Goal: Information Seeking & Learning: Learn about a topic

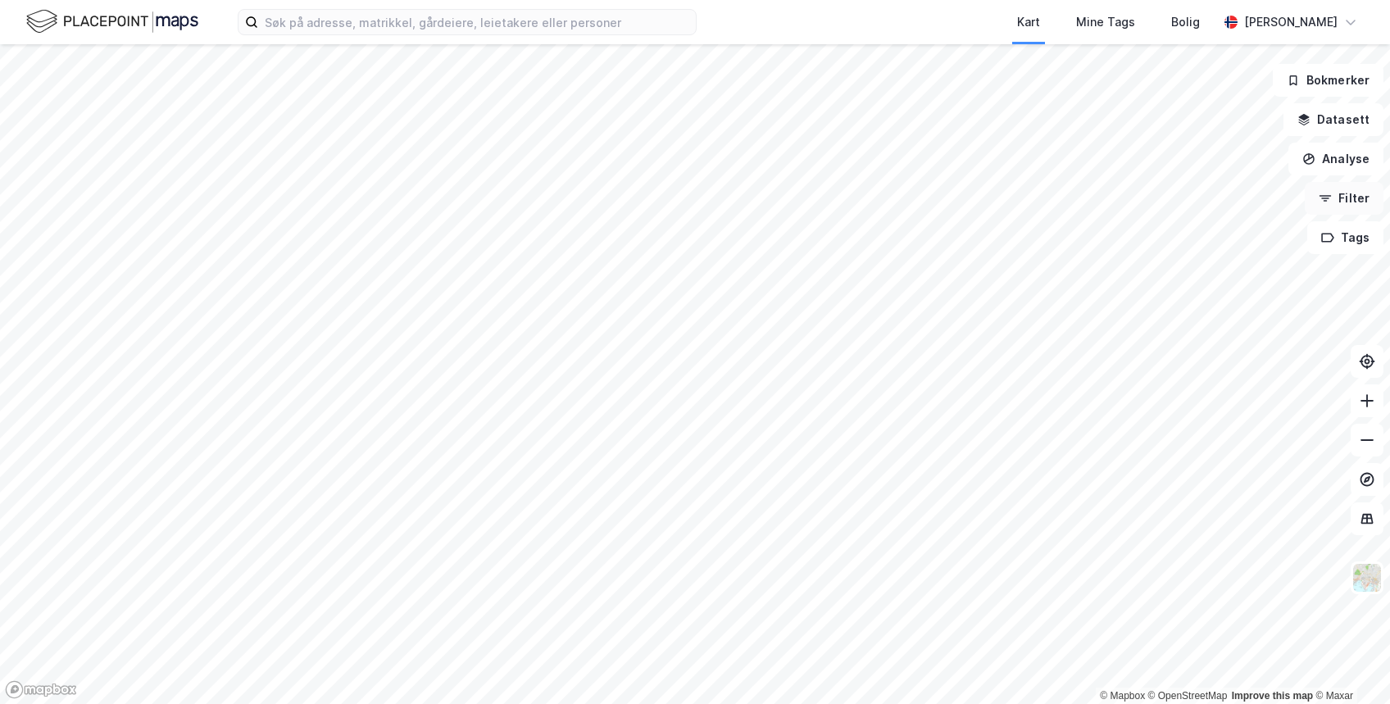
click at [1362, 192] on button "Filter" at bounding box center [1344, 198] width 79 height 33
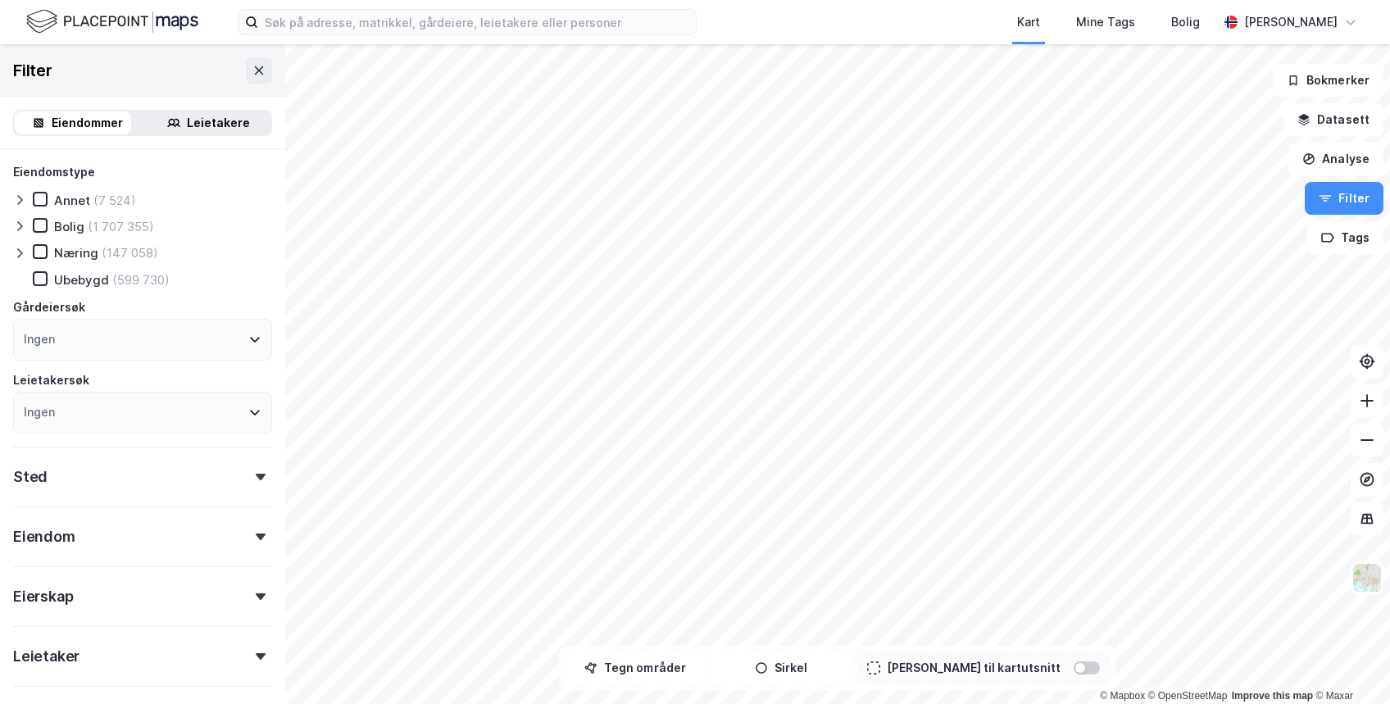
click at [52, 249] on div "Næring (147 058)" at bounding box center [95, 252] width 125 height 16
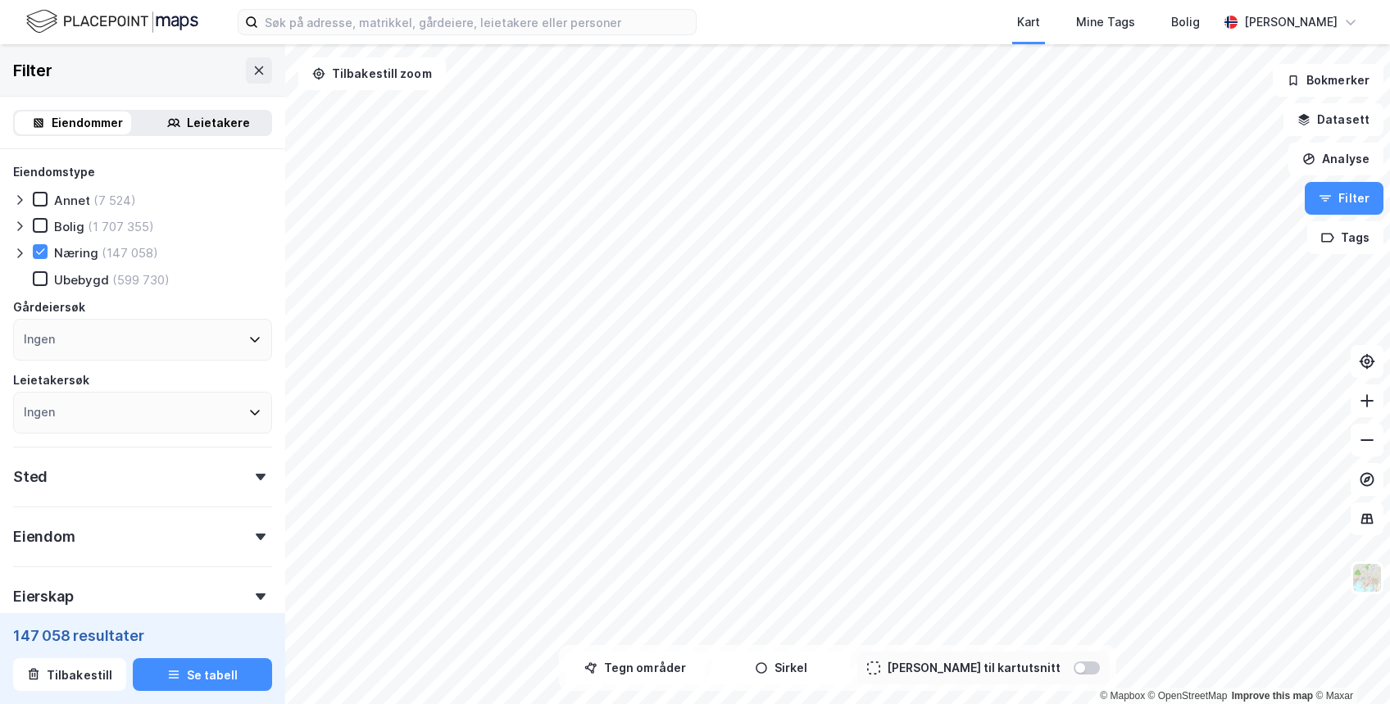
click at [249, 477] on div at bounding box center [260, 477] width 23 height 7
click at [222, 551] on div "Ingen" at bounding box center [142, 549] width 259 height 42
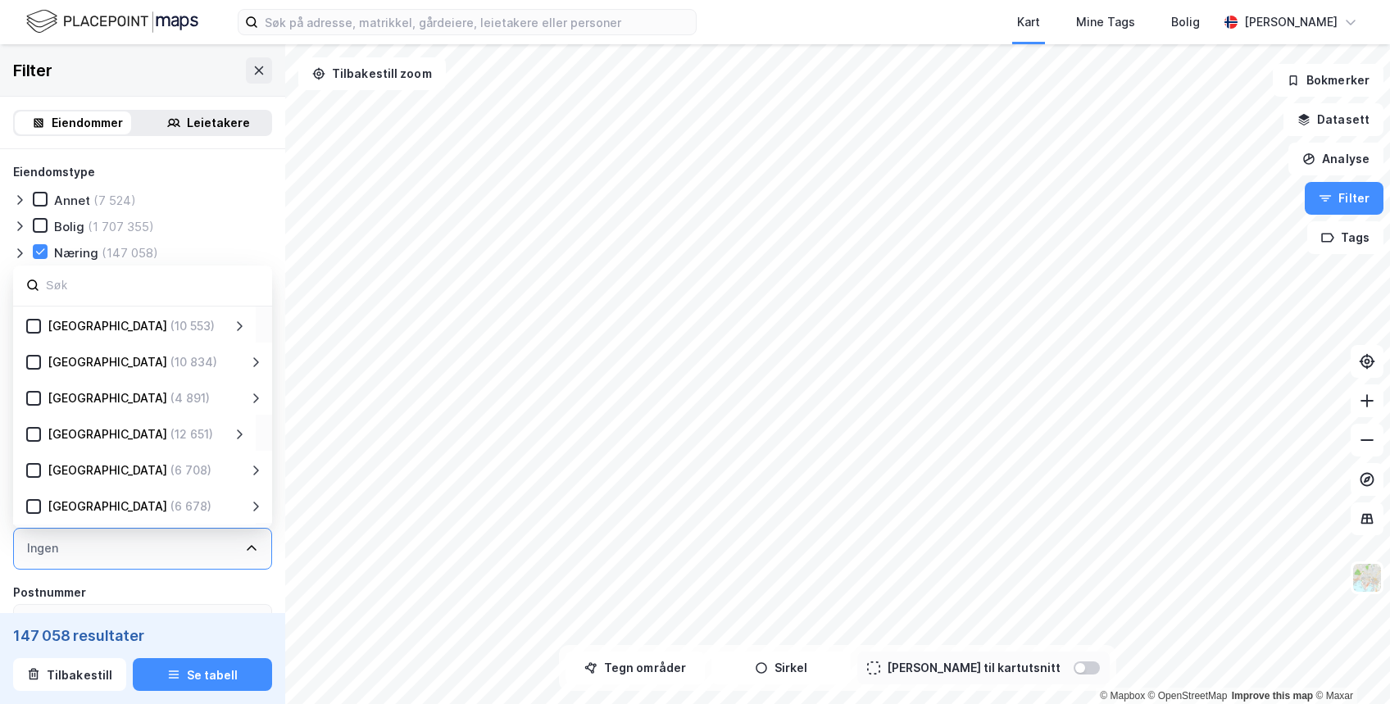
scroll to position [179, 0]
click at [74, 389] on div "[GEOGRAPHIC_DATA] (4 891)" at bounding box center [137, 399] width 192 height 20
click at [34, 400] on icon at bounding box center [33, 399] width 9 height 6
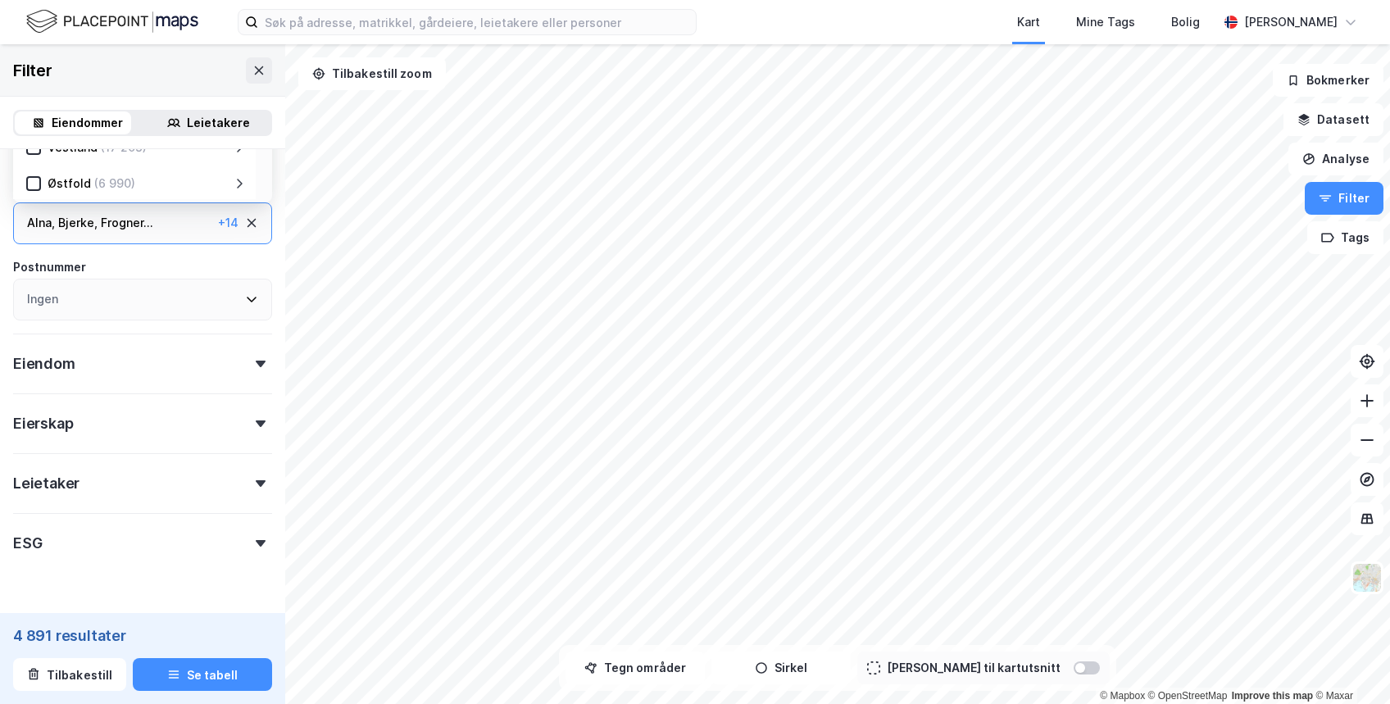
scroll to position [328, 0]
click at [249, 365] on div at bounding box center [260, 361] width 23 height 7
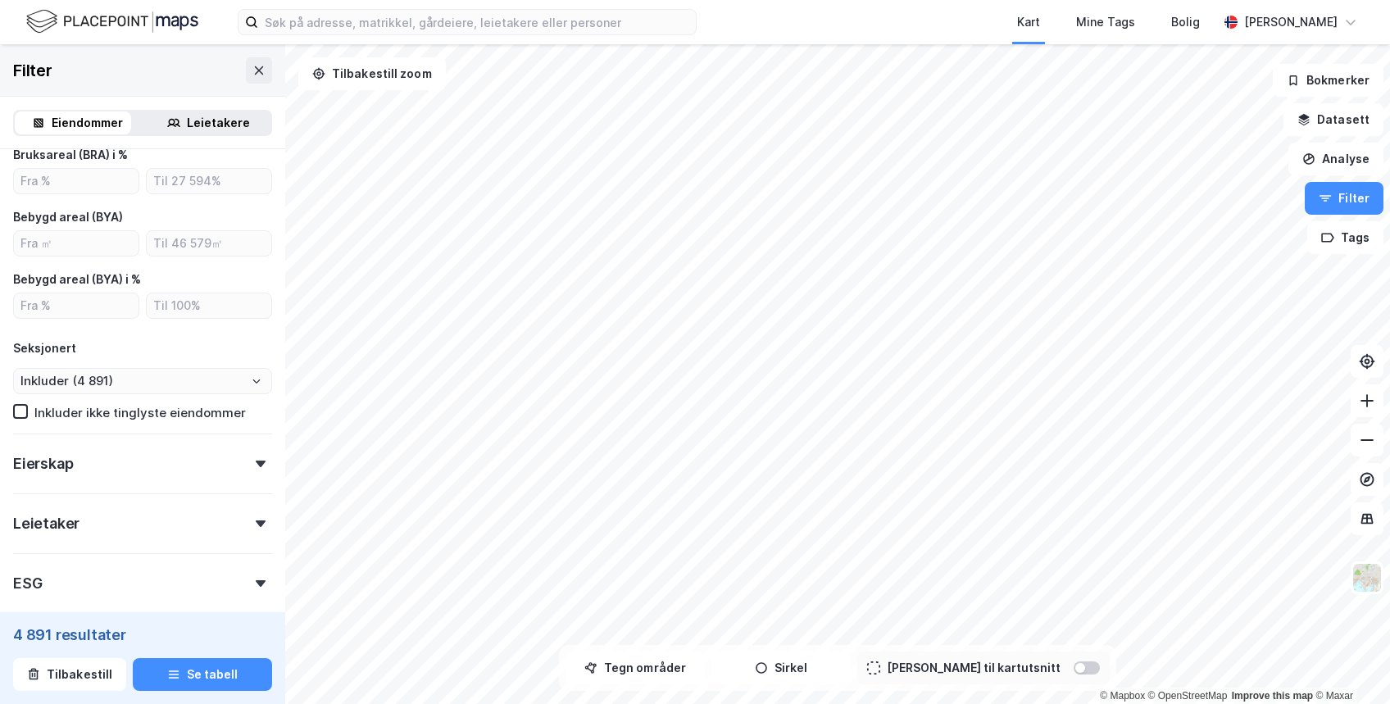
scroll to position [712, 0]
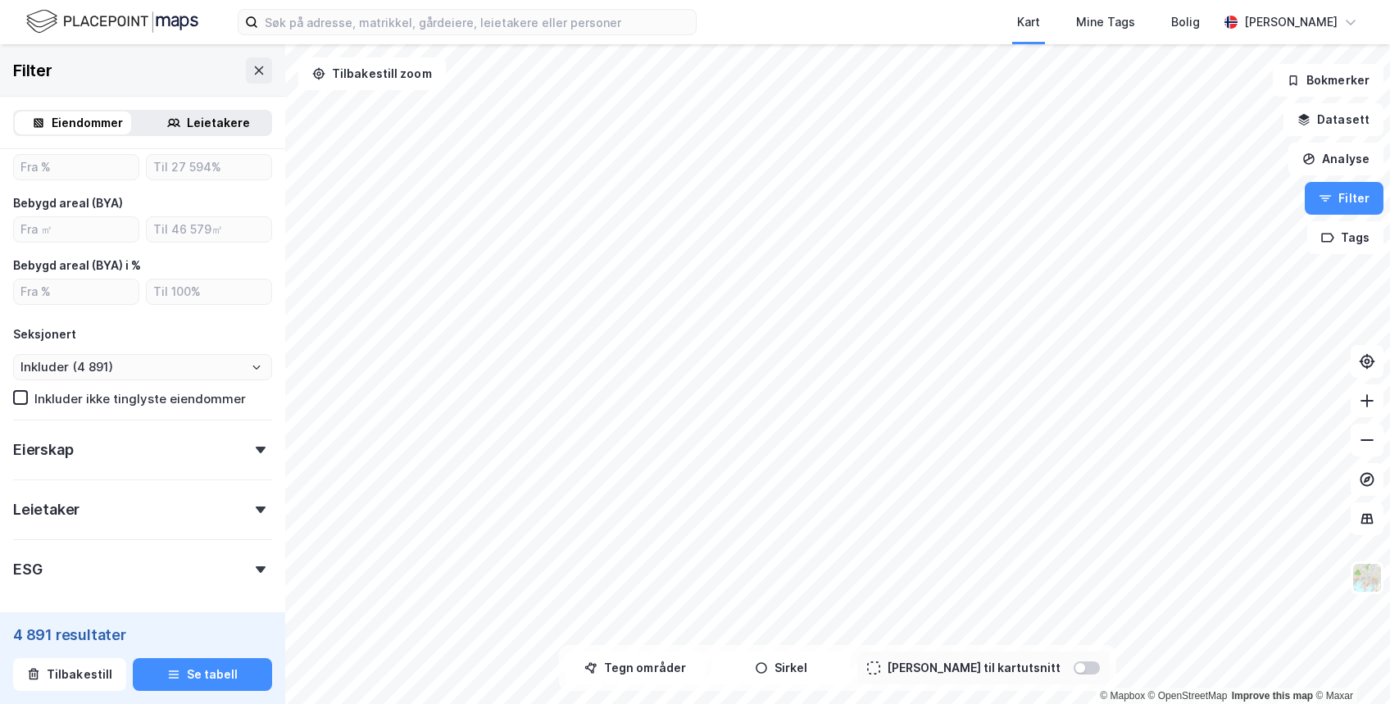
click at [247, 438] on div "Eierskap" at bounding box center [142, 443] width 259 height 47
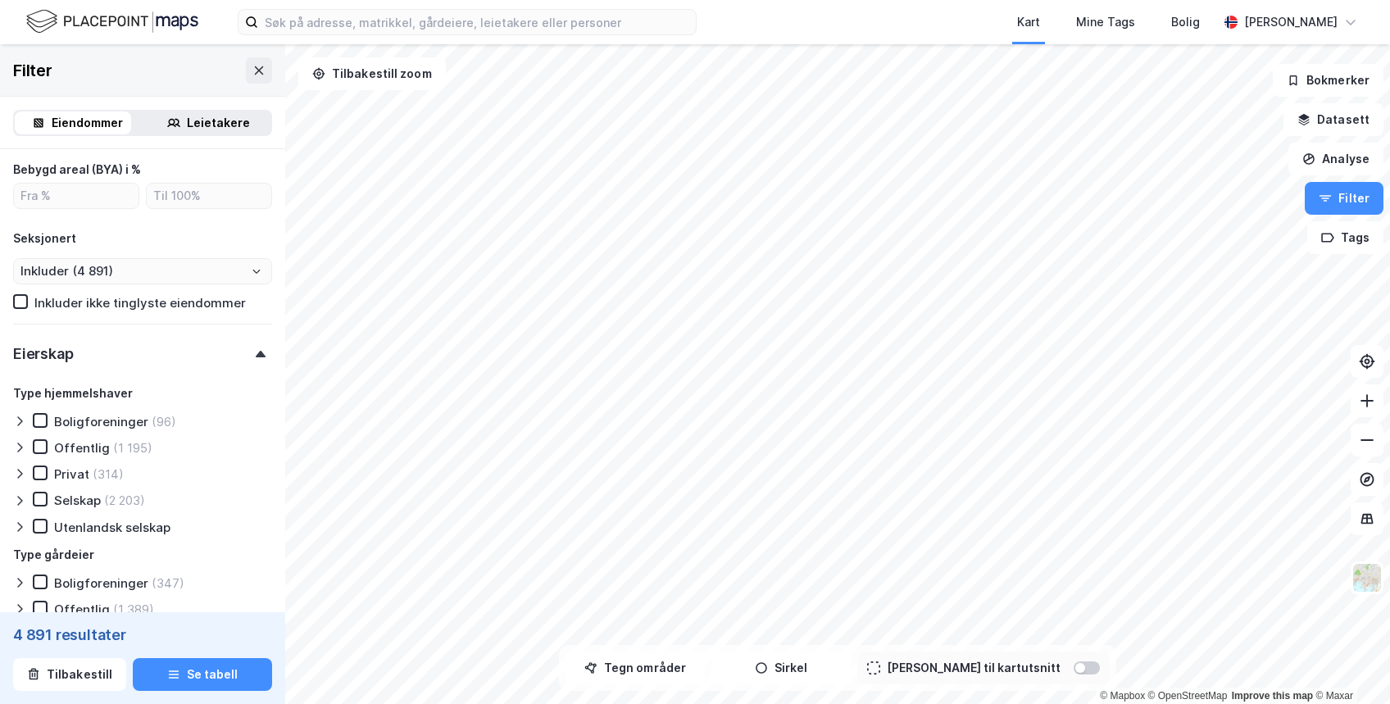
scroll to position [819, 0]
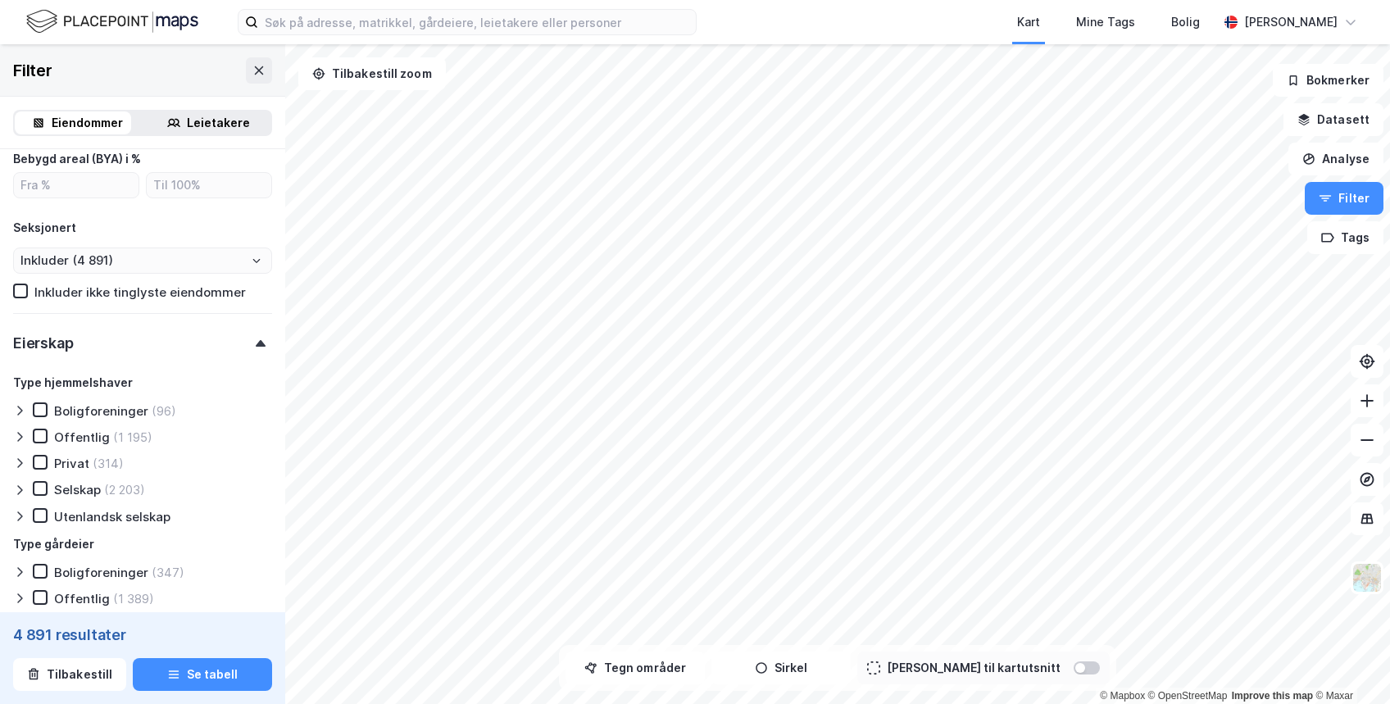
click at [78, 437] on div "Offentlig" at bounding box center [82, 437] width 56 height 16
type input "Inkluder (1 195)"
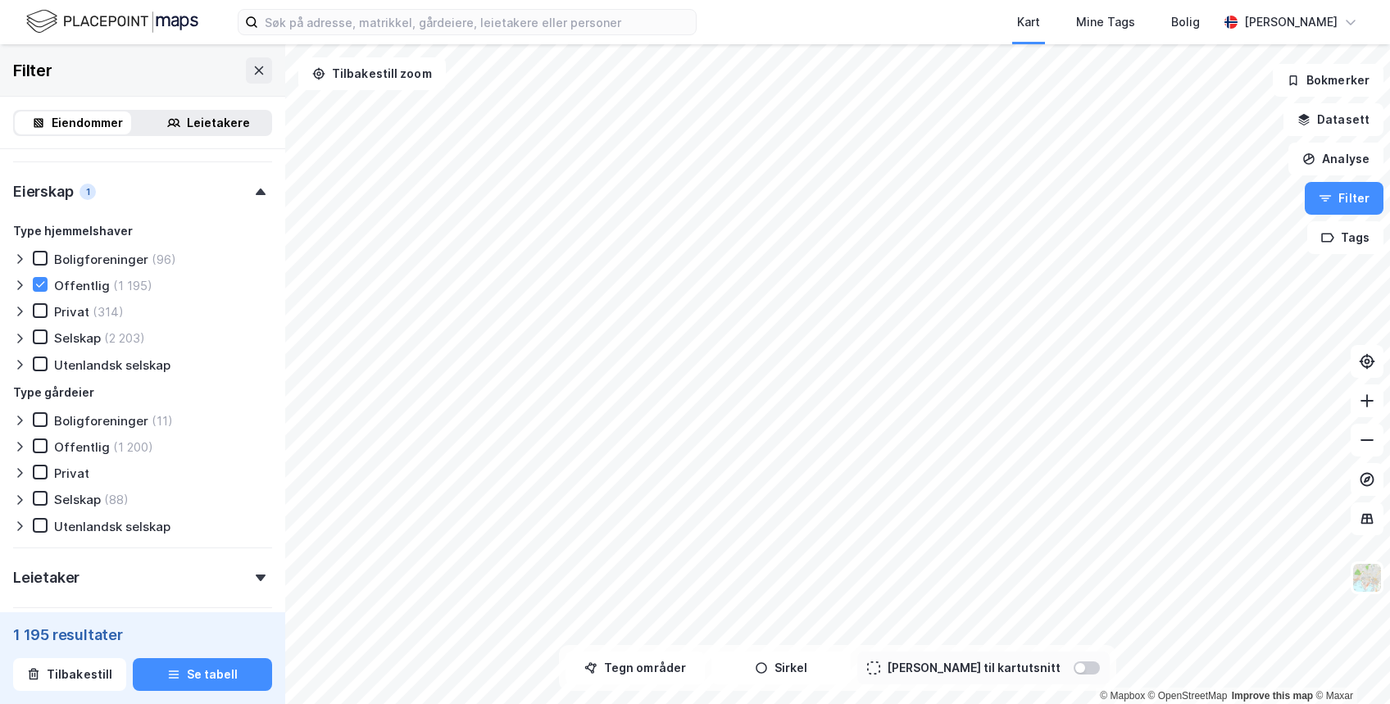
scroll to position [971, 0]
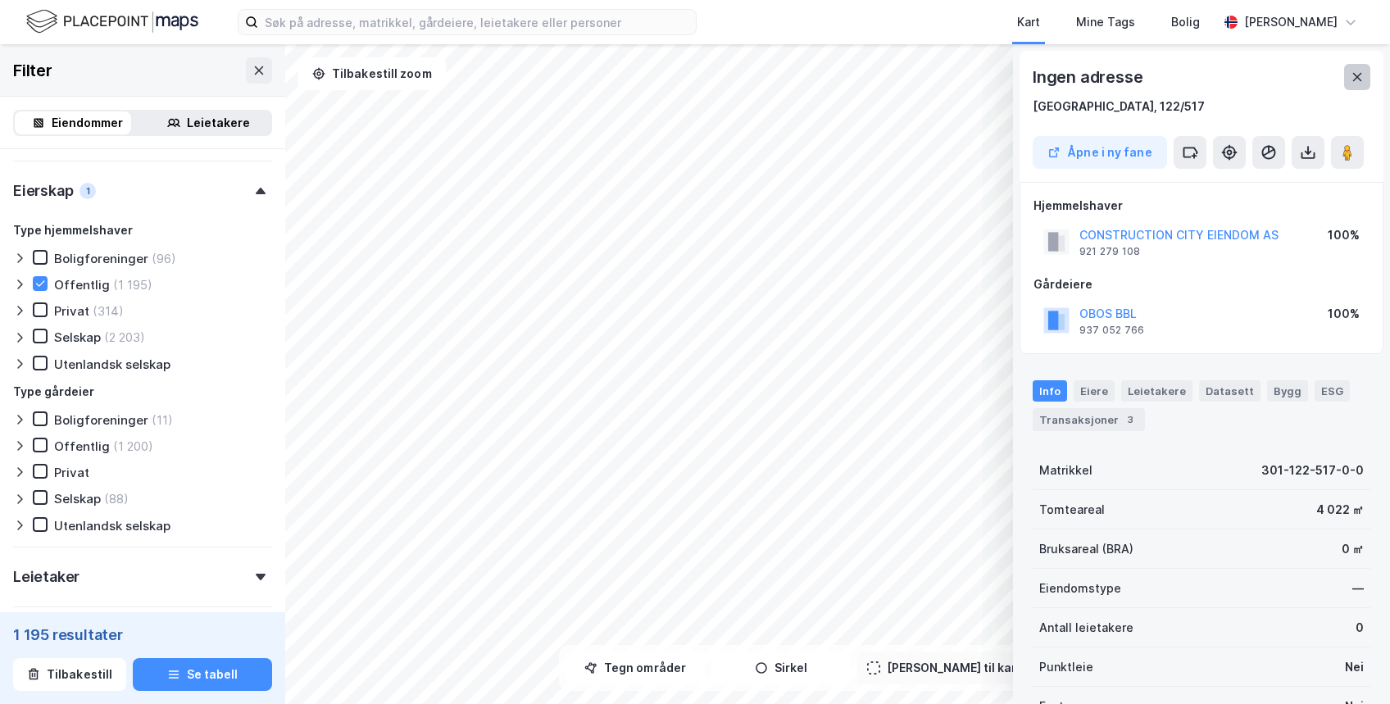
click at [1357, 70] on icon at bounding box center [1356, 76] width 13 height 13
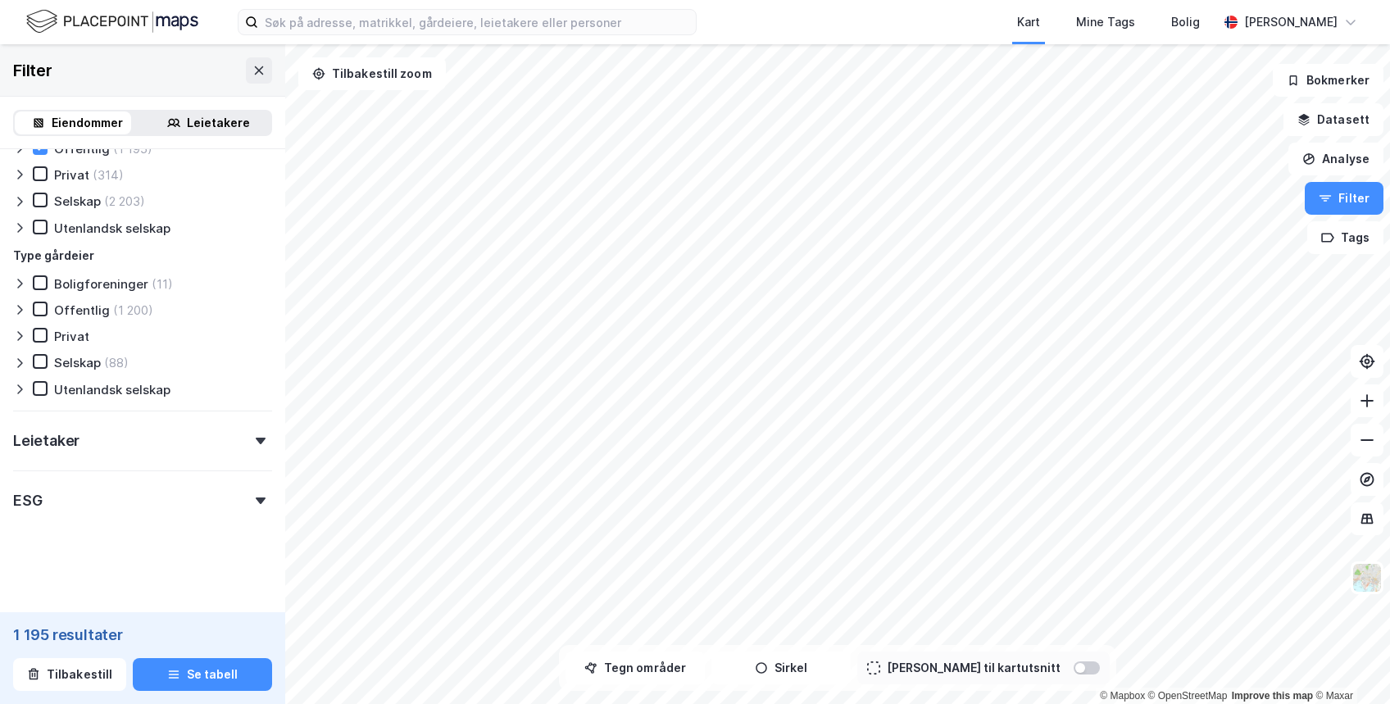
scroll to position [1111, 0]
click at [252, 442] on div at bounding box center [260, 441] width 23 height 7
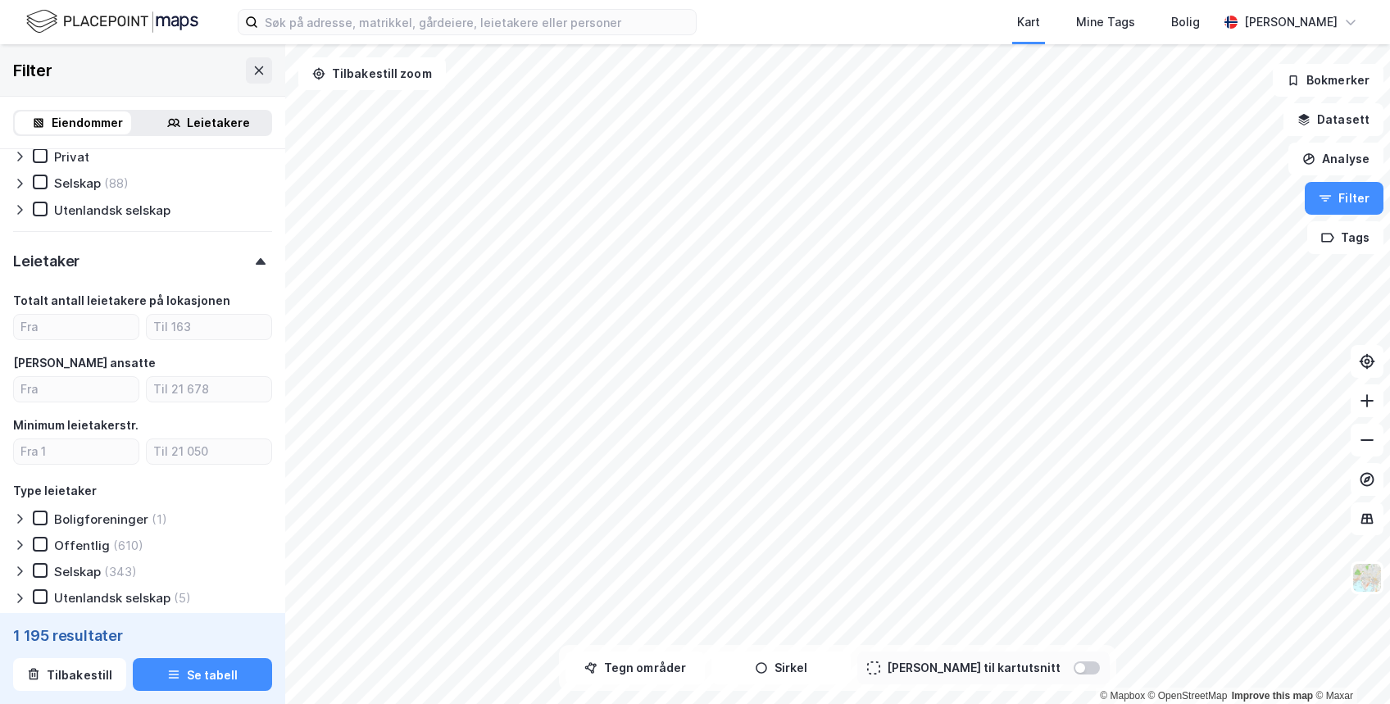
scroll to position [1288, 0]
click at [95, 400] on input "number" at bounding box center [76, 387] width 125 height 25
type input "50"
type input "Inkluder (400)"
type input "50"
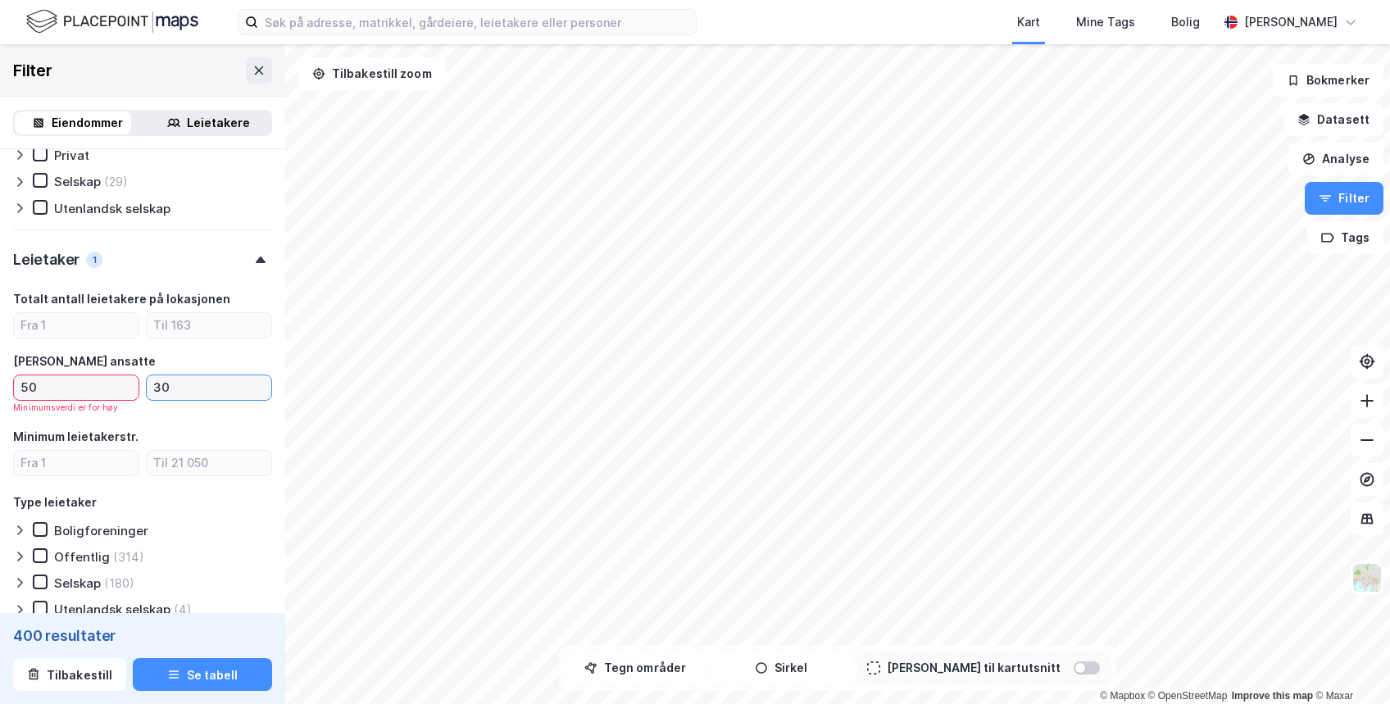
type input "300"
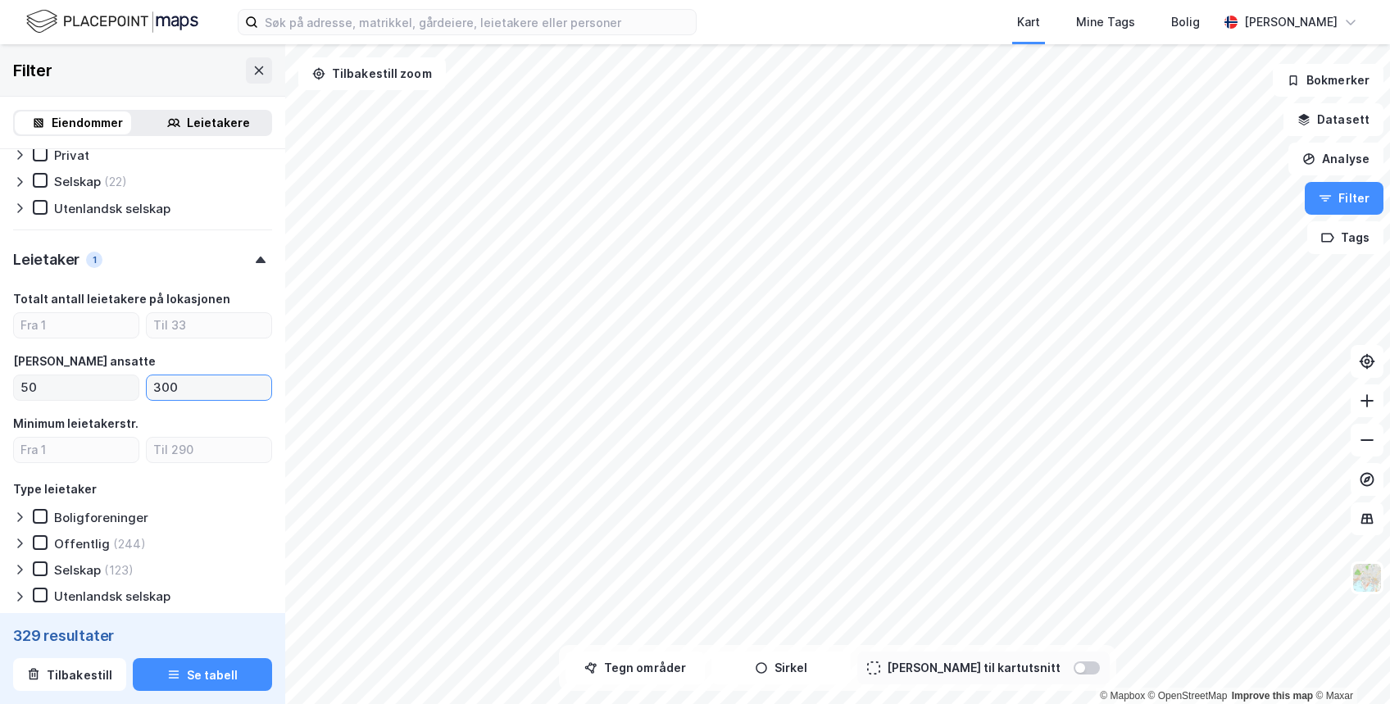
type input "Inkluder (329)"
type input "300"
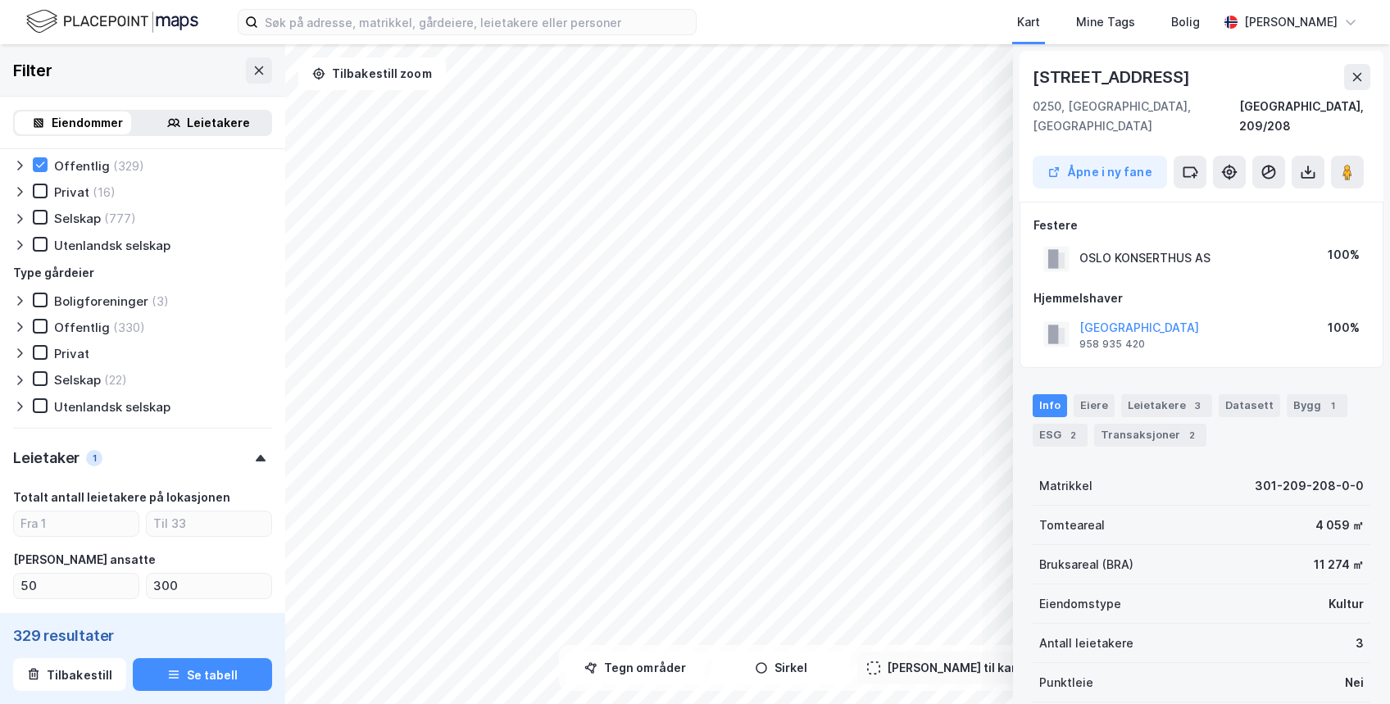
scroll to position [1082, 0]
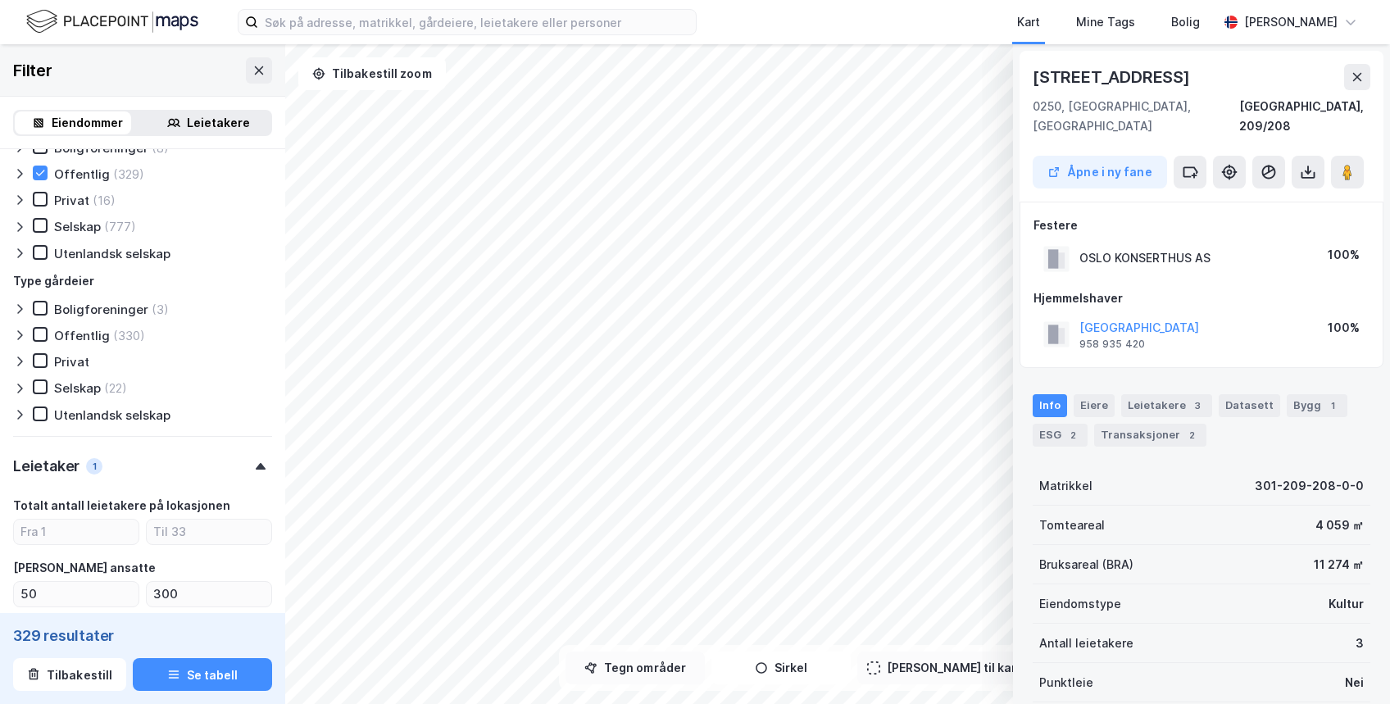
click at [682, 655] on div "© Mapbox © OpenStreetMap Improve this map © Maxar [STREET_ADDRESS], 209/208 Åpn…" at bounding box center [695, 374] width 1390 height 660
click at [831, 672] on button "Sirkel" at bounding box center [780, 667] width 139 height 33
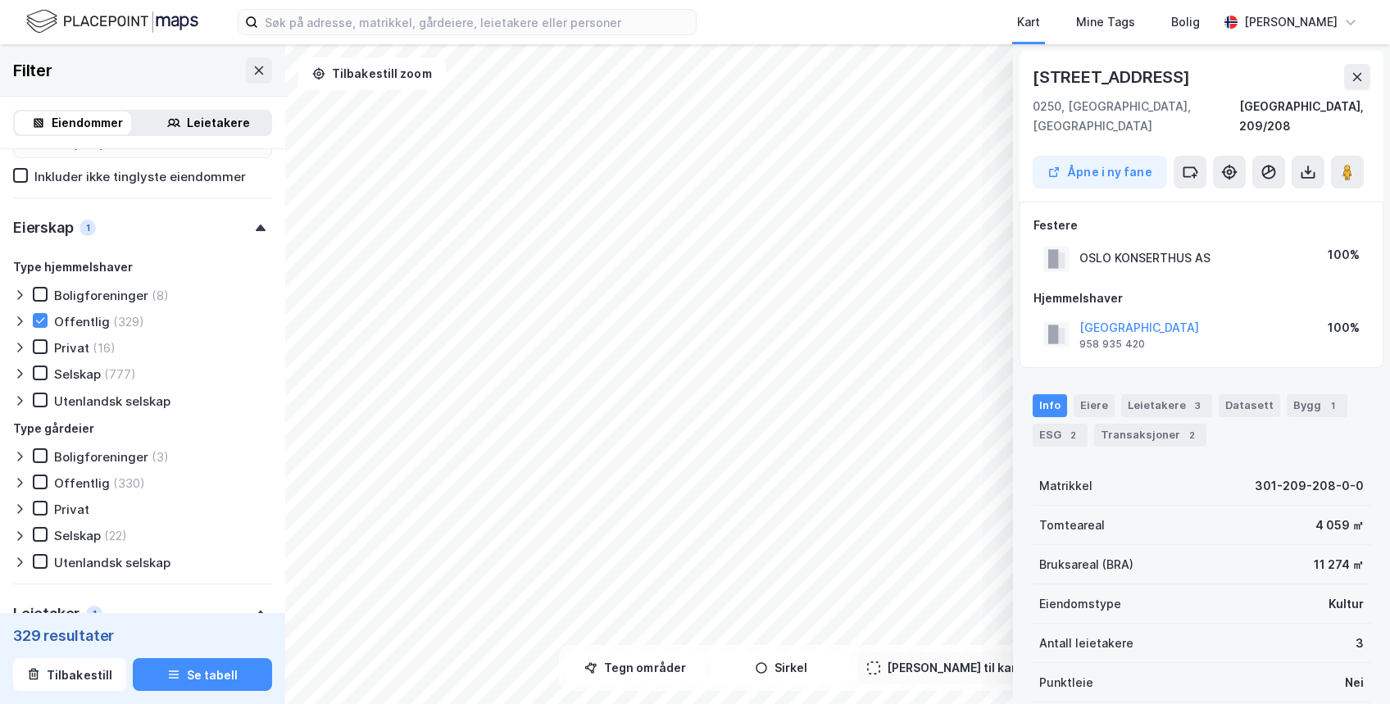
scroll to position [1227, 0]
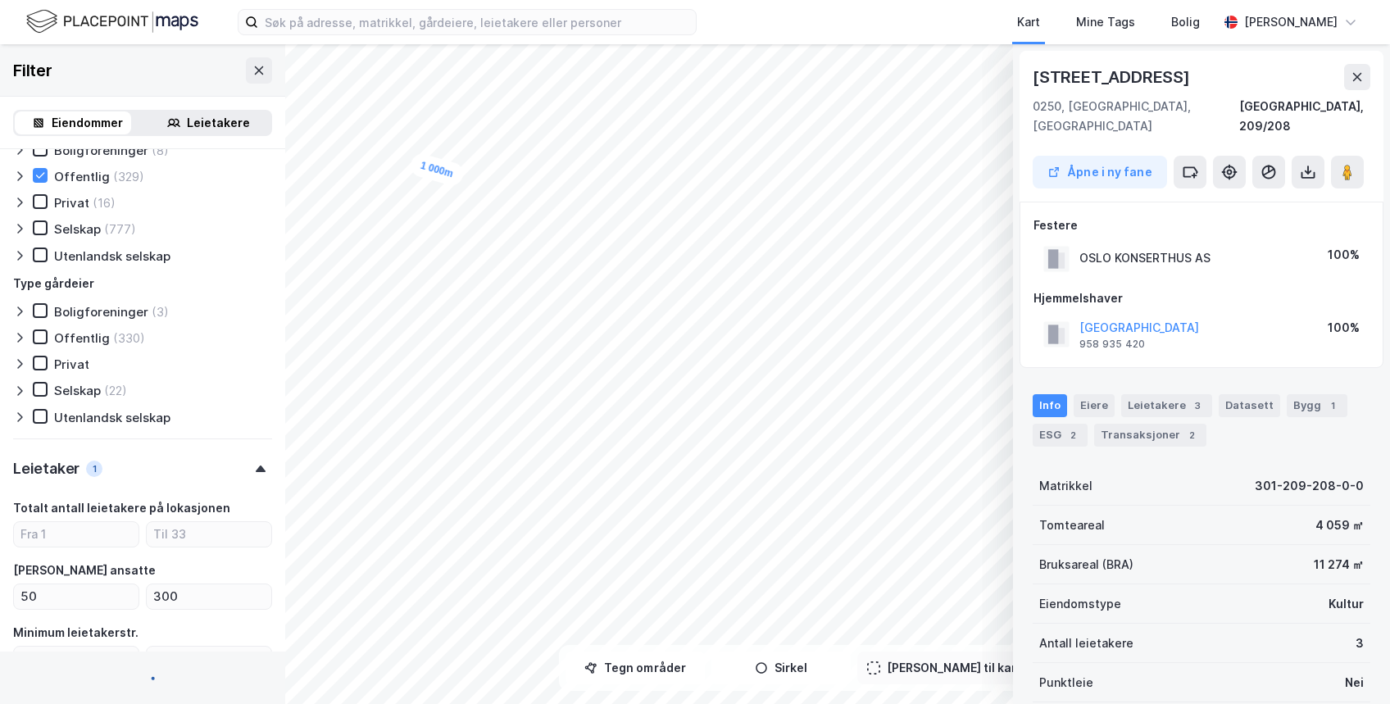
scroll to position [350, 0]
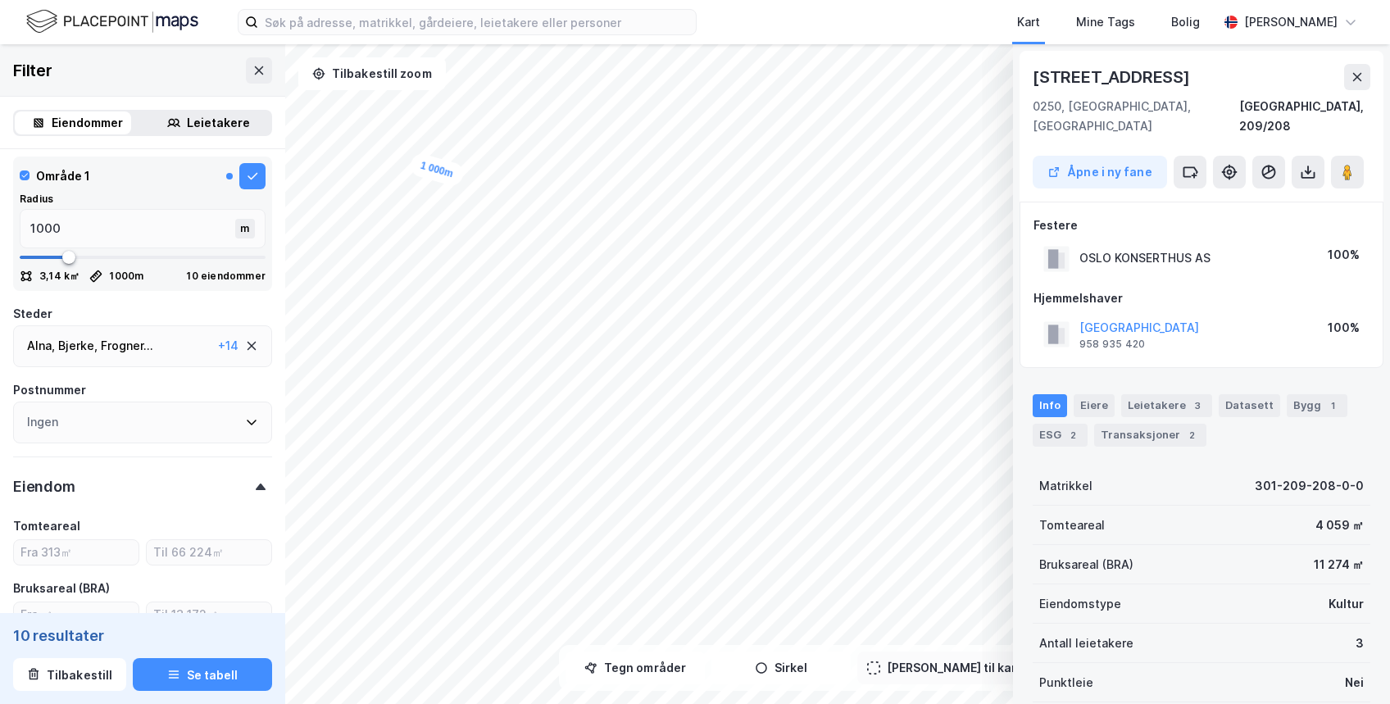
type input "Inkluder (10)"
click at [187, 120] on div "Leietakere" at bounding box center [218, 123] width 63 height 20
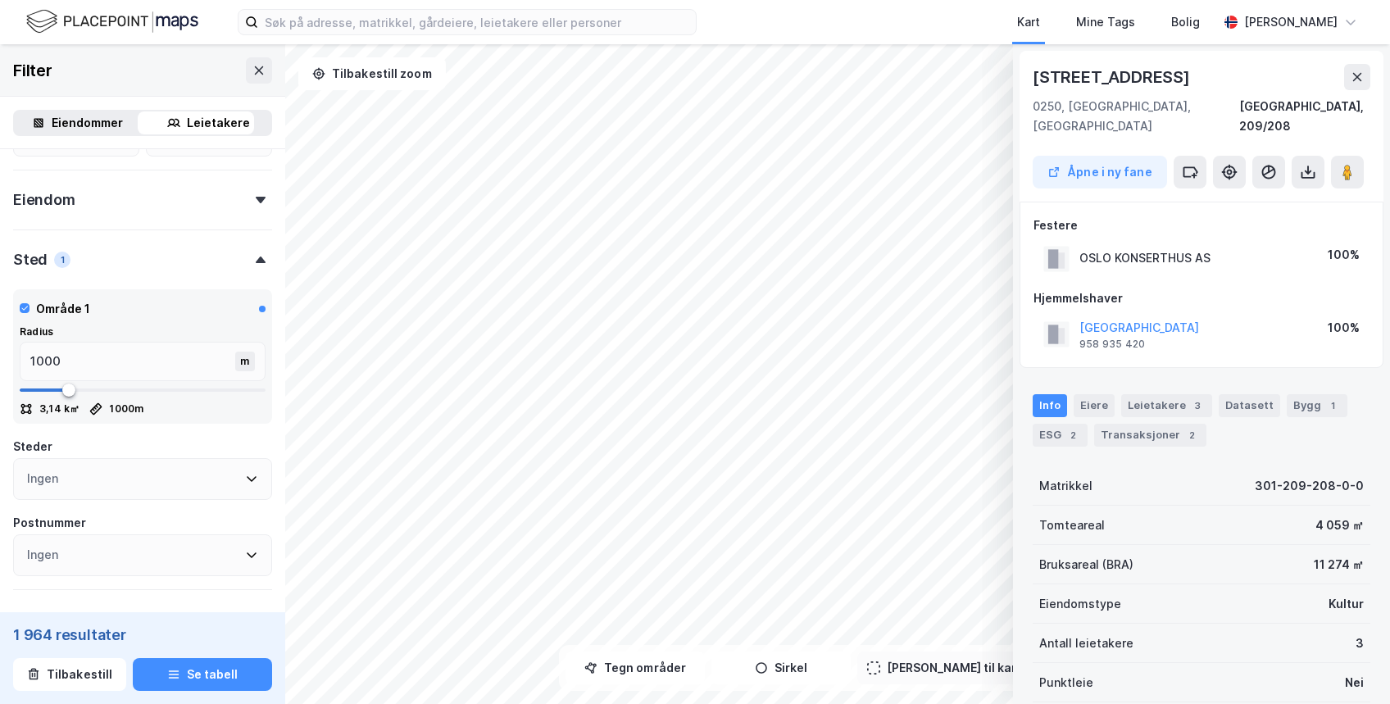
scroll to position [607, 0]
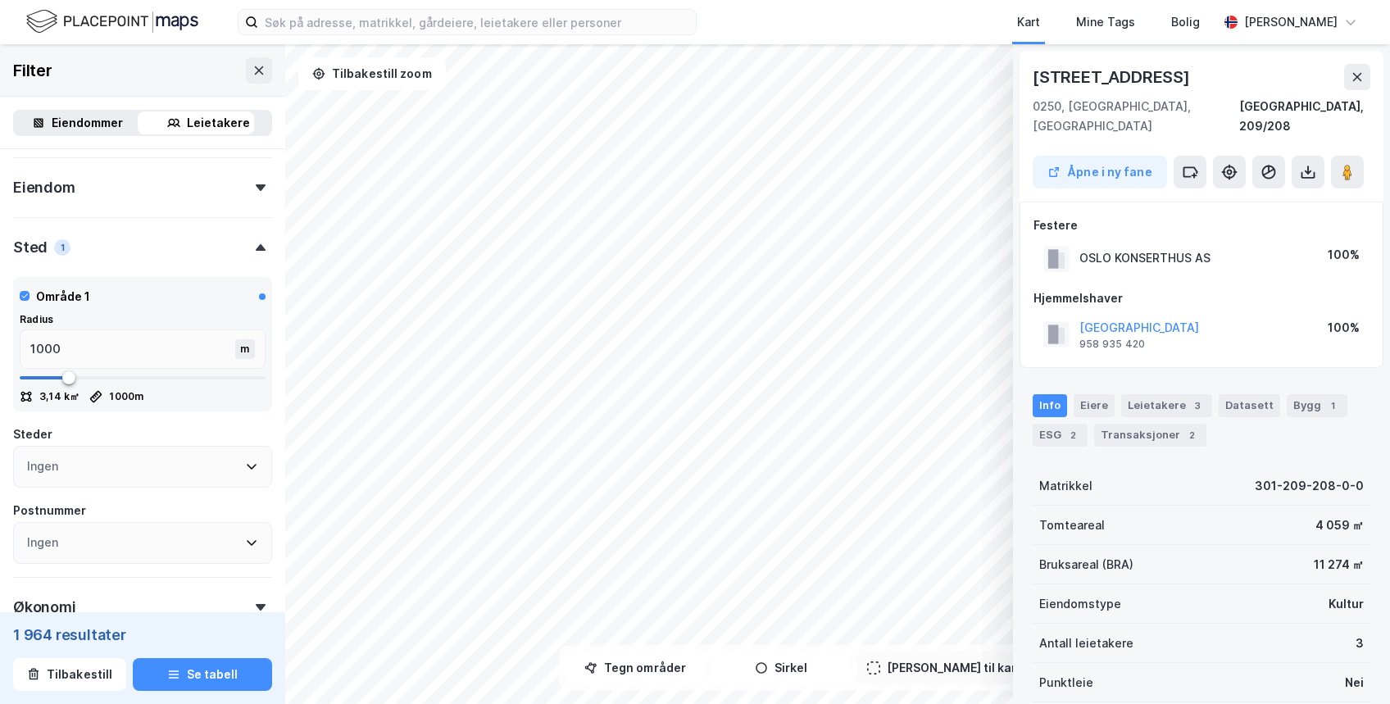
click at [96, 638] on div "1 964 resultater" at bounding box center [142, 635] width 259 height 20
click at [165, 666] on button "Se tabell" at bounding box center [202, 674] width 139 height 33
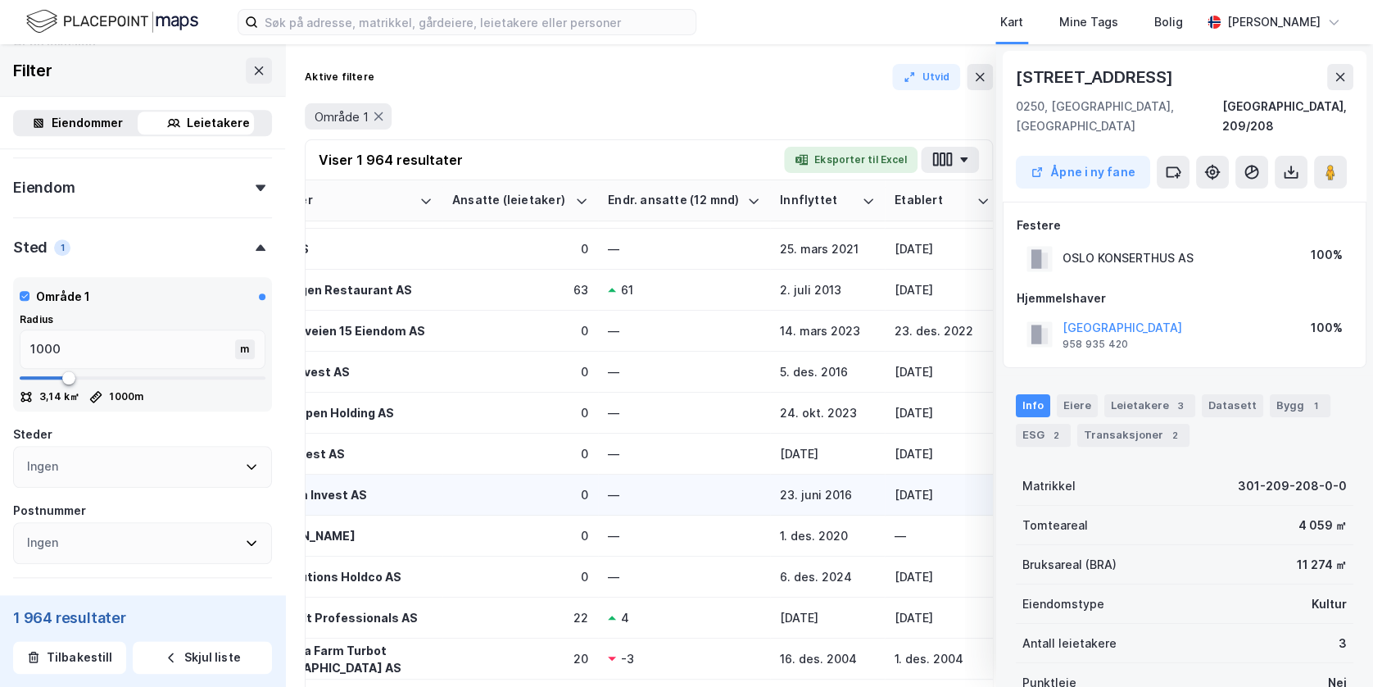
scroll to position [525, 0]
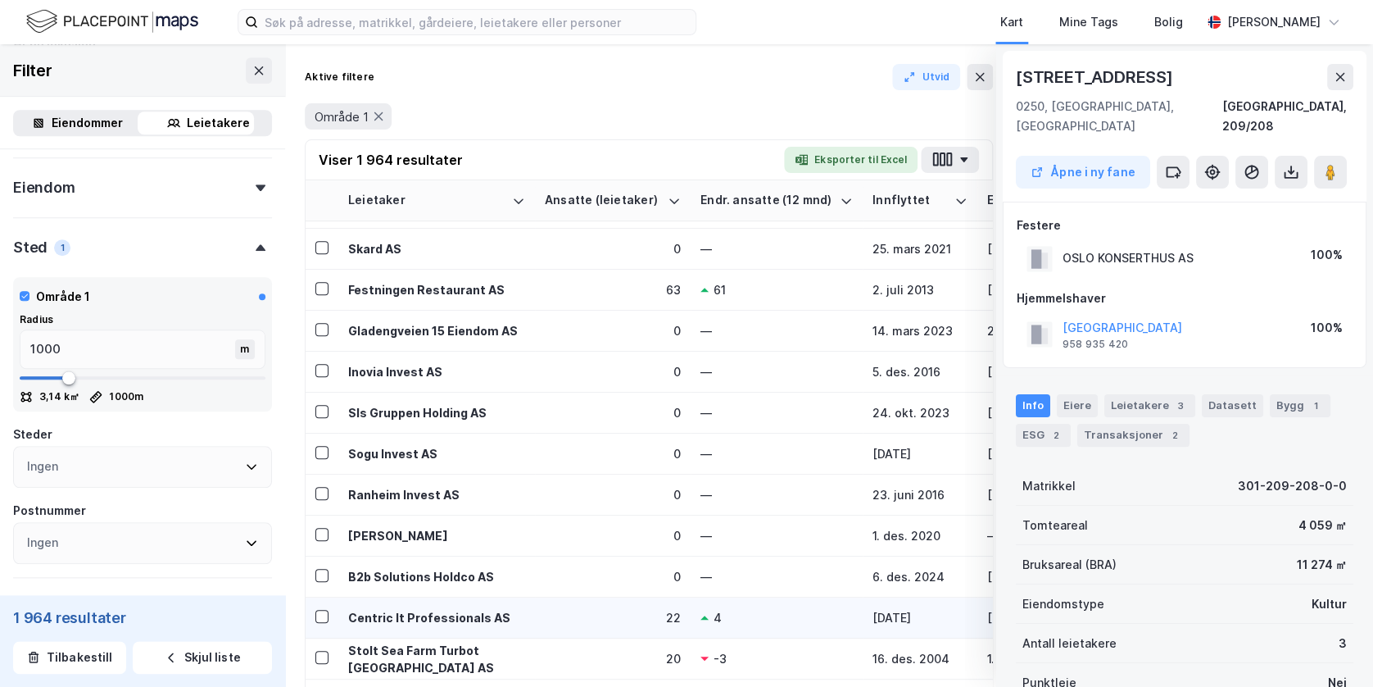
click at [433, 619] on div "Centric It Professionals AS" at bounding box center [436, 617] width 177 height 17
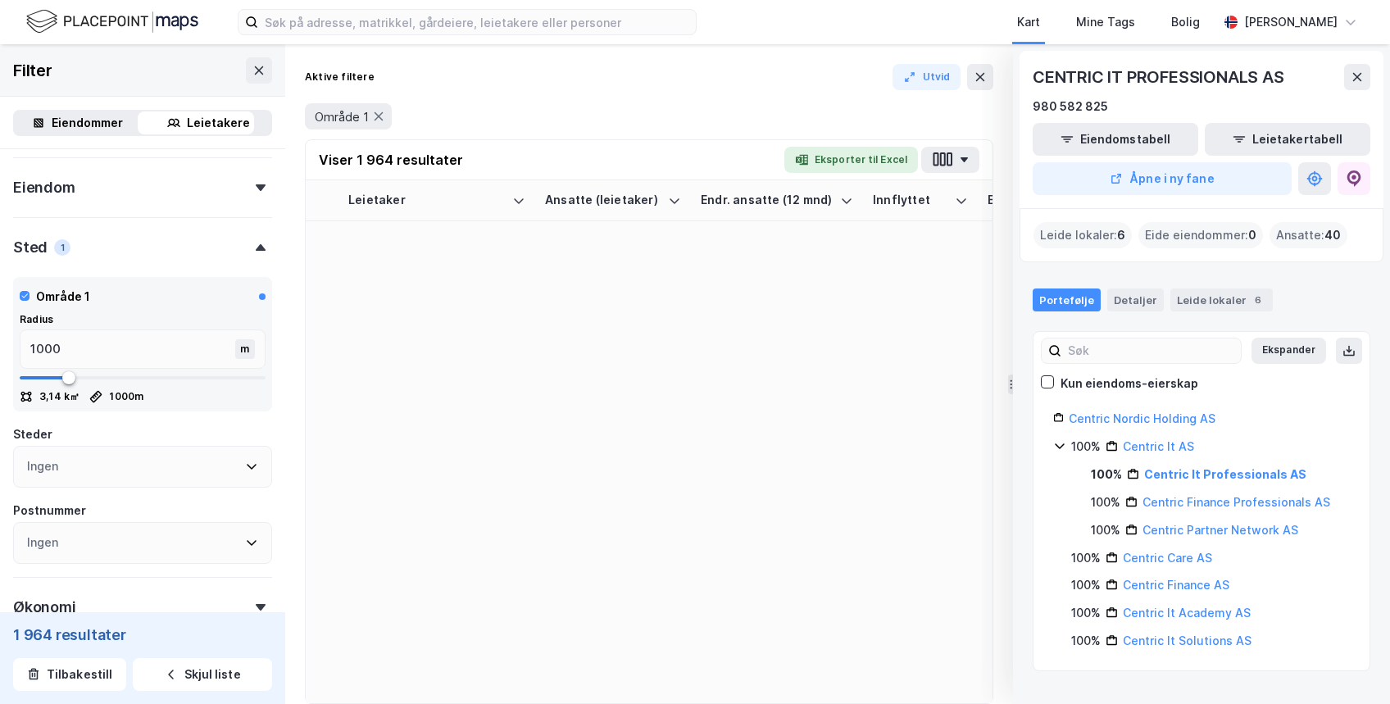
scroll to position [0, 0]
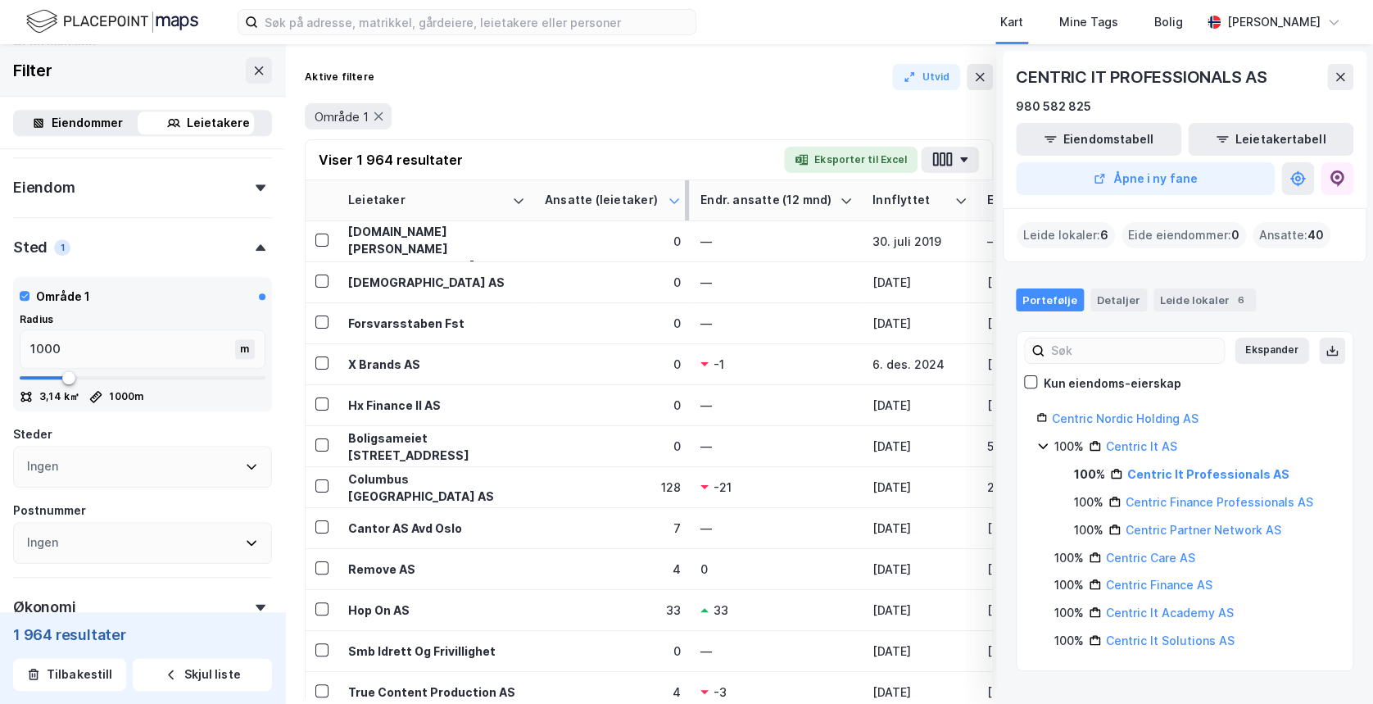
click at [672, 193] on div at bounding box center [674, 201] width 13 height 16
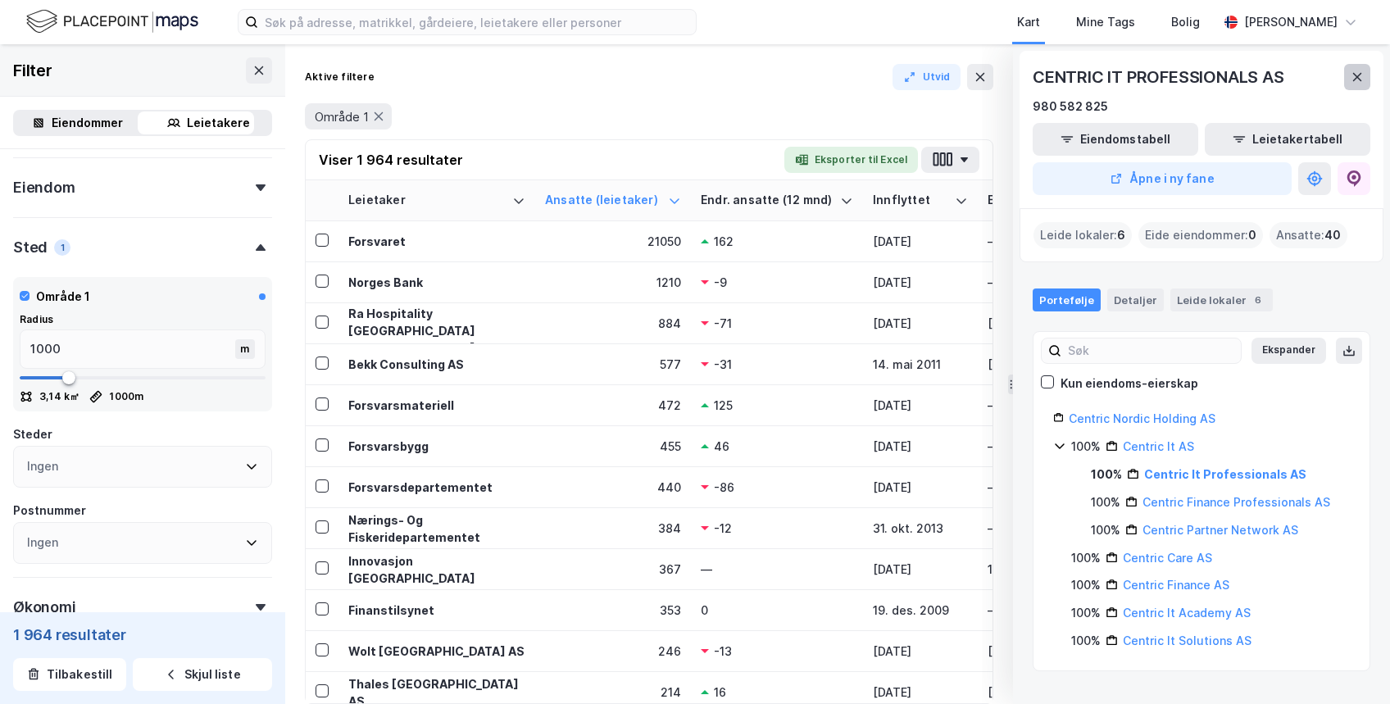
click at [1355, 79] on icon at bounding box center [1356, 76] width 13 height 13
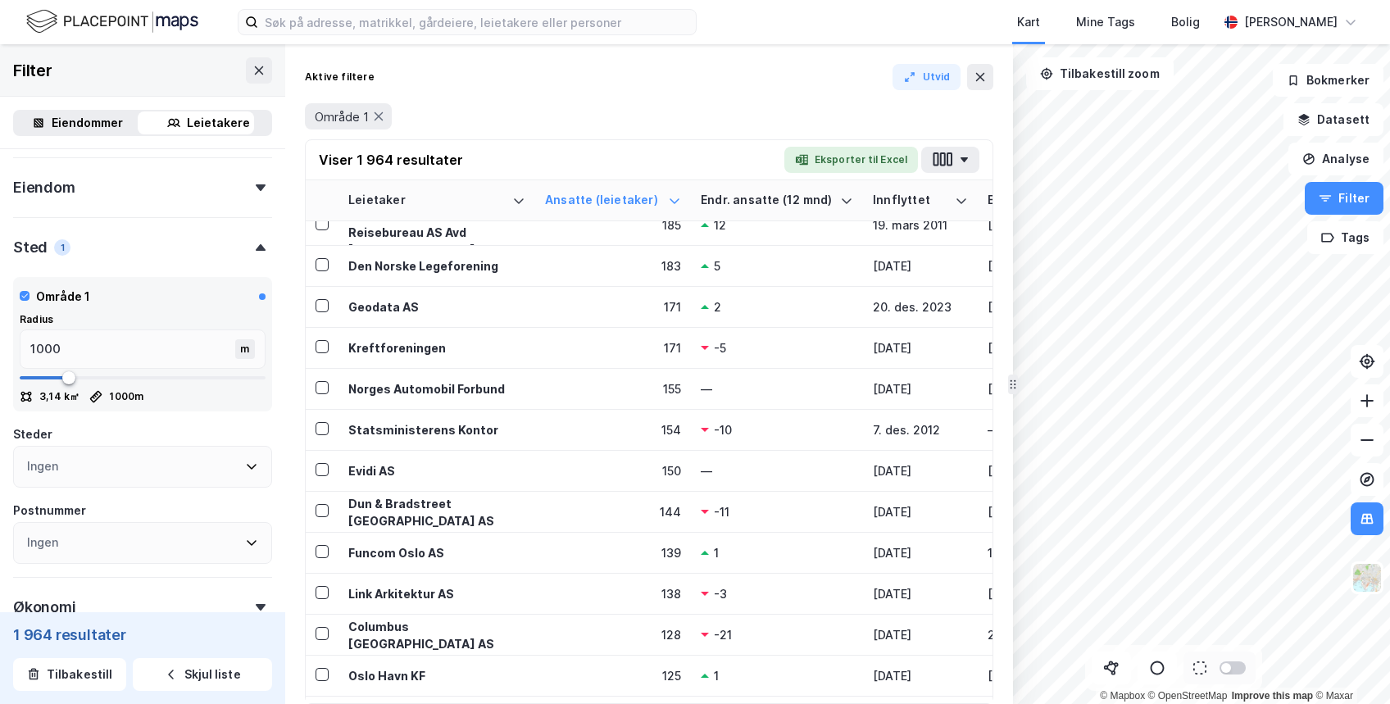
scroll to position [665, 0]
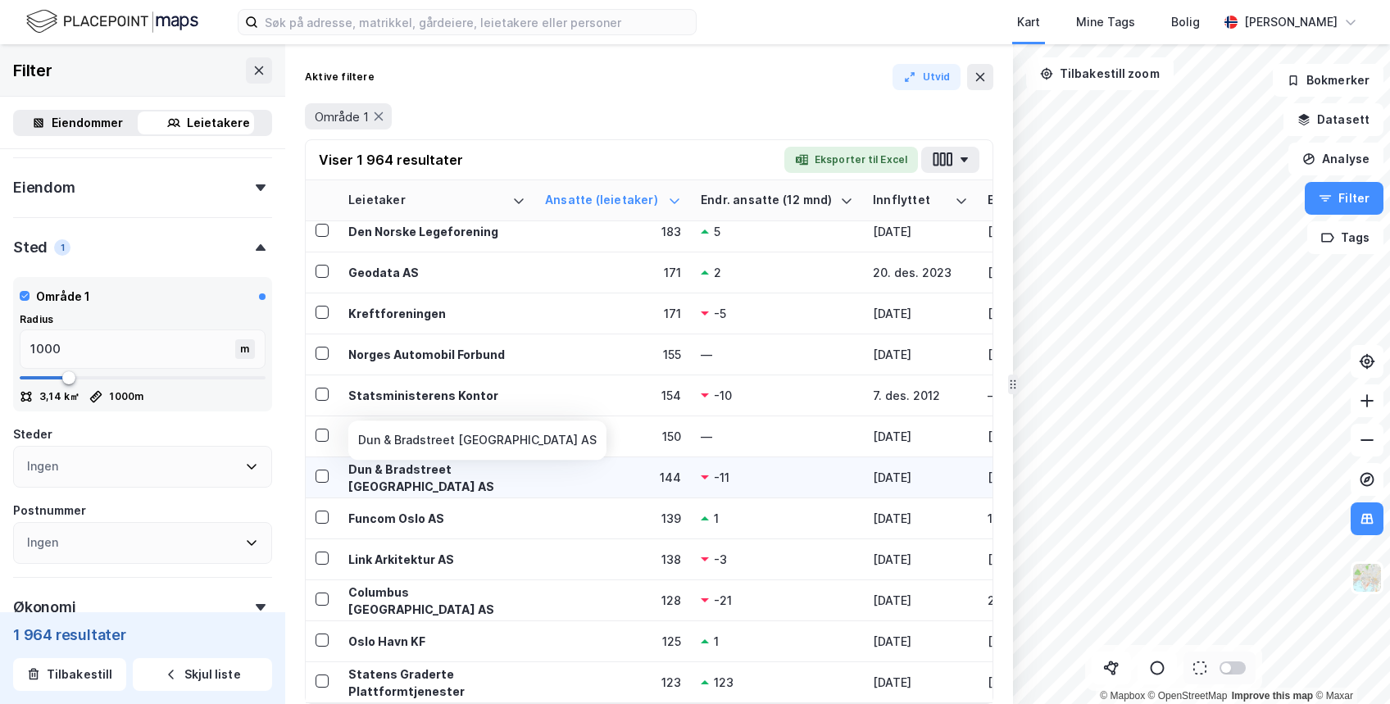
click at [468, 476] on div "Dun & Bradstreet [GEOGRAPHIC_DATA] AS" at bounding box center [436, 478] width 177 height 34
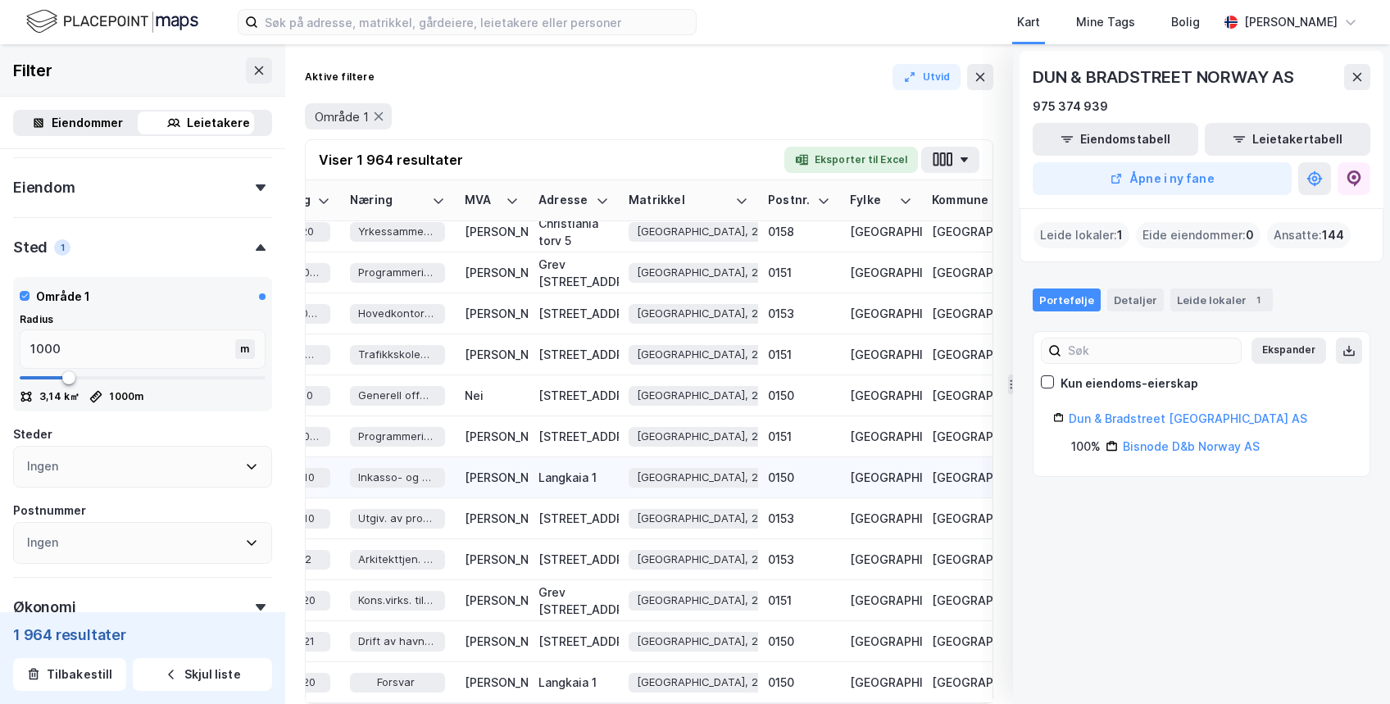
scroll to position [665, 2344]
click at [252, 66] on icon at bounding box center [258, 70] width 13 height 13
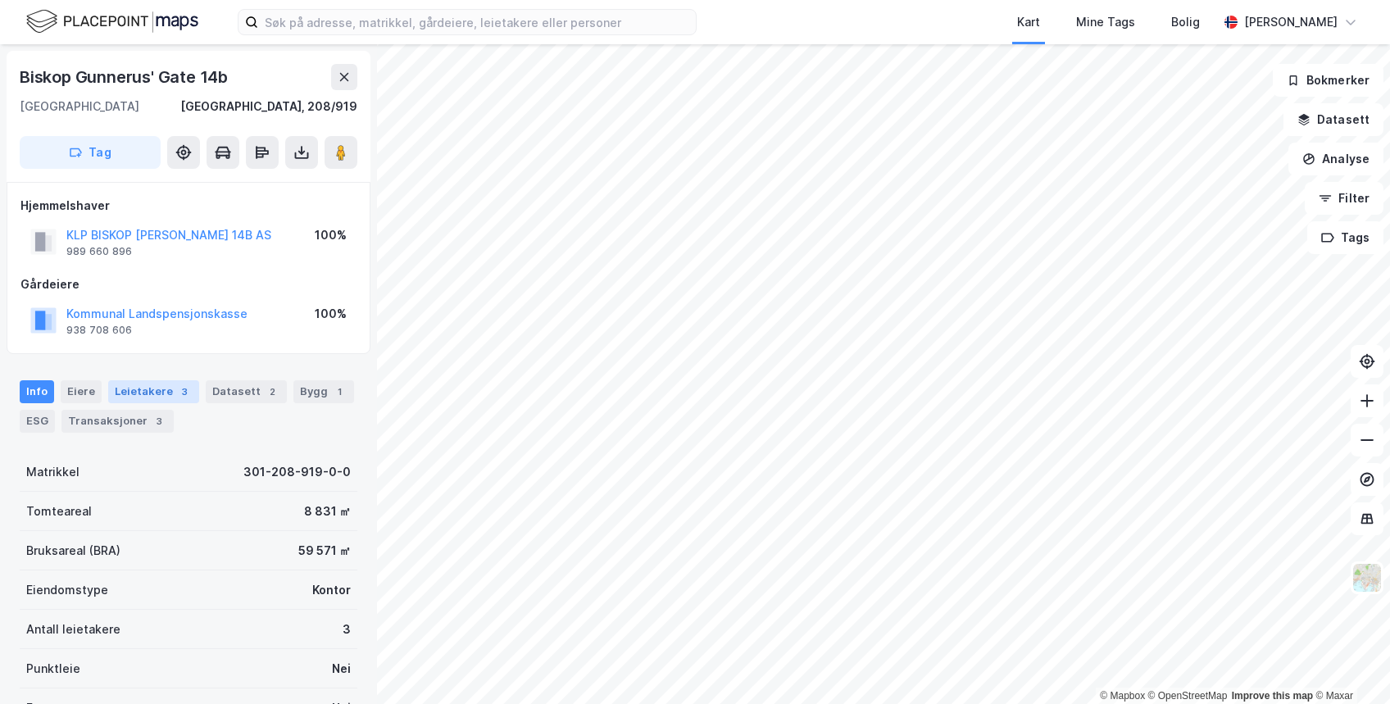
click at [157, 387] on div "Leietakere 3" at bounding box center [153, 391] width 91 height 23
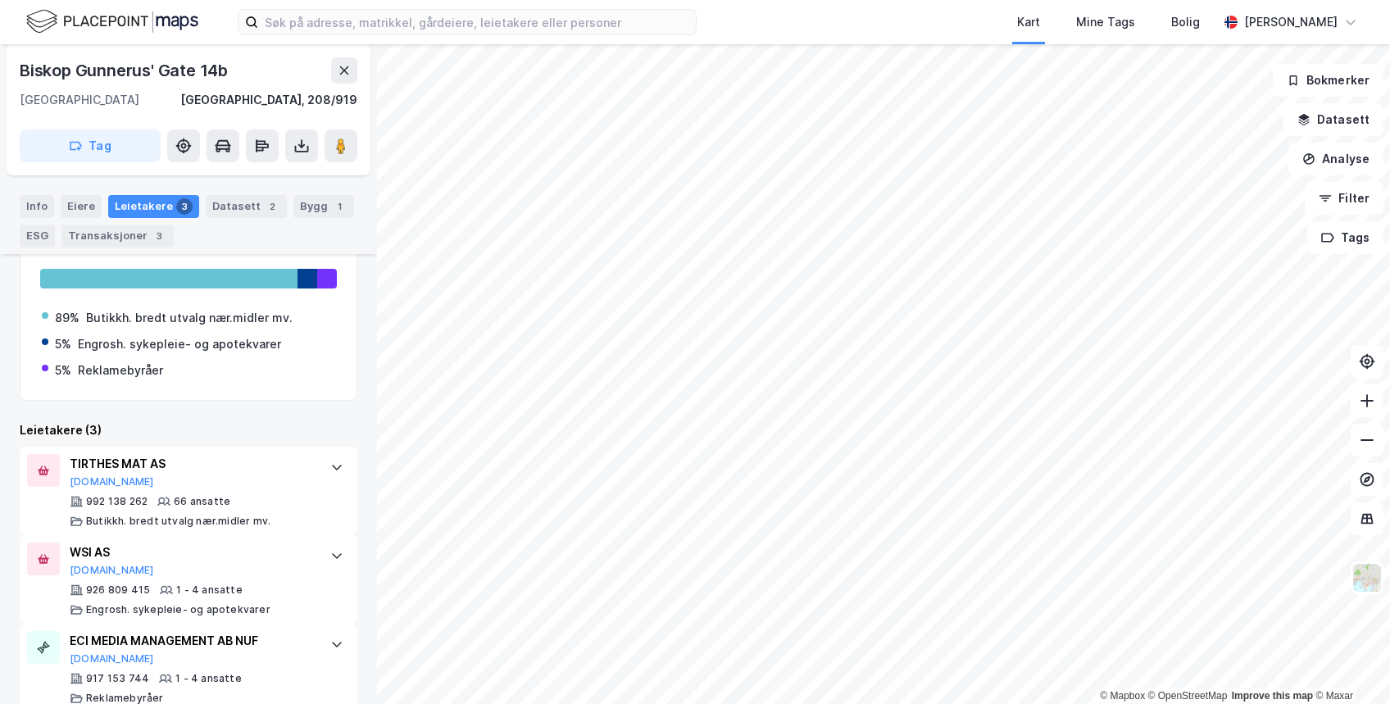
scroll to position [309, 0]
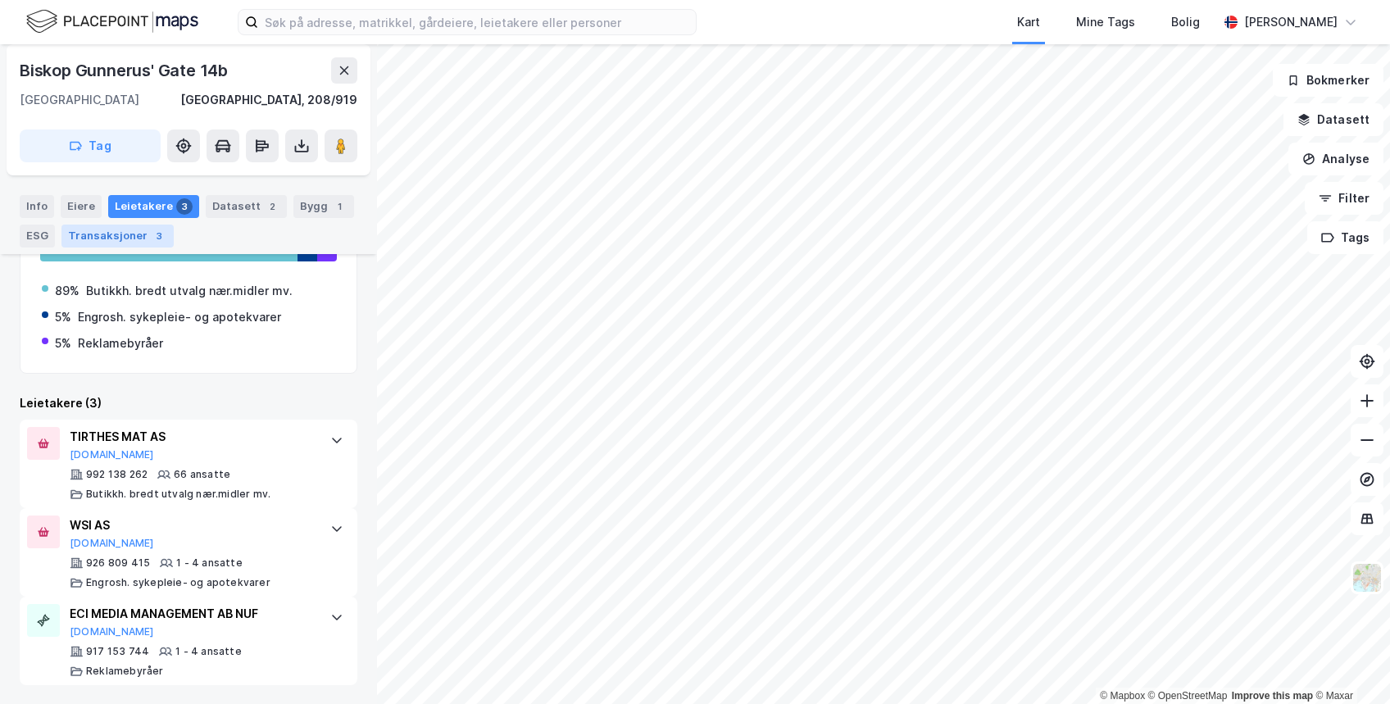
click at [92, 234] on div "Transaksjoner 3" at bounding box center [117, 236] width 112 height 23
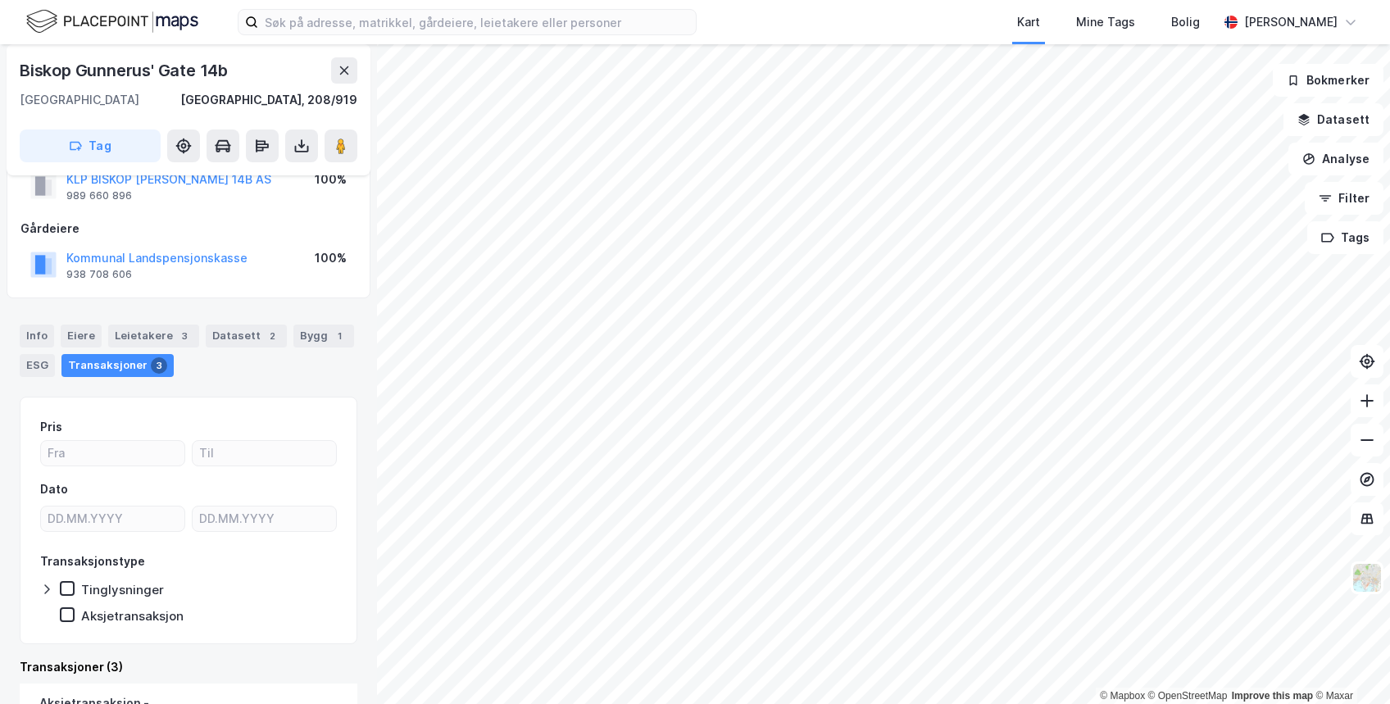
scroll to position [309, 0]
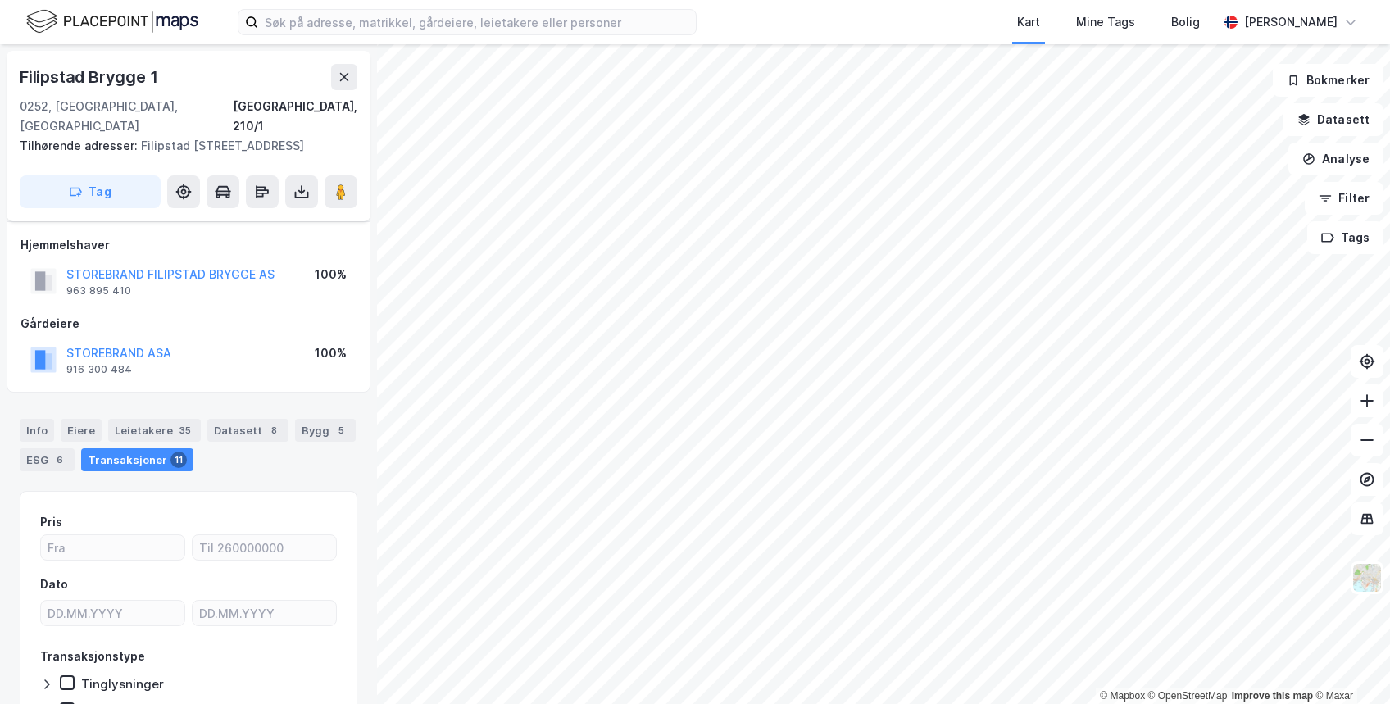
scroll to position [75, 0]
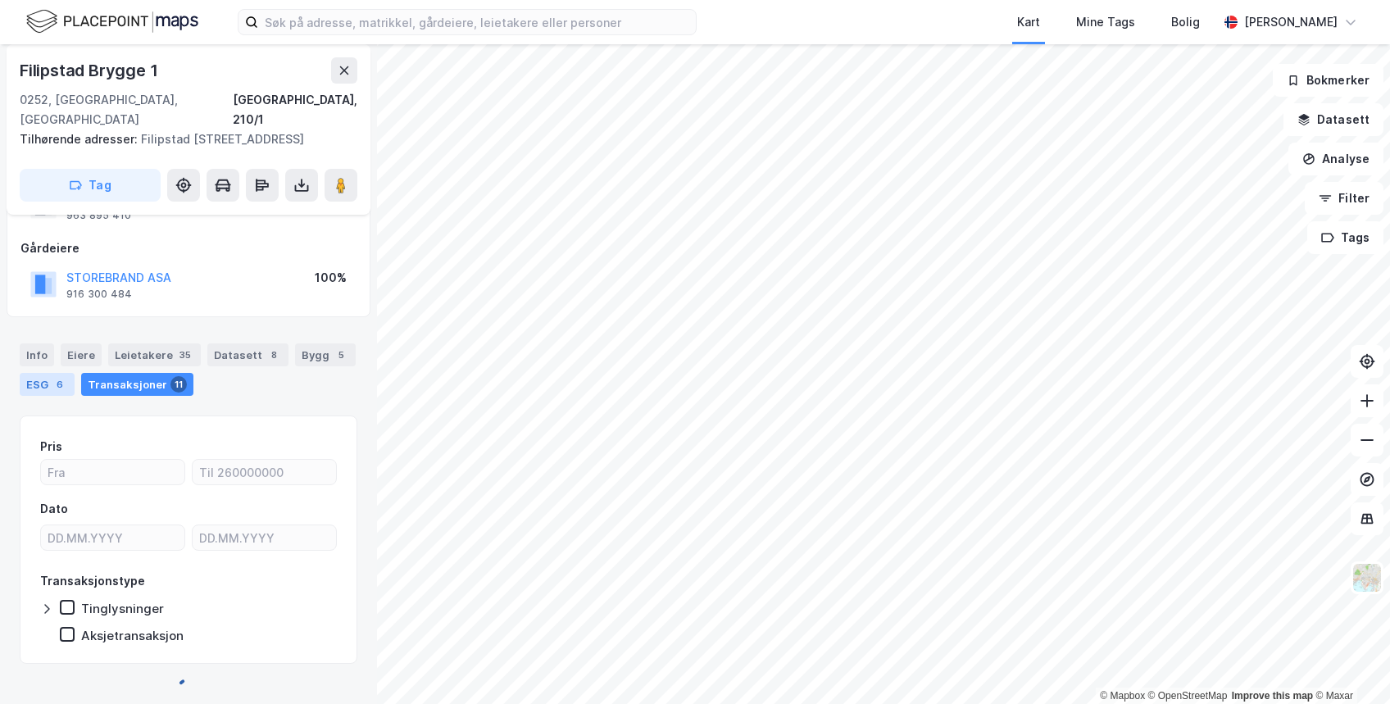
click at [75, 373] on div "ESG 6" at bounding box center [47, 384] width 55 height 23
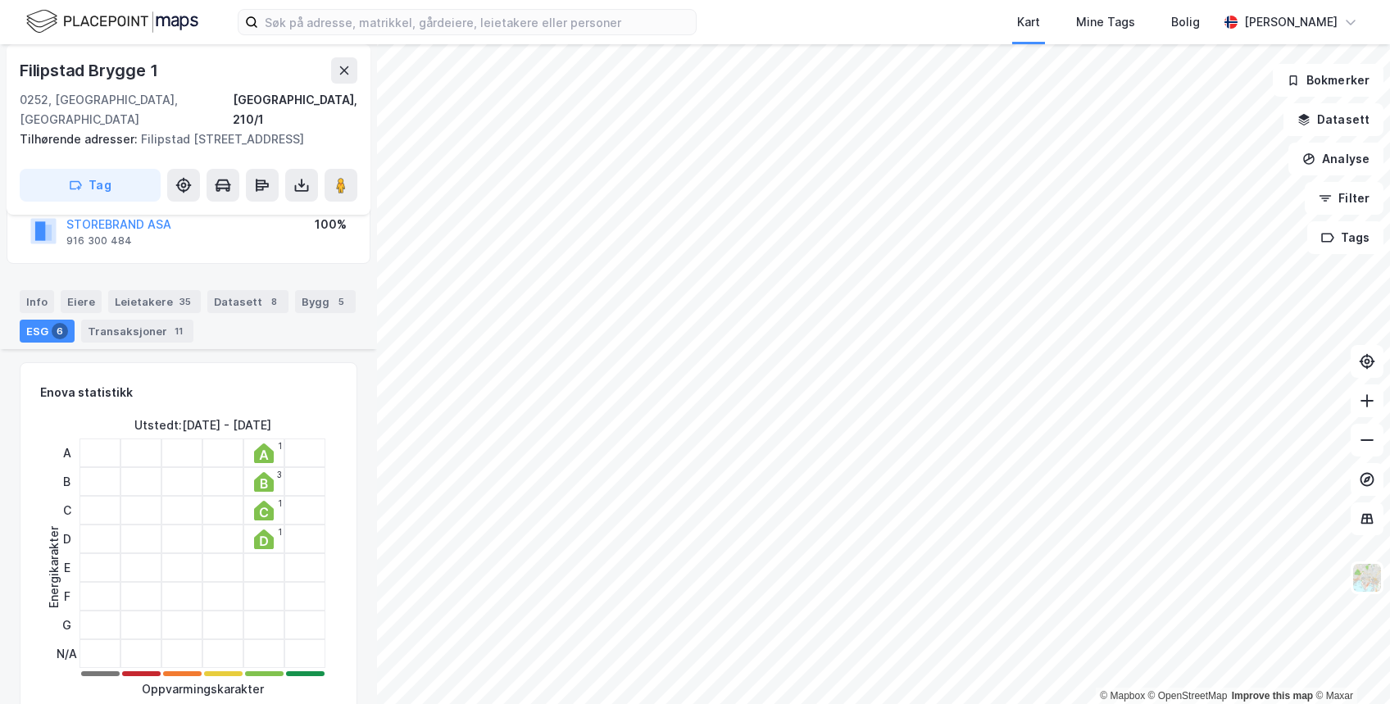
scroll to position [127, 0]
click at [261, 531] on icon at bounding box center [264, 541] width 20 height 20
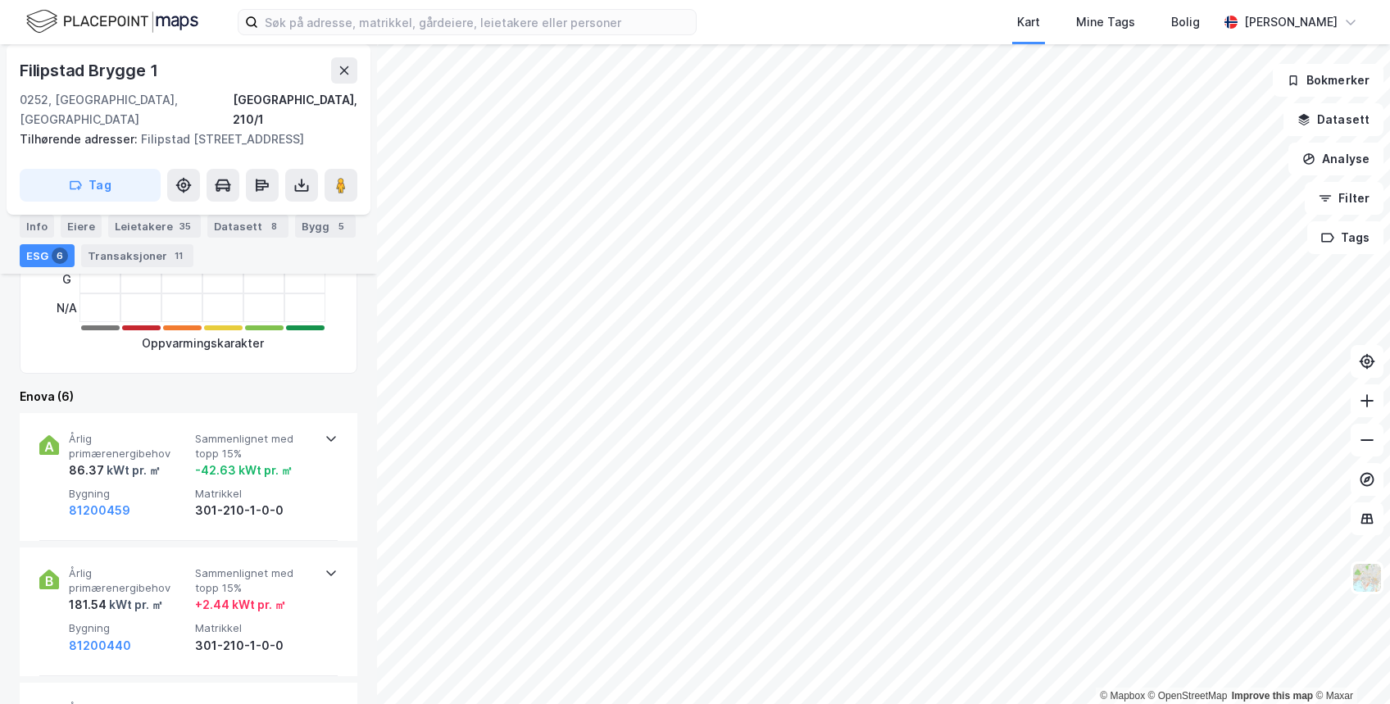
scroll to position [560, 0]
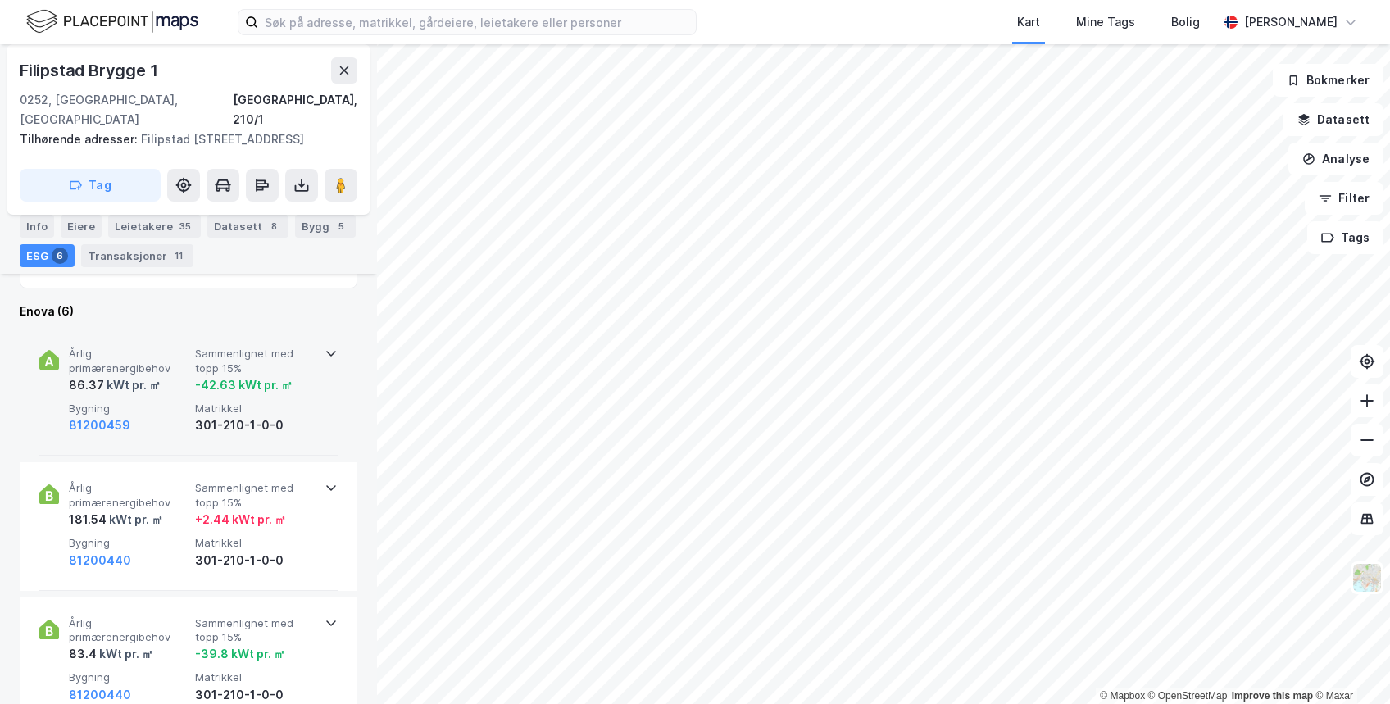
click at [317, 334] on div "Årlig primærenergibehov 86.37 kWt pr. ㎡ Sammenlignet med topp 15% -42.63 kWt pr…" at bounding box center [188, 392] width 298 height 128
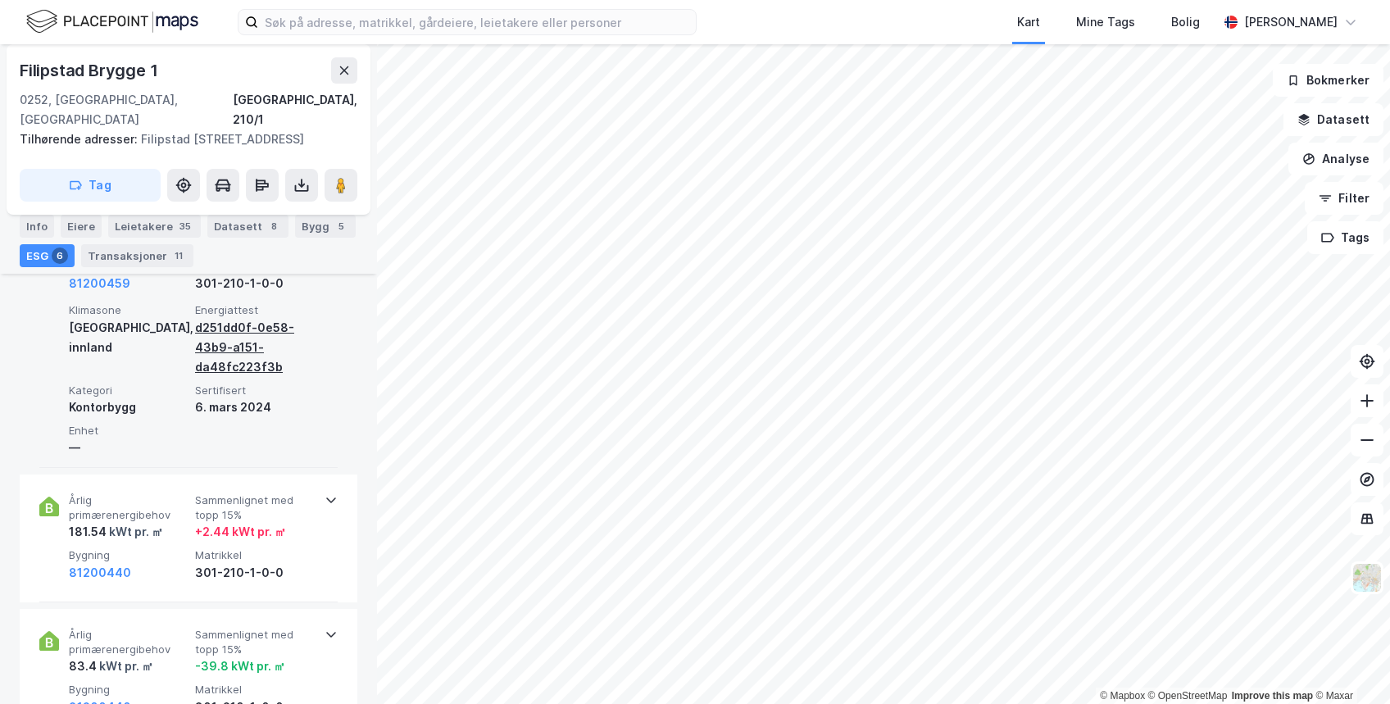
scroll to position [701, 0]
click at [223, 323] on div "d251dd0f-0e58-43b9-a151-da48fc223f3b" at bounding box center [255, 347] width 120 height 59
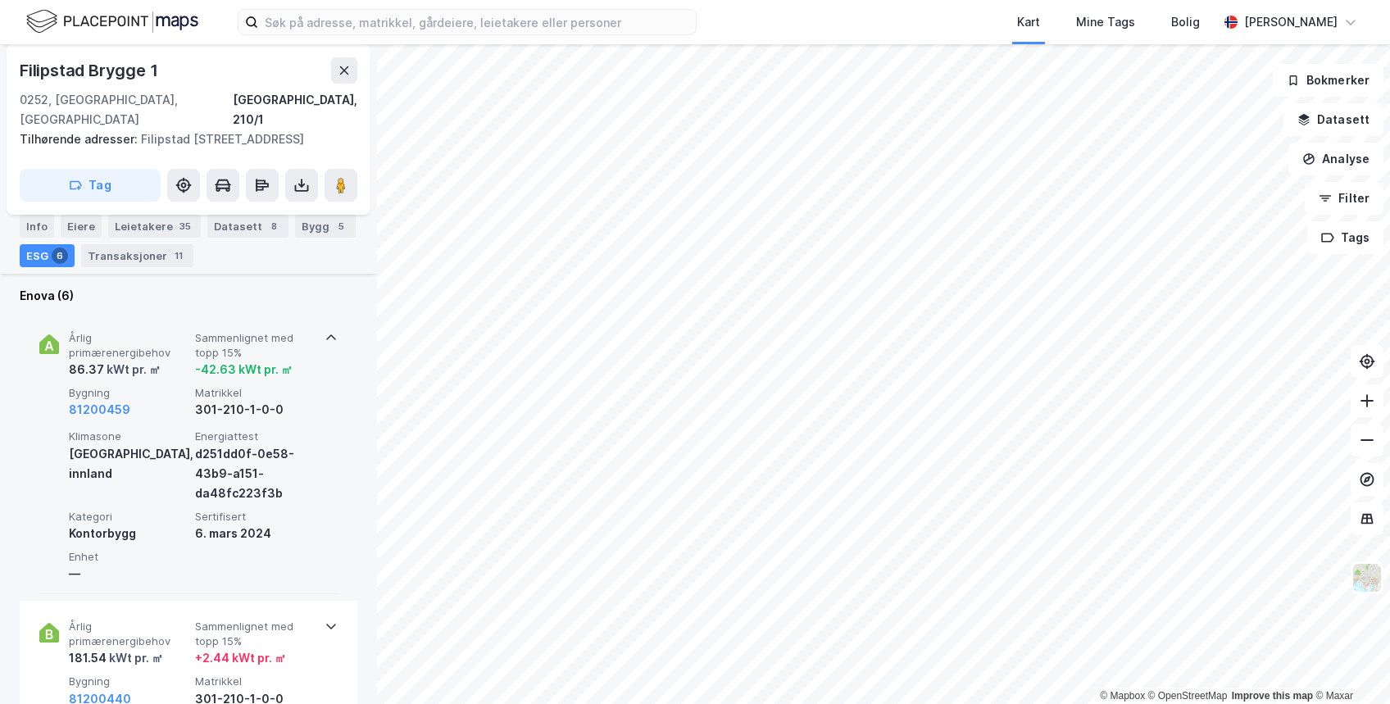
scroll to position [577, 0]
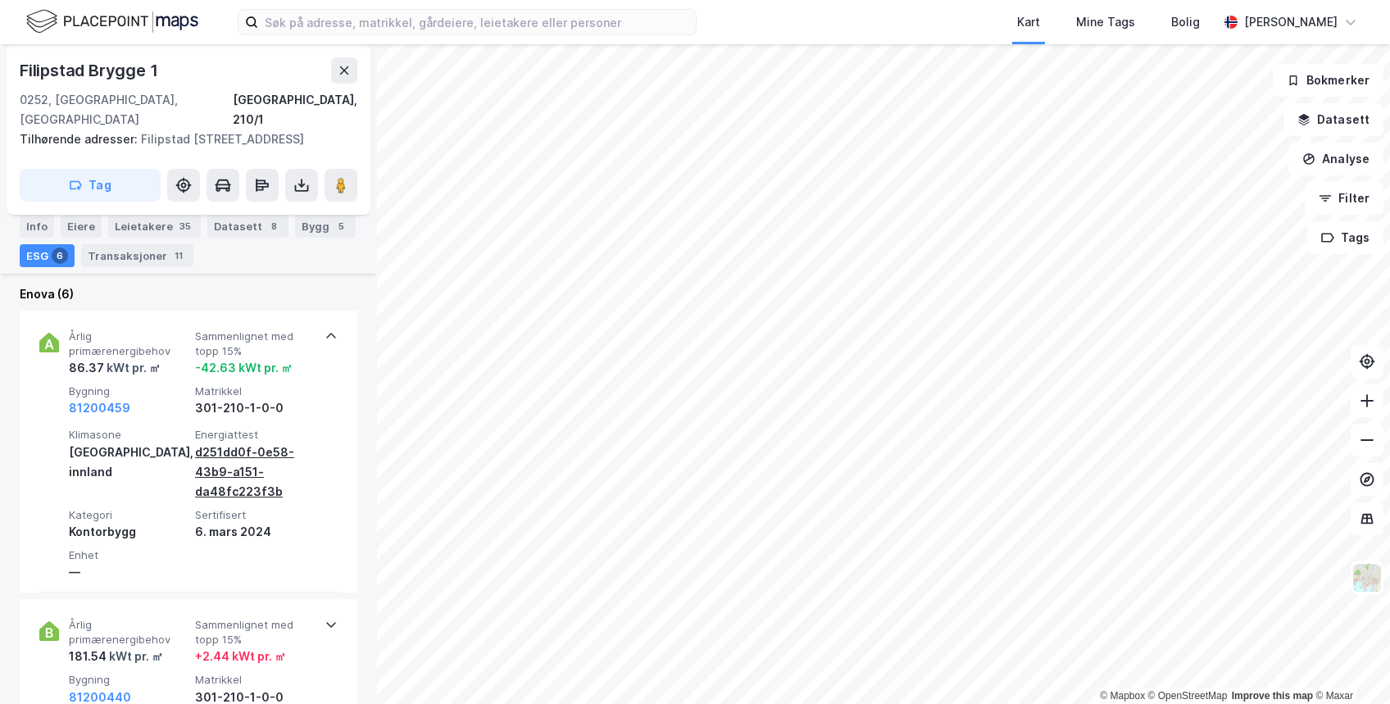
click at [224, 455] on div "d251dd0f-0e58-43b9-a151-da48fc223f3b" at bounding box center [255, 471] width 120 height 59
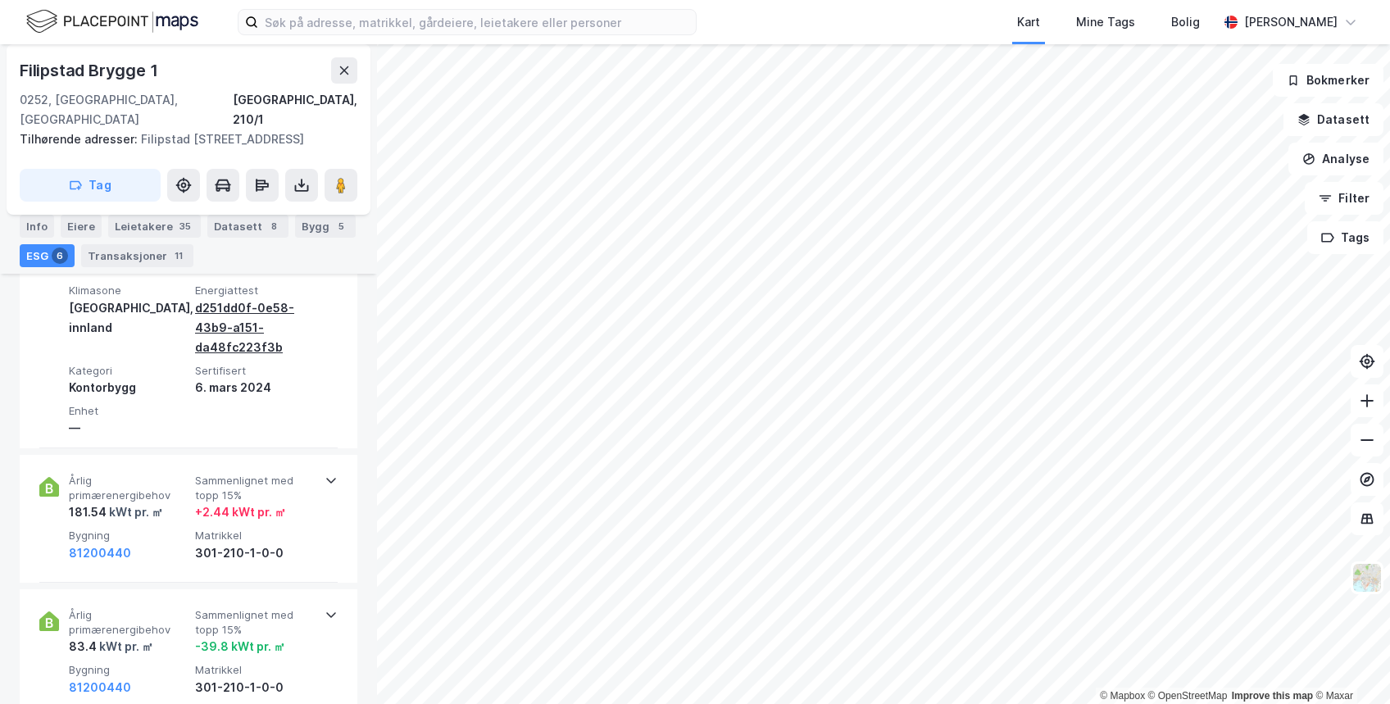
scroll to position [780, 0]
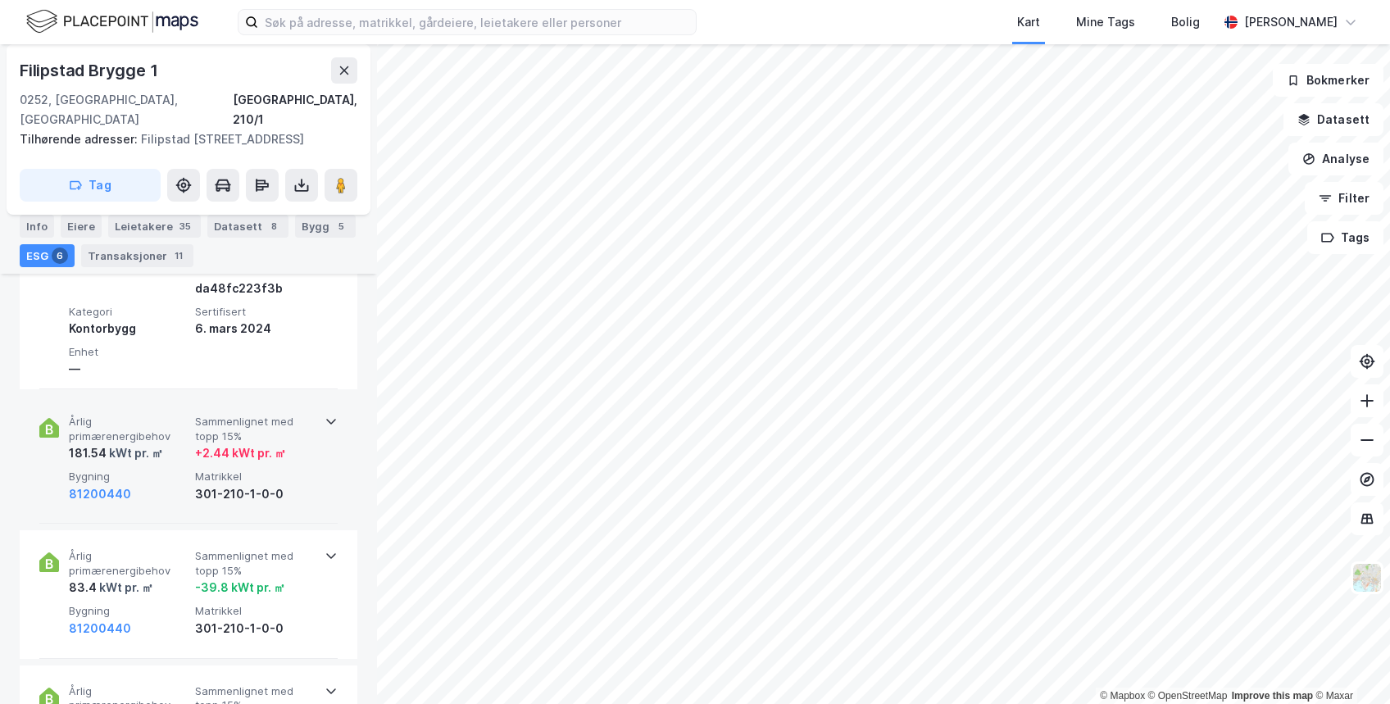
click at [326, 420] on icon at bounding box center [331, 423] width 10 height 6
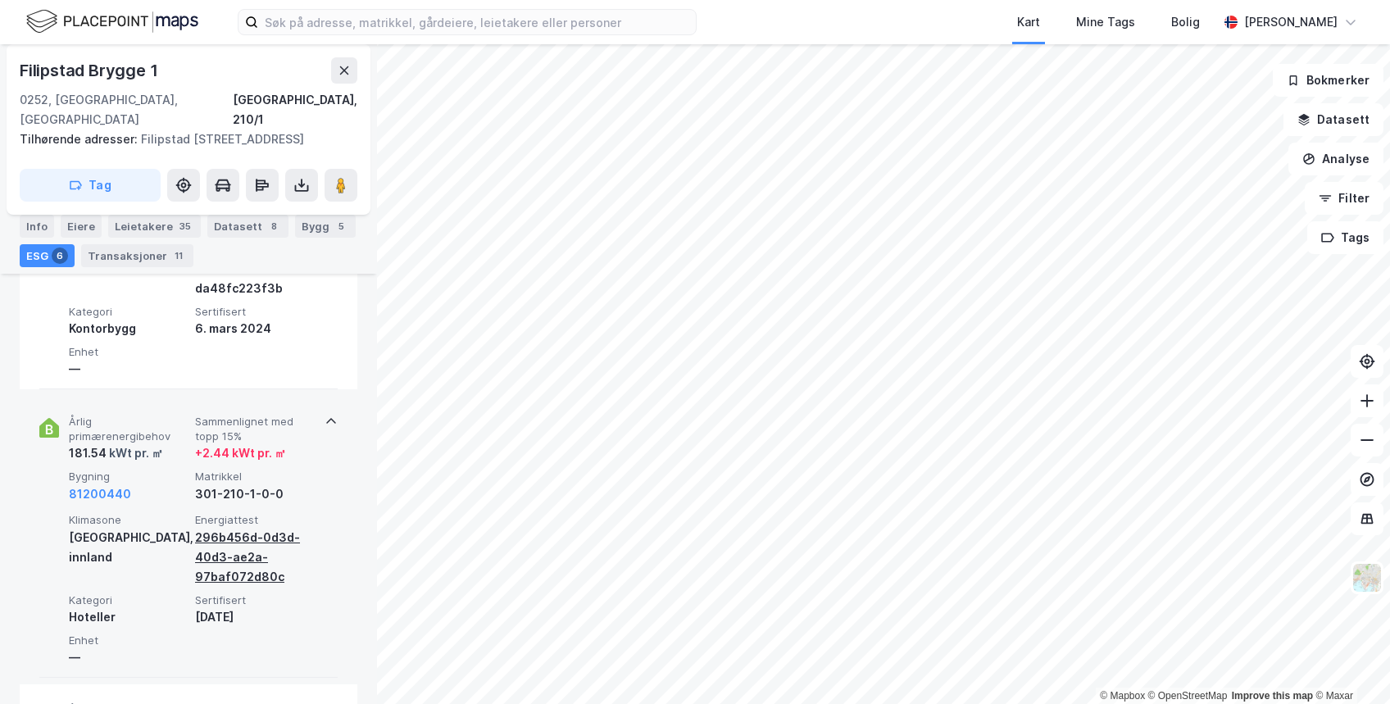
click at [253, 538] on div "296b456d-0d3d-40d3-ae2a-97baf072d80c" at bounding box center [255, 557] width 120 height 59
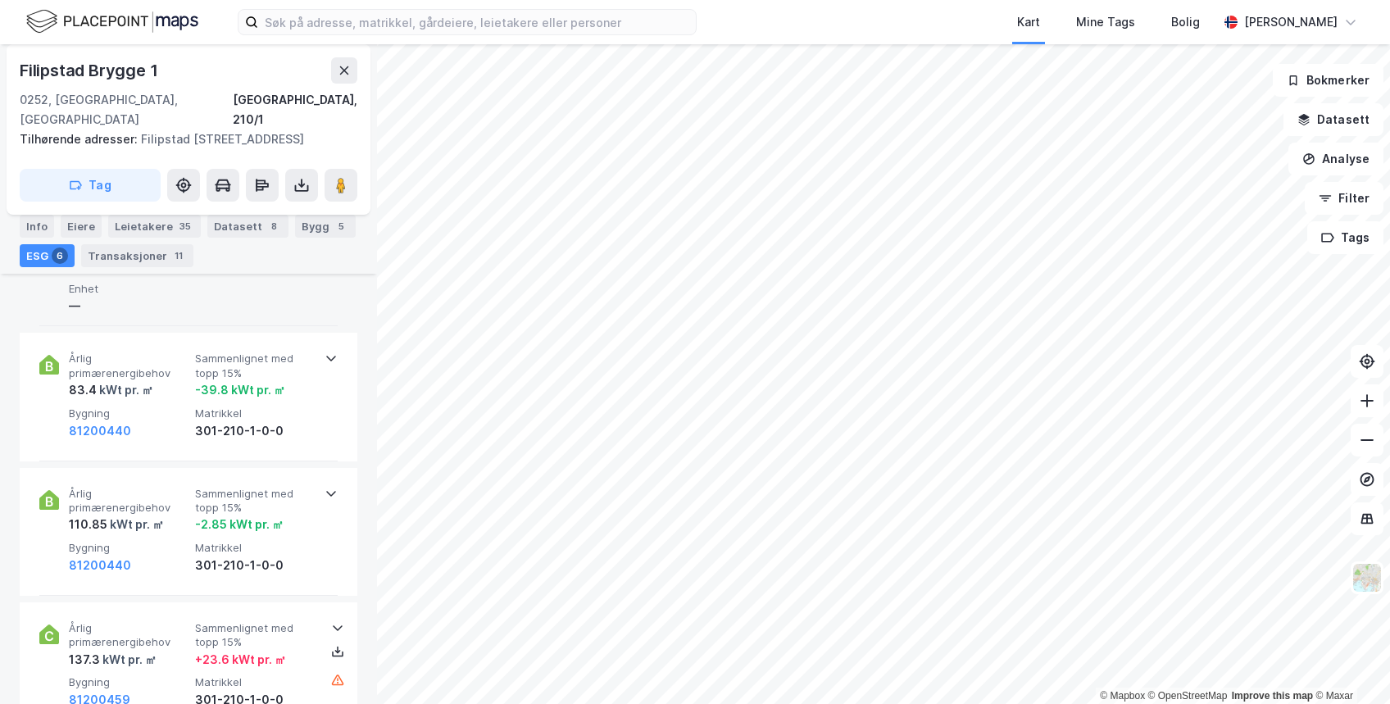
scroll to position [1134, 0]
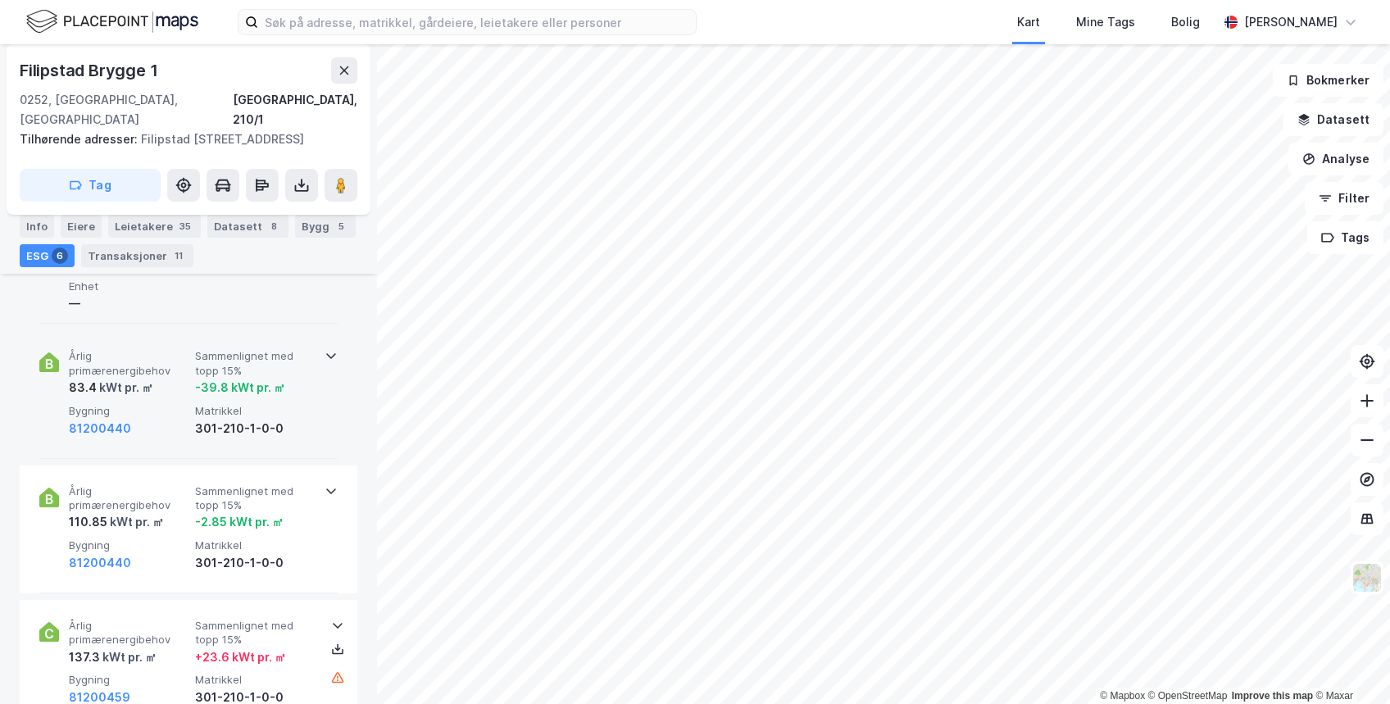
click at [326, 349] on icon at bounding box center [330, 355] width 13 height 13
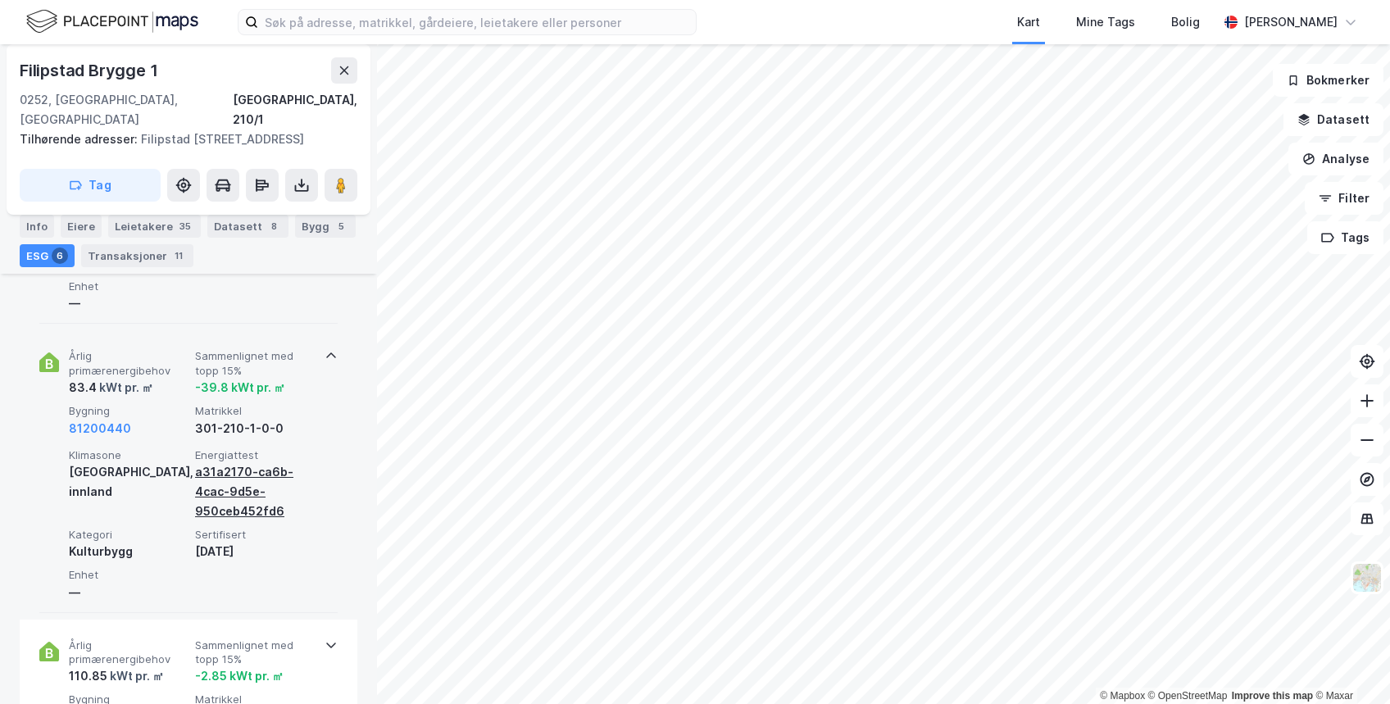
click at [248, 479] on div "a31a2170-ca6b-4cac-9d5e-950ceb452fd6" at bounding box center [255, 491] width 120 height 59
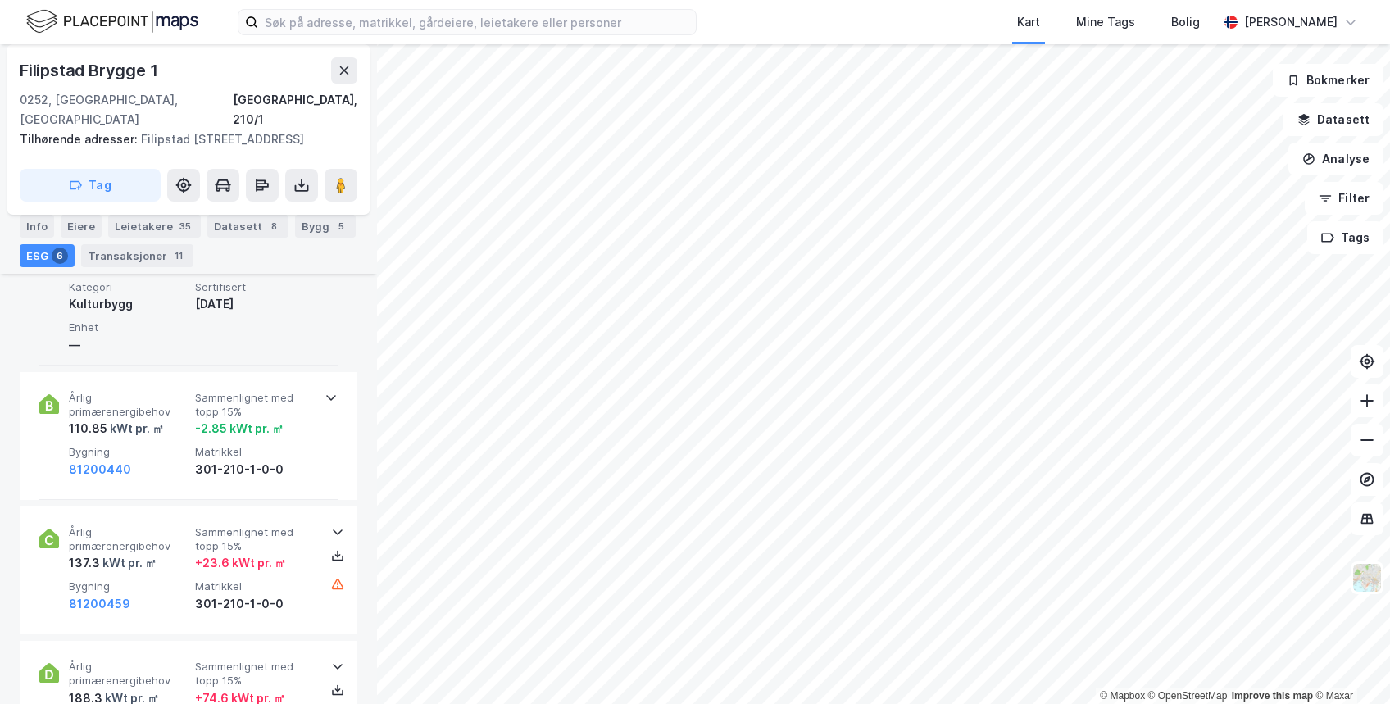
scroll to position [1383, 0]
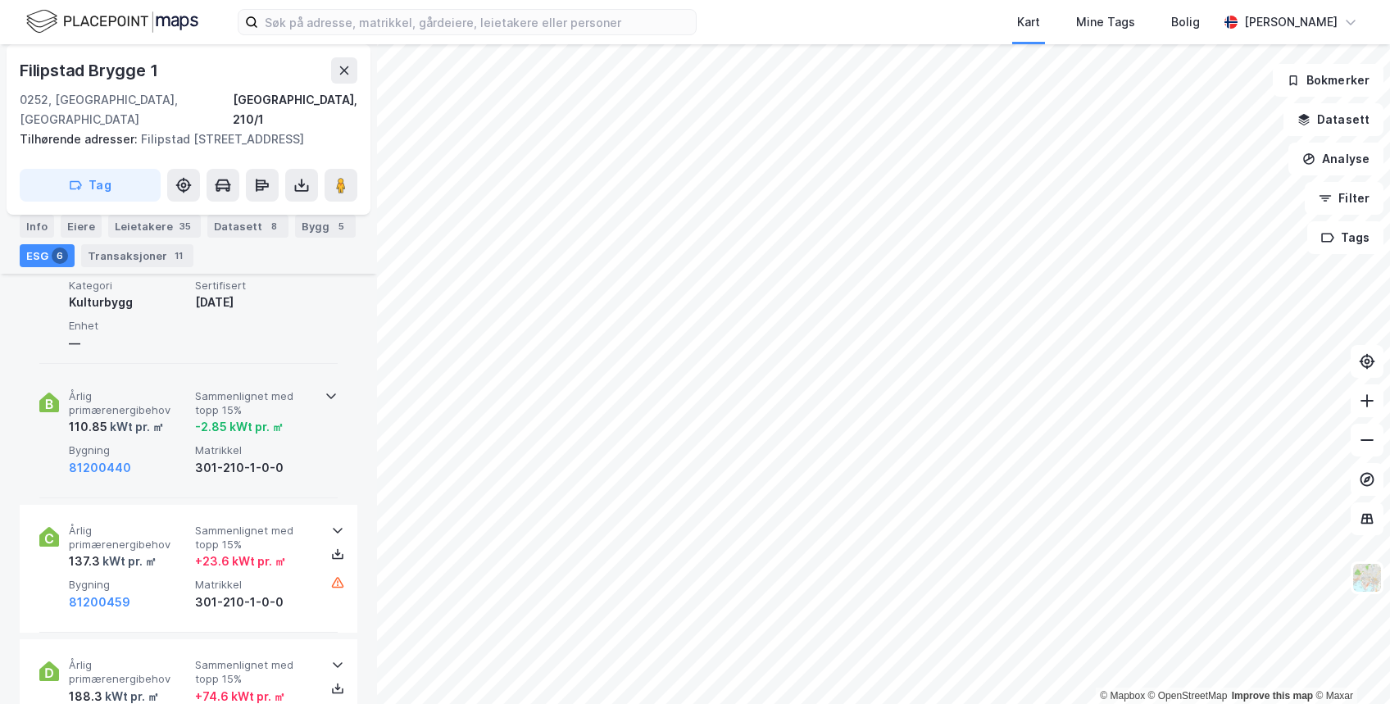
click at [324, 389] on icon at bounding box center [330, 395] width 13 height 13
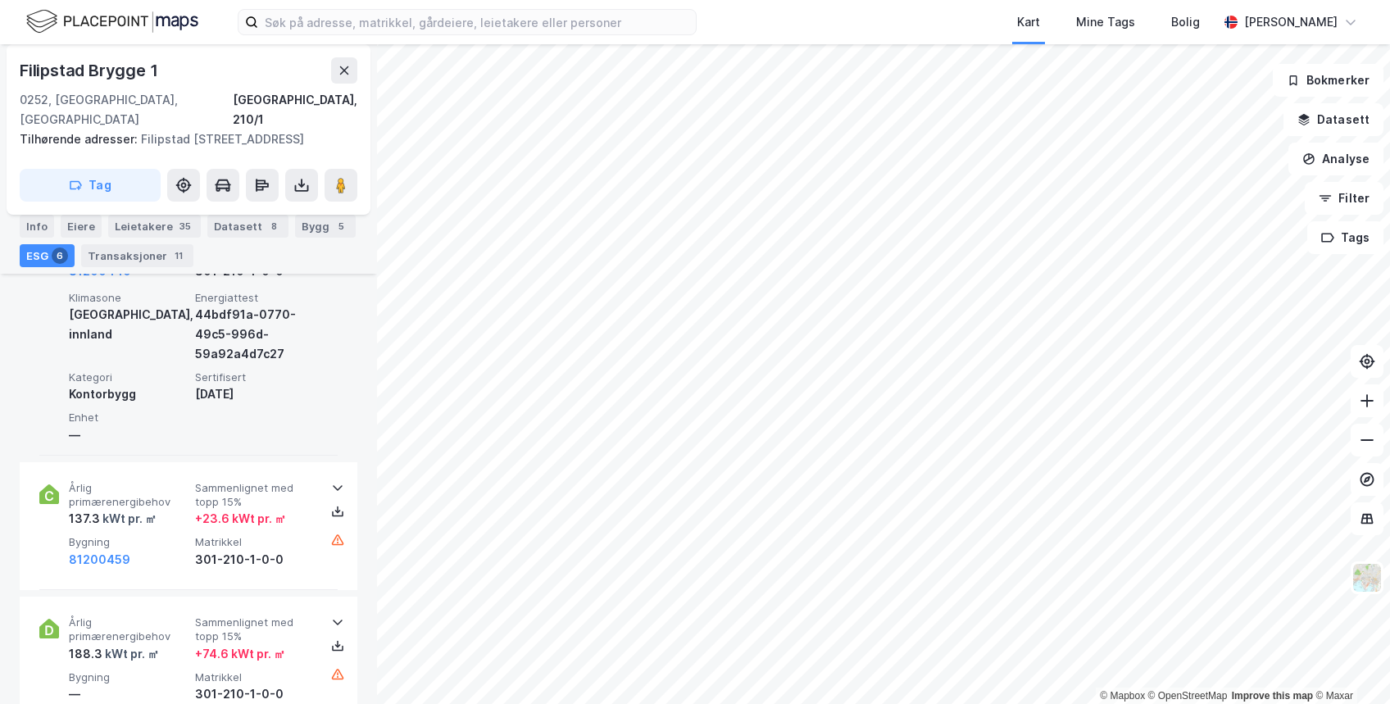
scroll to position [1581, 0]
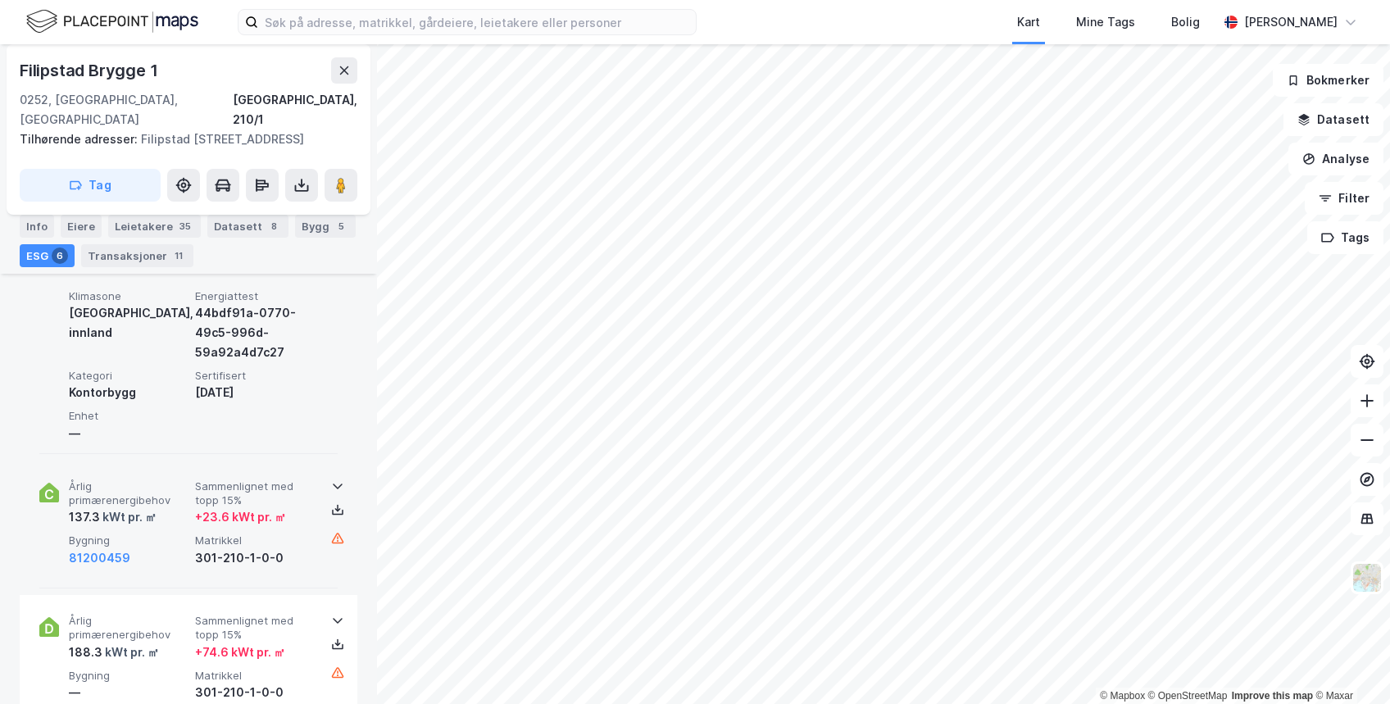
click at [333, 479] on icon at bounding box center [337, 485] width 13 height 13
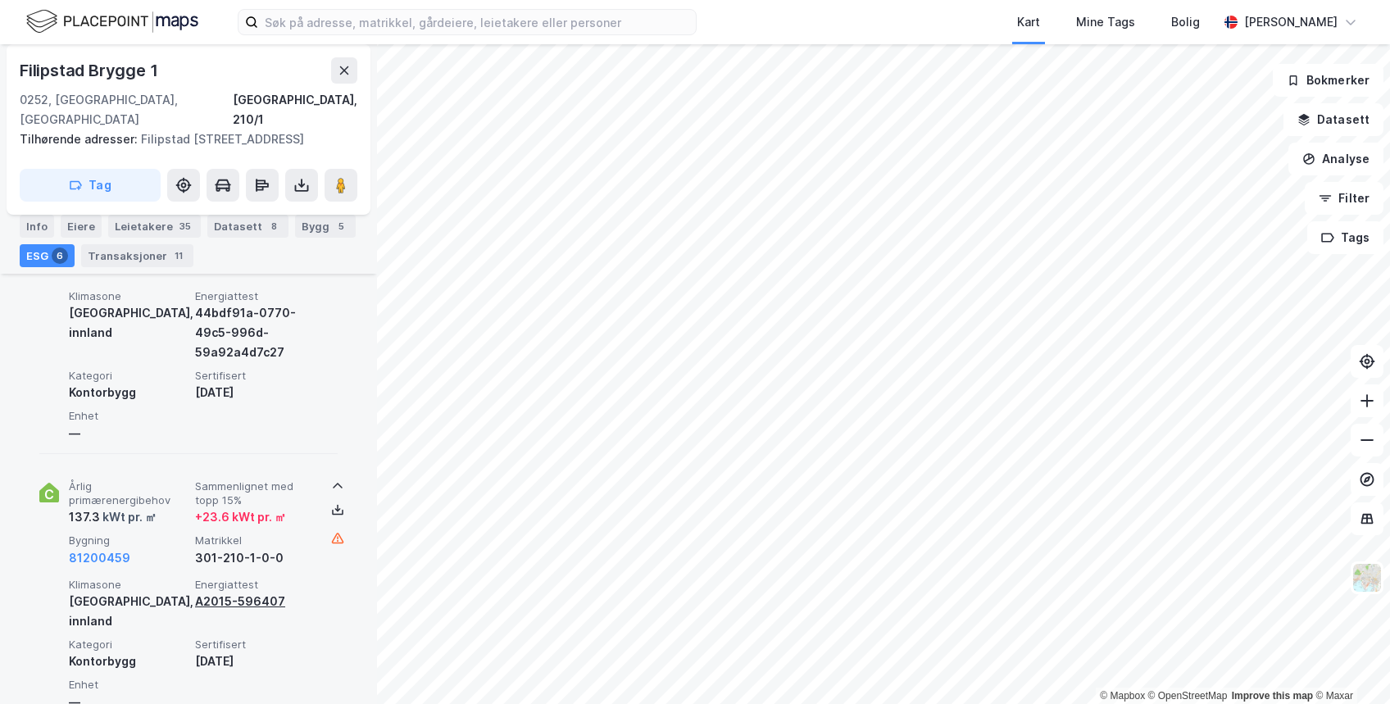
click at [262, 592] on div "A2015-596407" at bounding box center [255, 602] width 120 height 20
click at [331, 503] on icon at bounding box center [337, 509] width 13 height 13
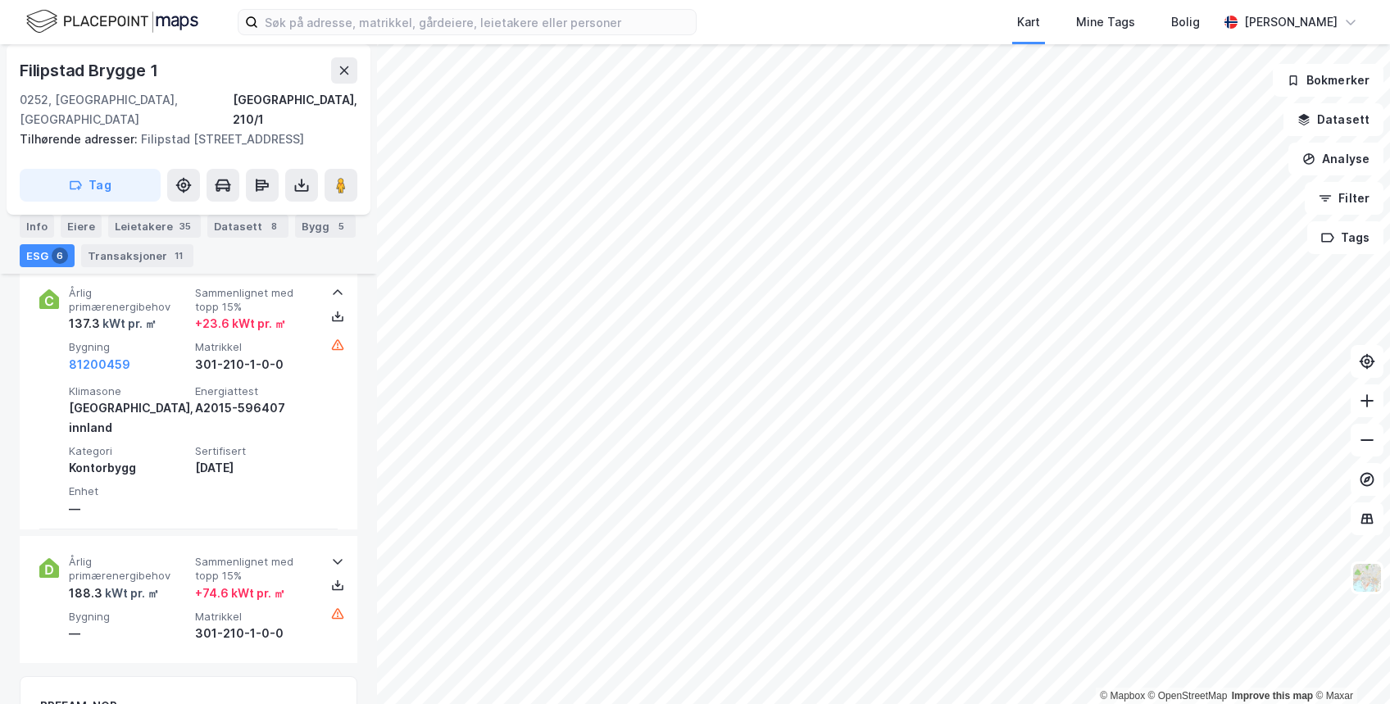
scroll to position [1831, 0]
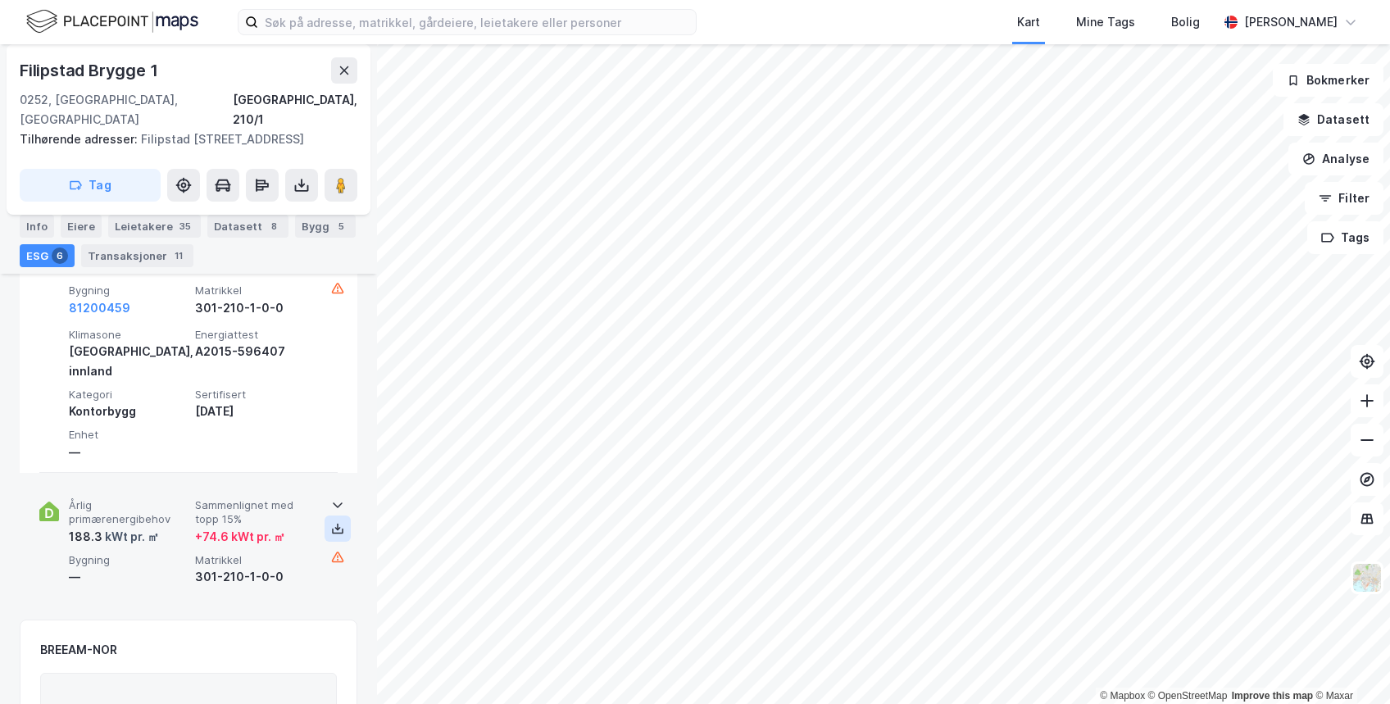
click at [333, 522] on icon at bounding box center [337, 528] width 13 height 13
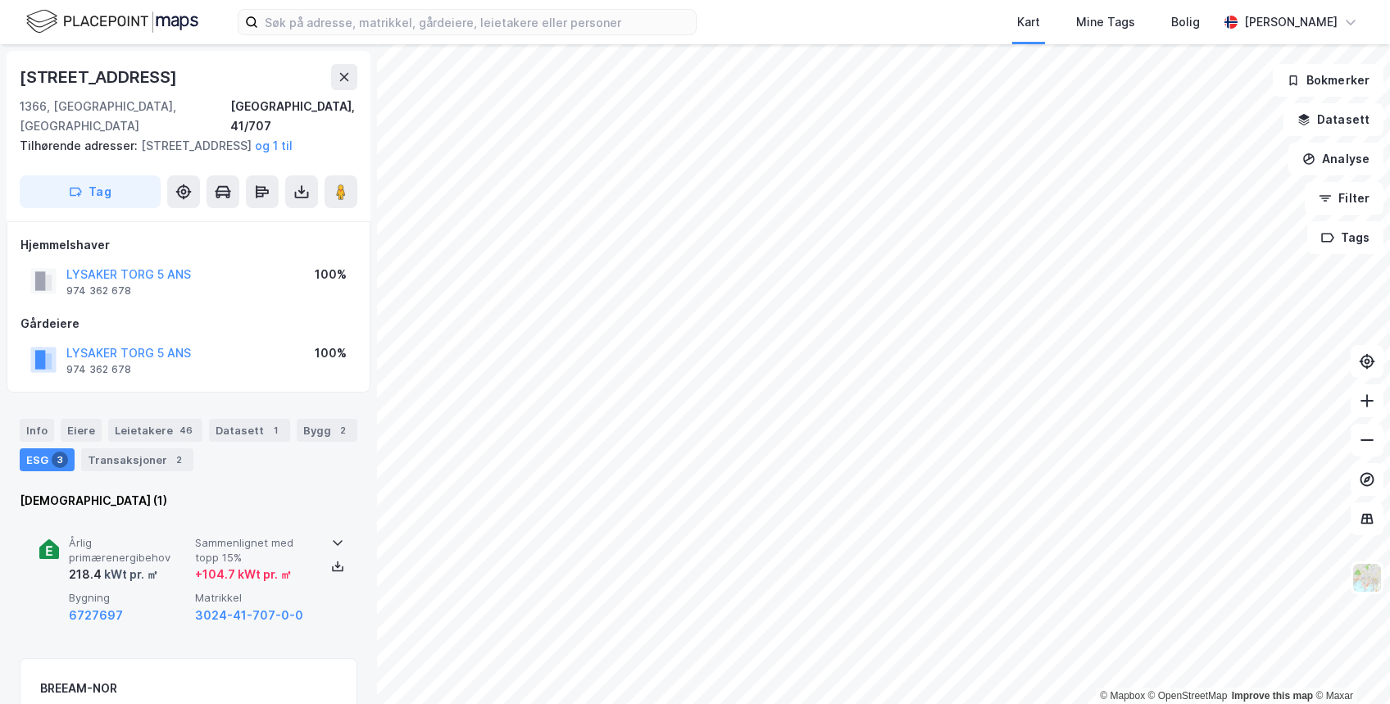
scroll to position [320, 0]
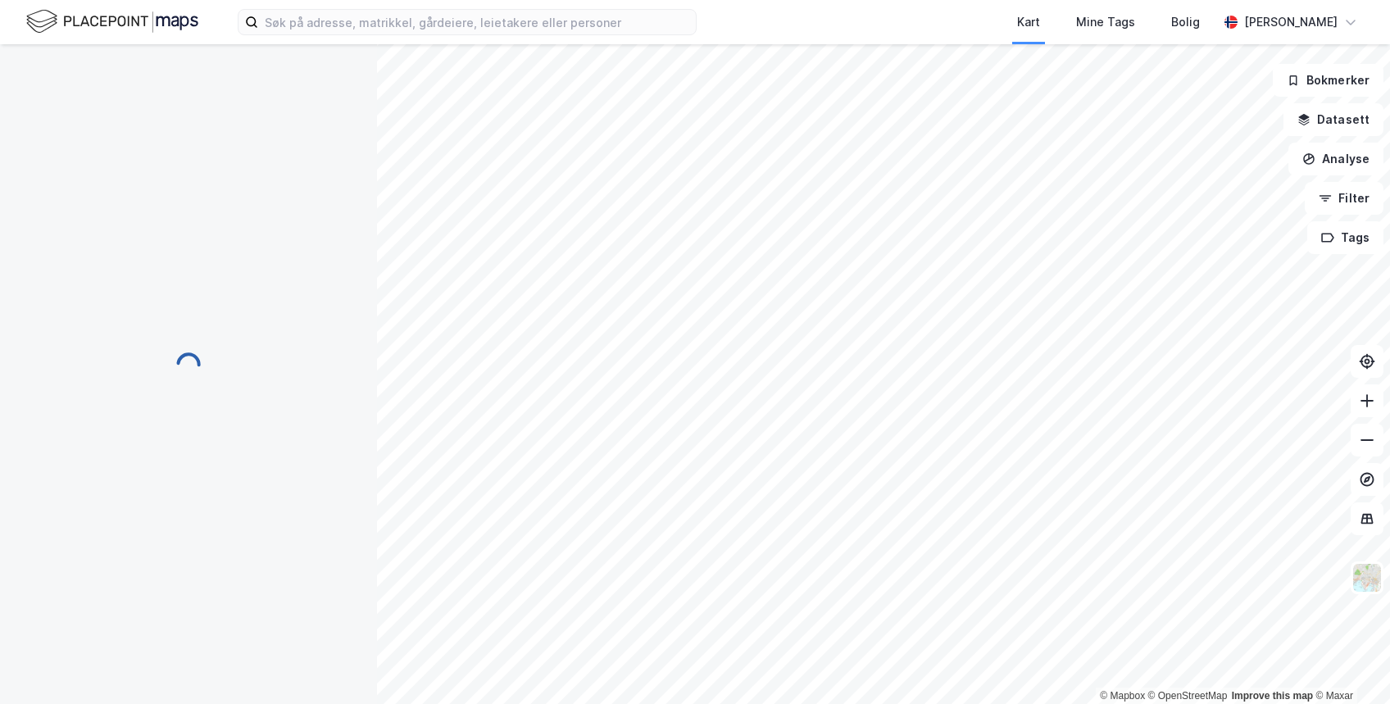
scroll to position [190, 0]
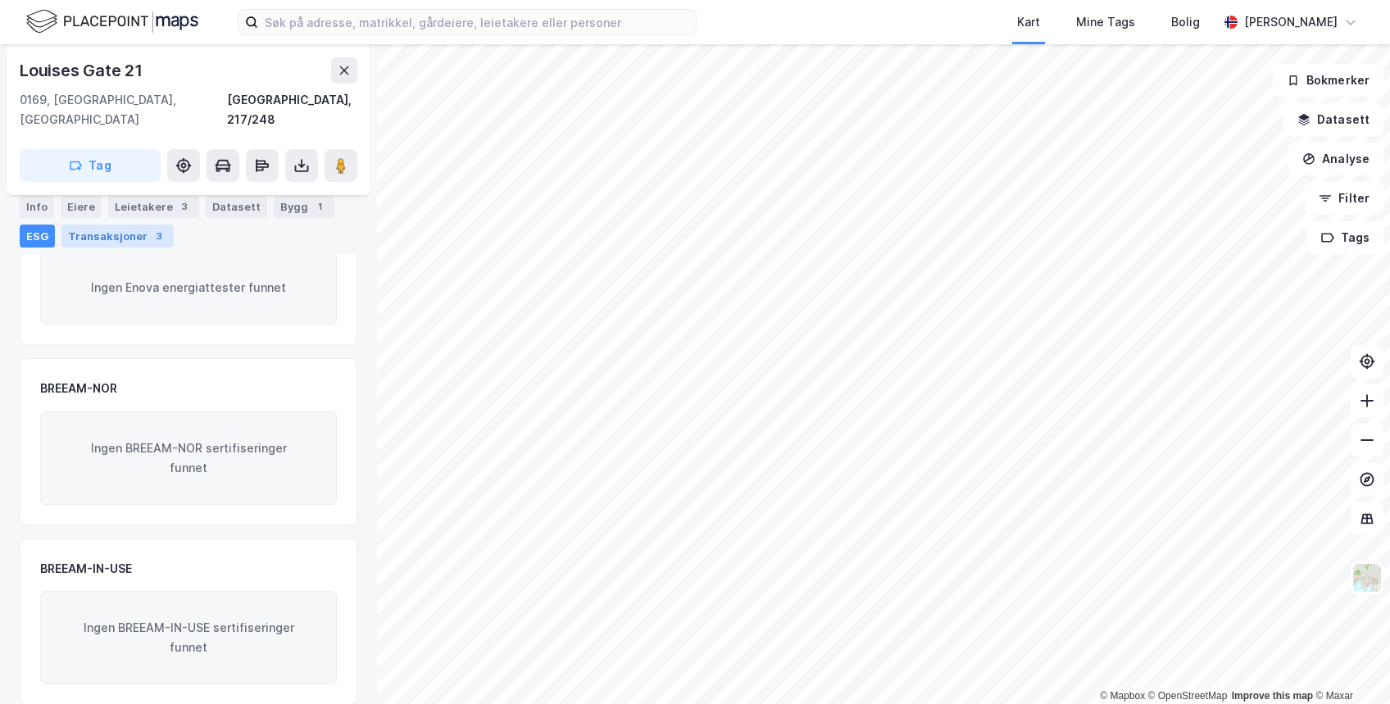
click at [88, 237] on div "Transaksjoner 3" at bounding box center [117, 236] width 112 height 23
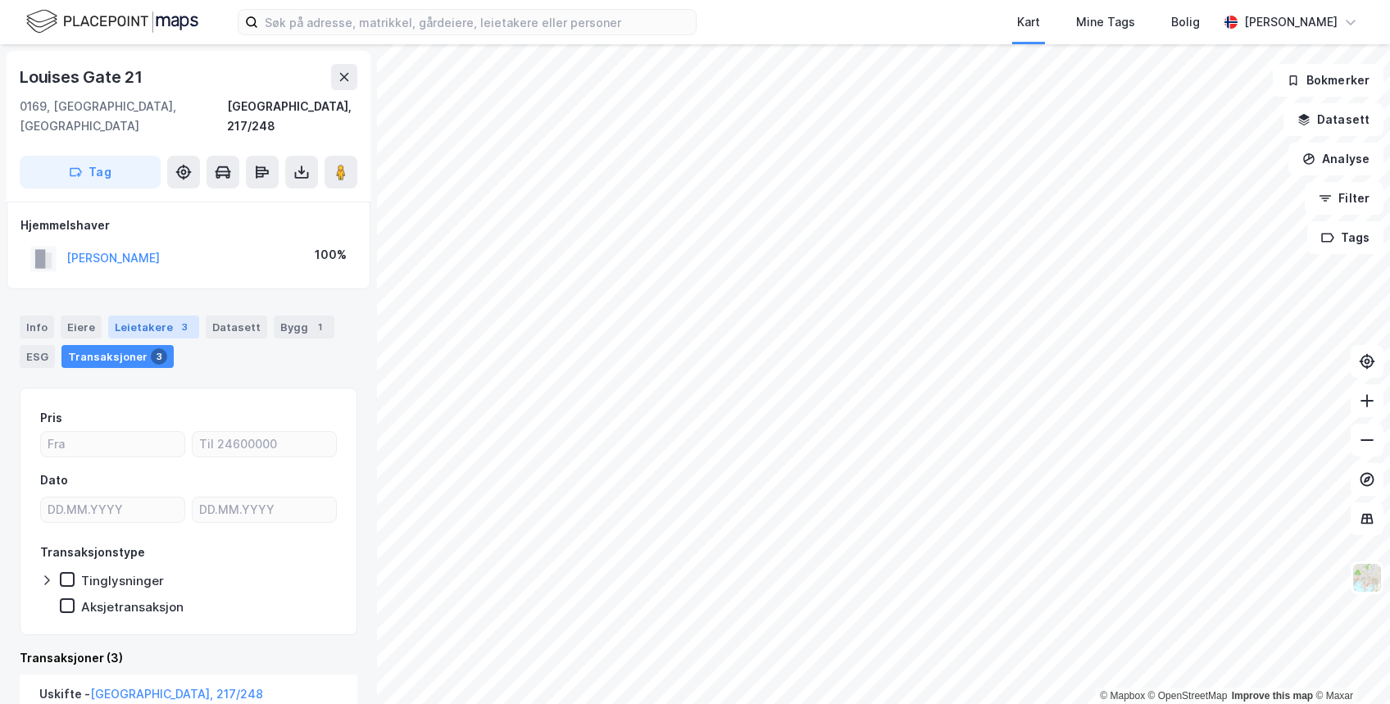
click at [138, 315] on div "Leietakere 3" at bounding box center [153, 326] width 91 height 23
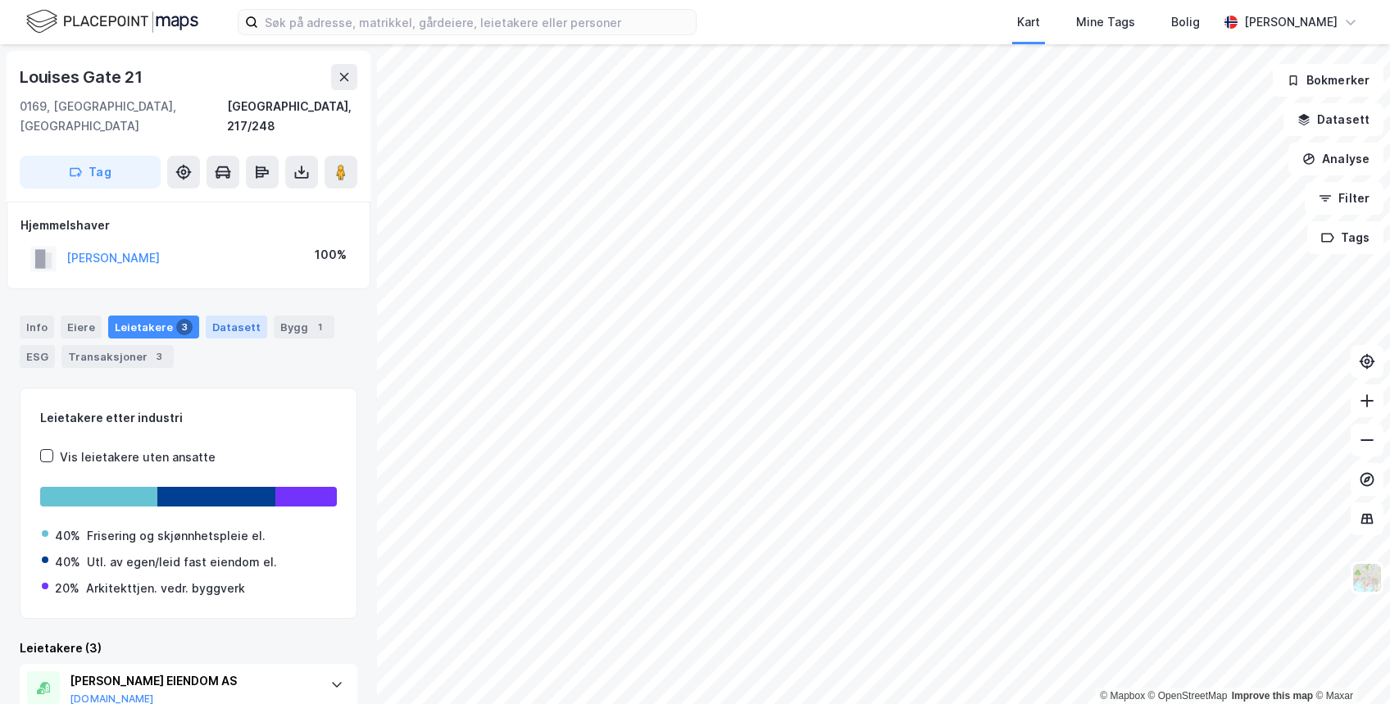
click at [244, 315] on div "Datasett" at bounding box center [236, 326] width 61 height 23
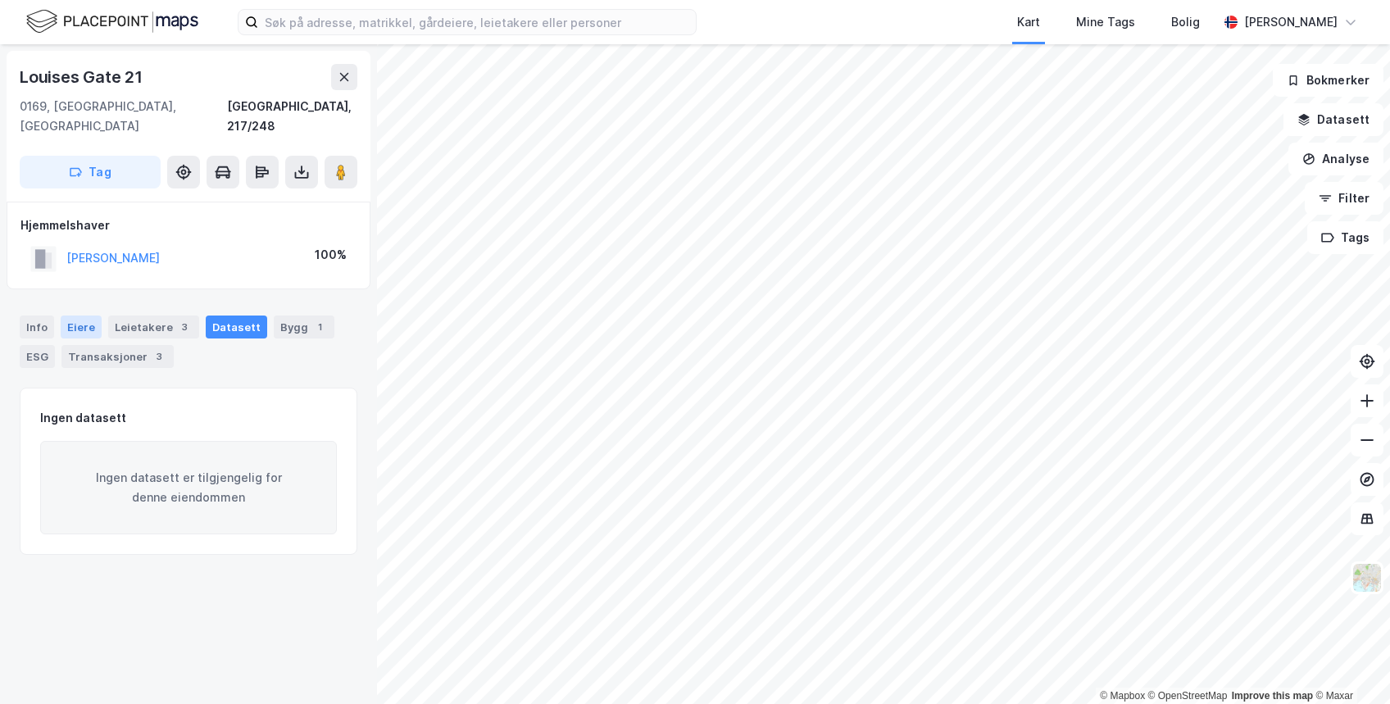
click at [85, 315] on div "Eiere" at bounding box center [81, 326] width 41 height 23
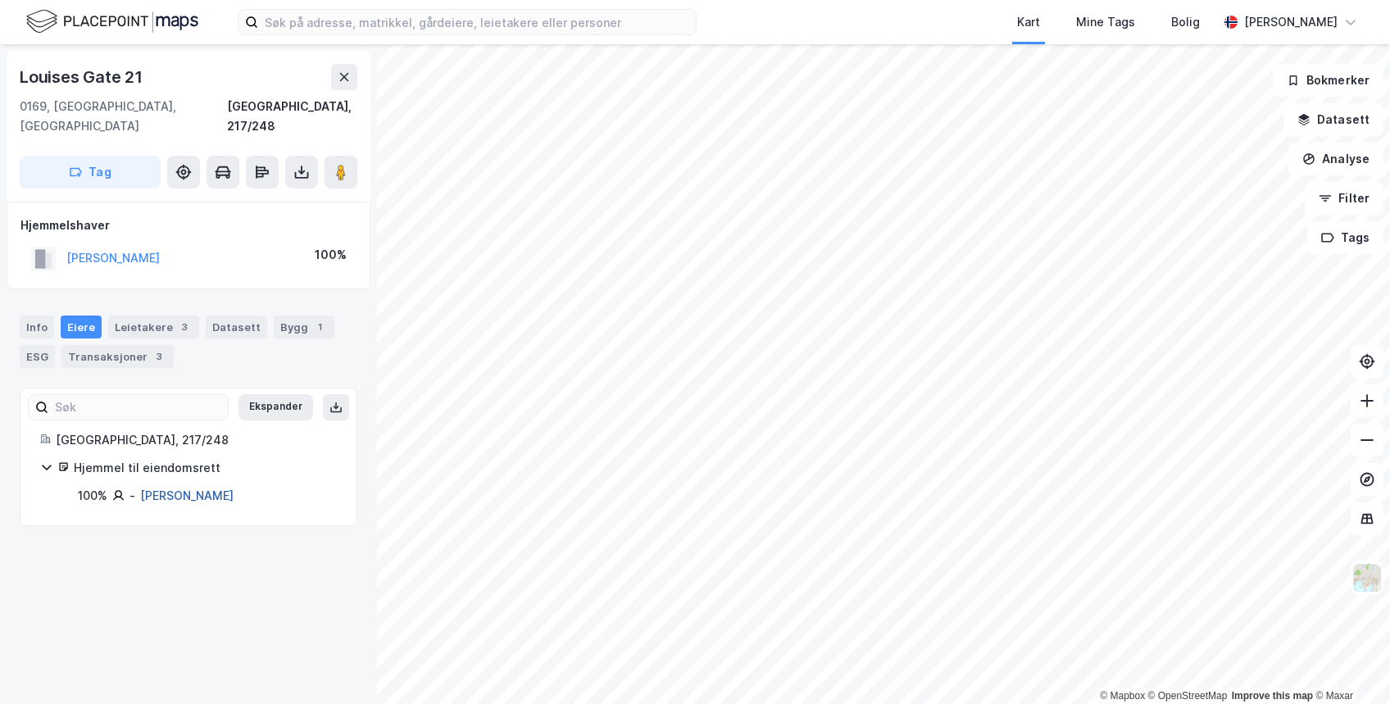
click at [176, 488] on link "Damsund Sidsel" at bounding box center [186, 495] width 93 height 14
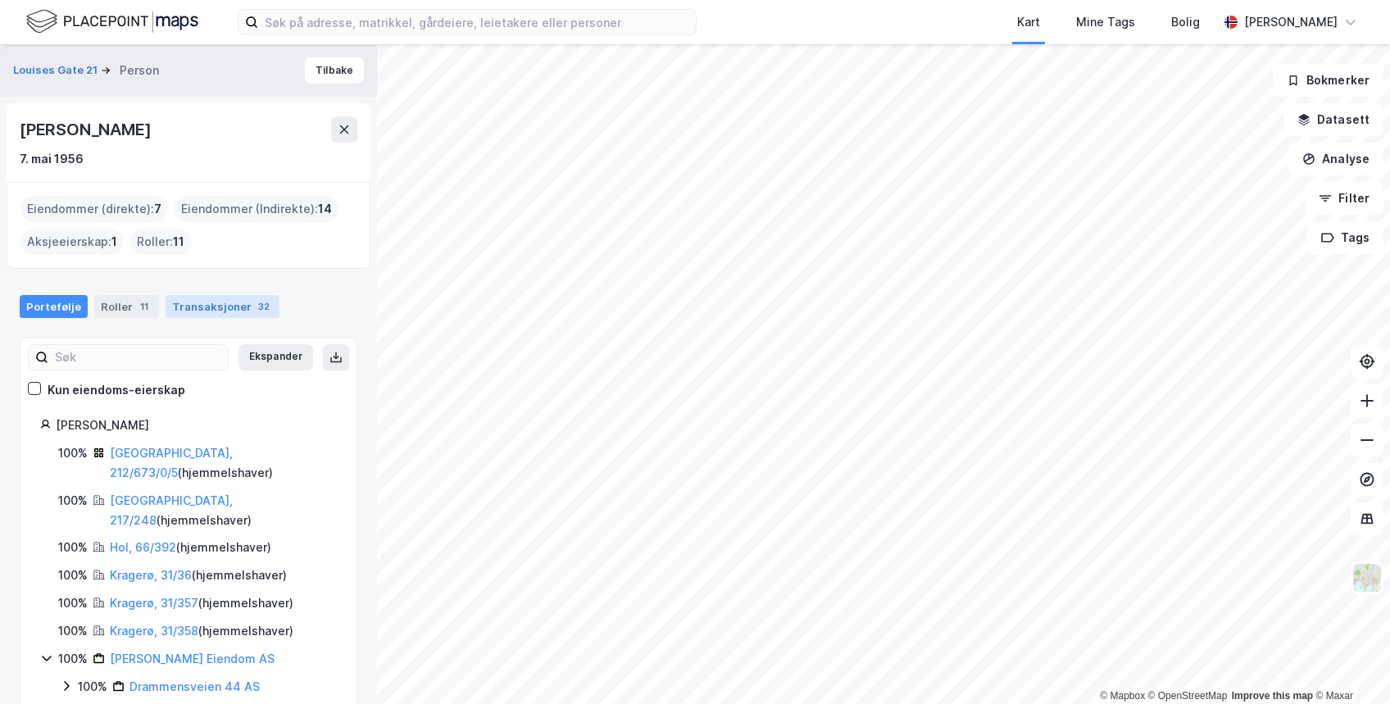
click at [199, 306] on div "Transaksjoner 32" at bounding box center [223, 306] width 114 height 23
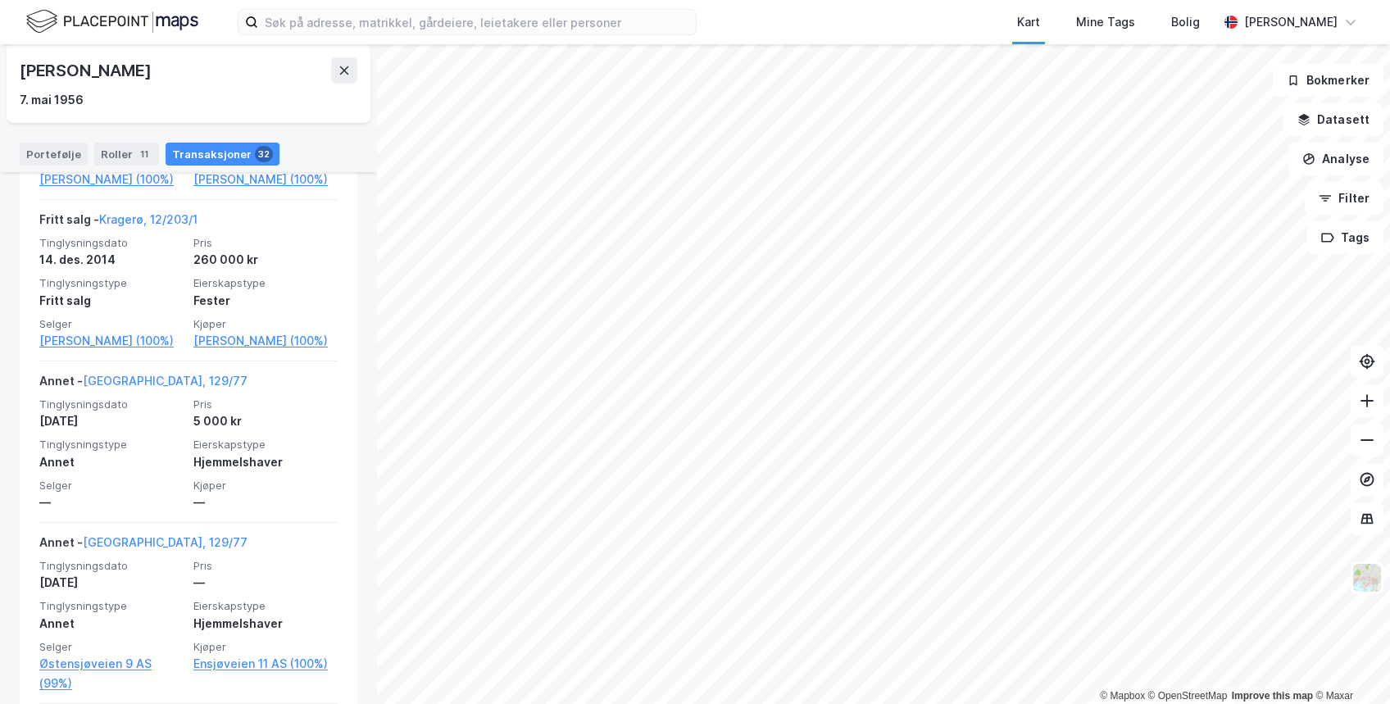
scroll to position [1424, 0]
click at [46, 156] on div "Portefølje" at bounding box center [54, 154] width 68 height 23
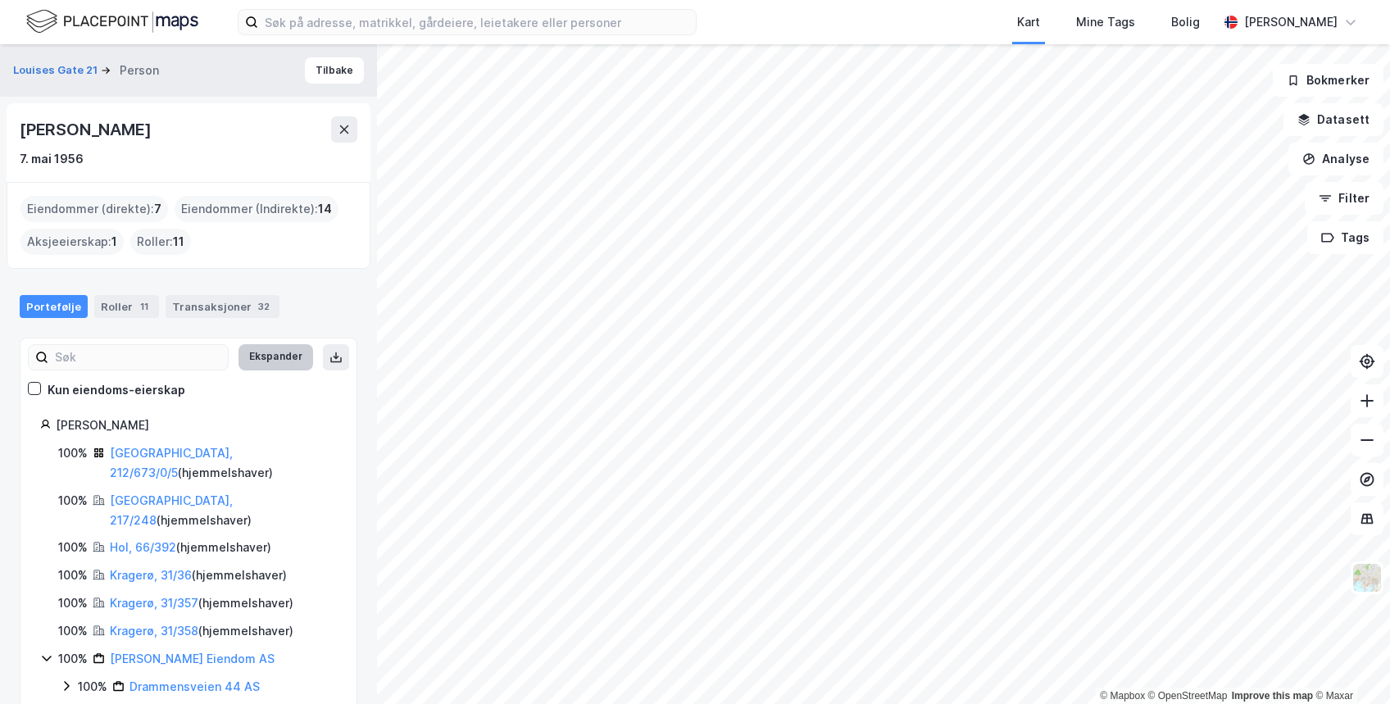
click at [265, 356] on button "Ekspander" at bounding box center [275, 357] width 75 height 26
click at [265, 356] on button "Minimer" at bounding box center [282, 357] width 61 height 26
click at [265, 356] on button "Ekspander" at bounding box center [275, 357] width 75 height 26
click at [1310, 121] on icon "button" at bounding box center [1303, 119] width 13 height 13
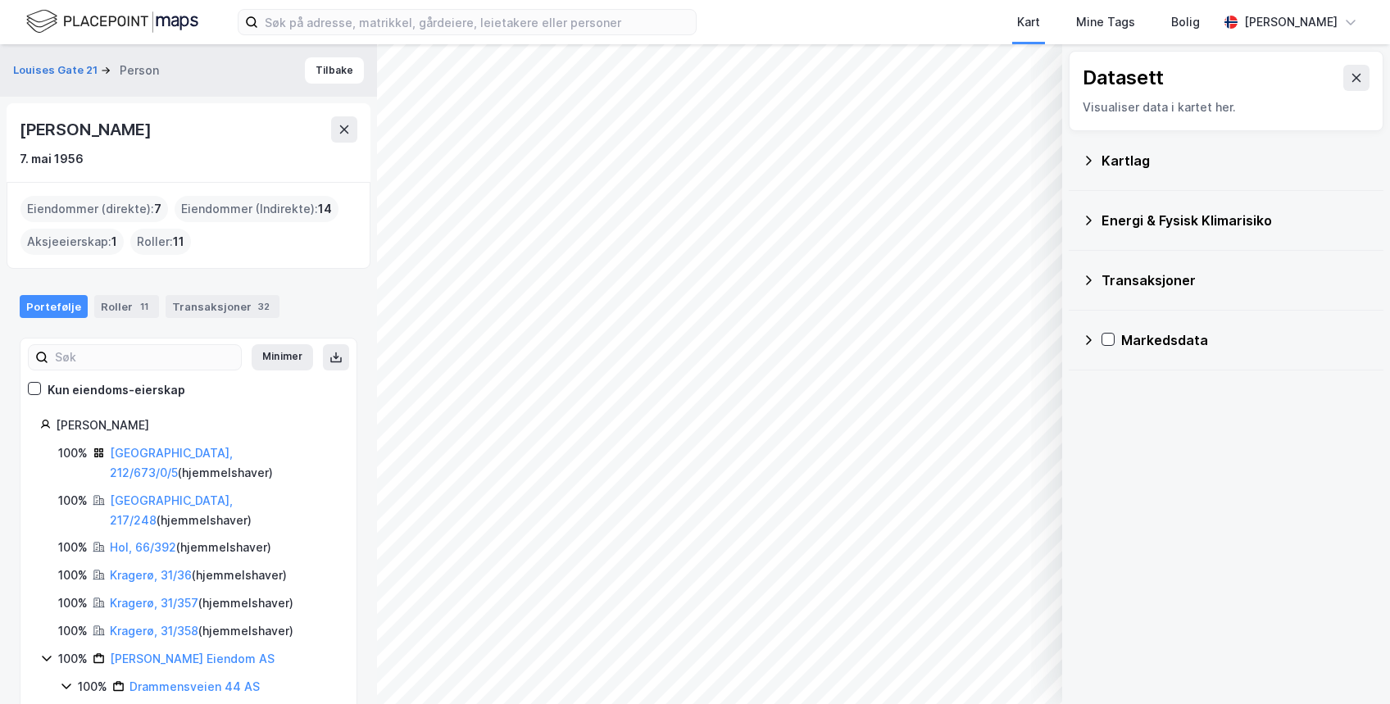
click at [1114, 162] on div "Kartlag" at bounding box center [1235, 161] width 269 height 20
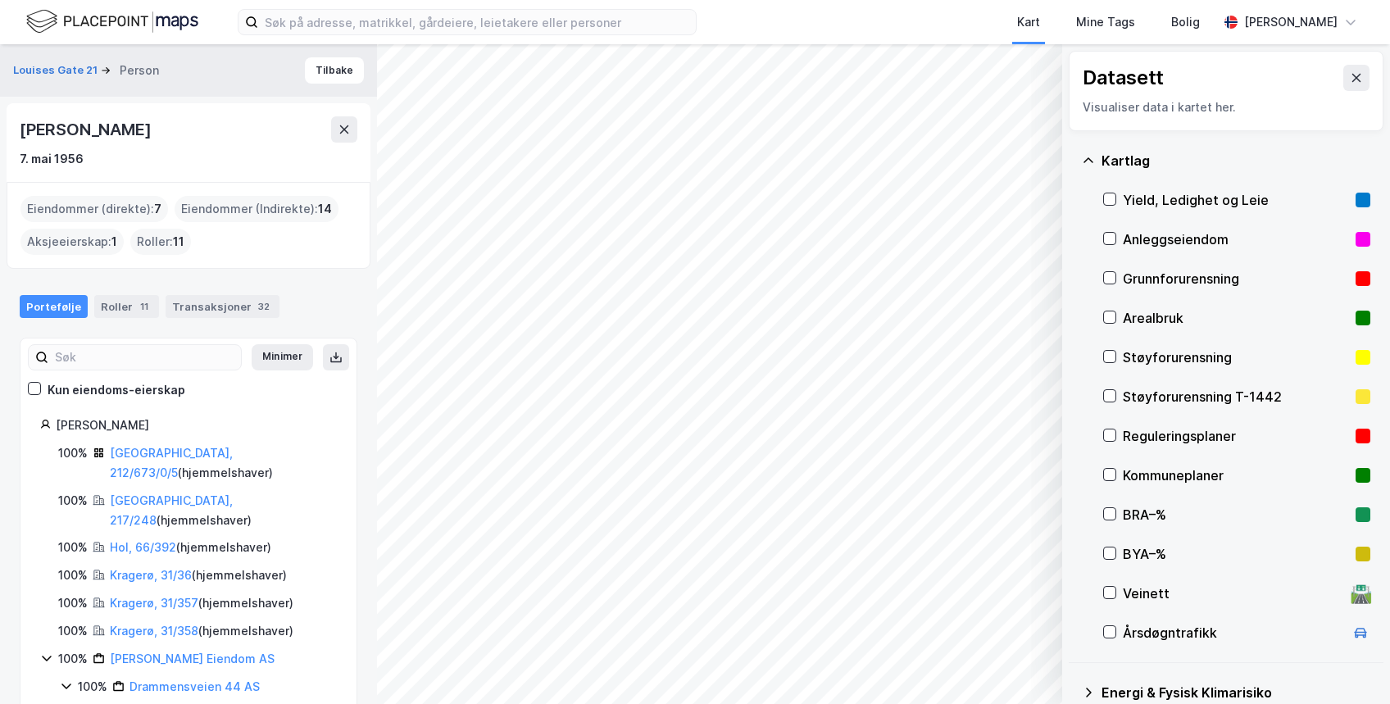
click at [1146, 201] on div "Yield, Ledighet og Leie" at bounding box center [1236, 200] width 226 height 20
click at [994, 661] on button "Vis" at bounding box center [978, 661] width 136 height 26
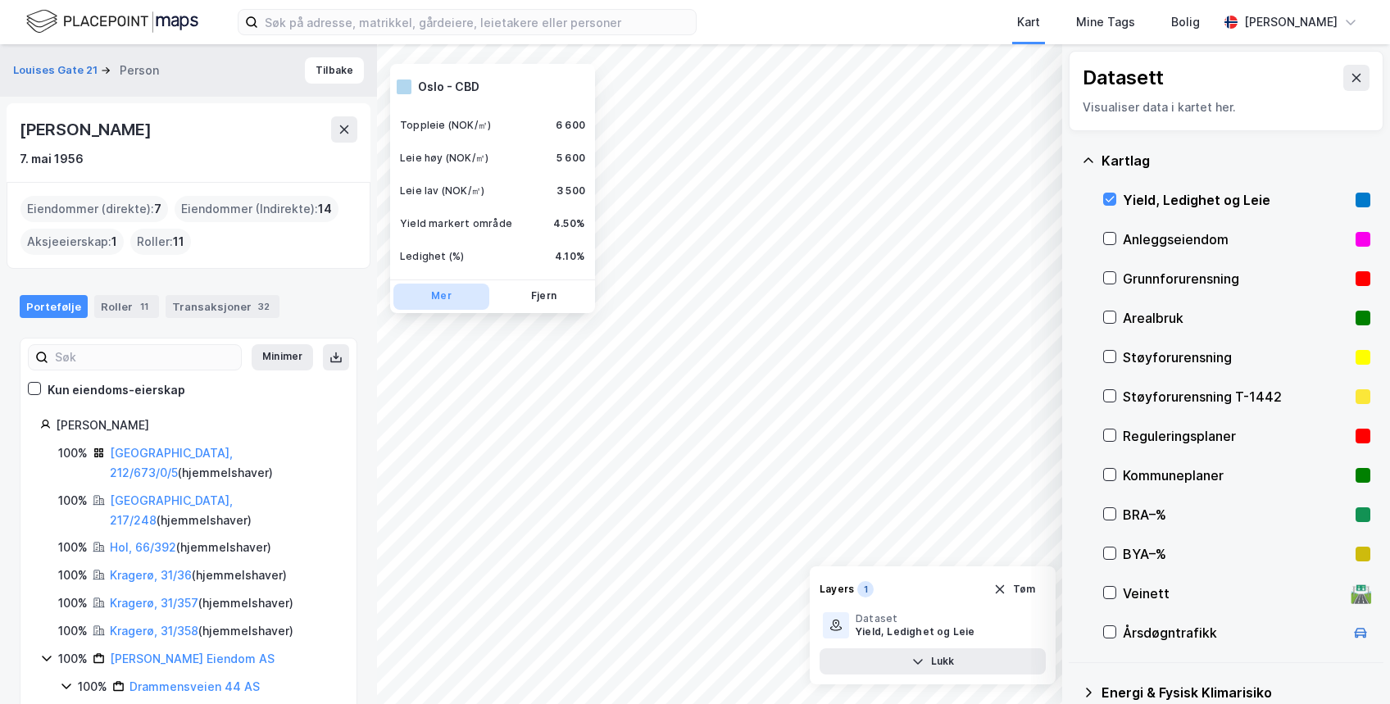
click at [445, 303] on button "Mer" at bounding box center [441, 297] width 96 height 26
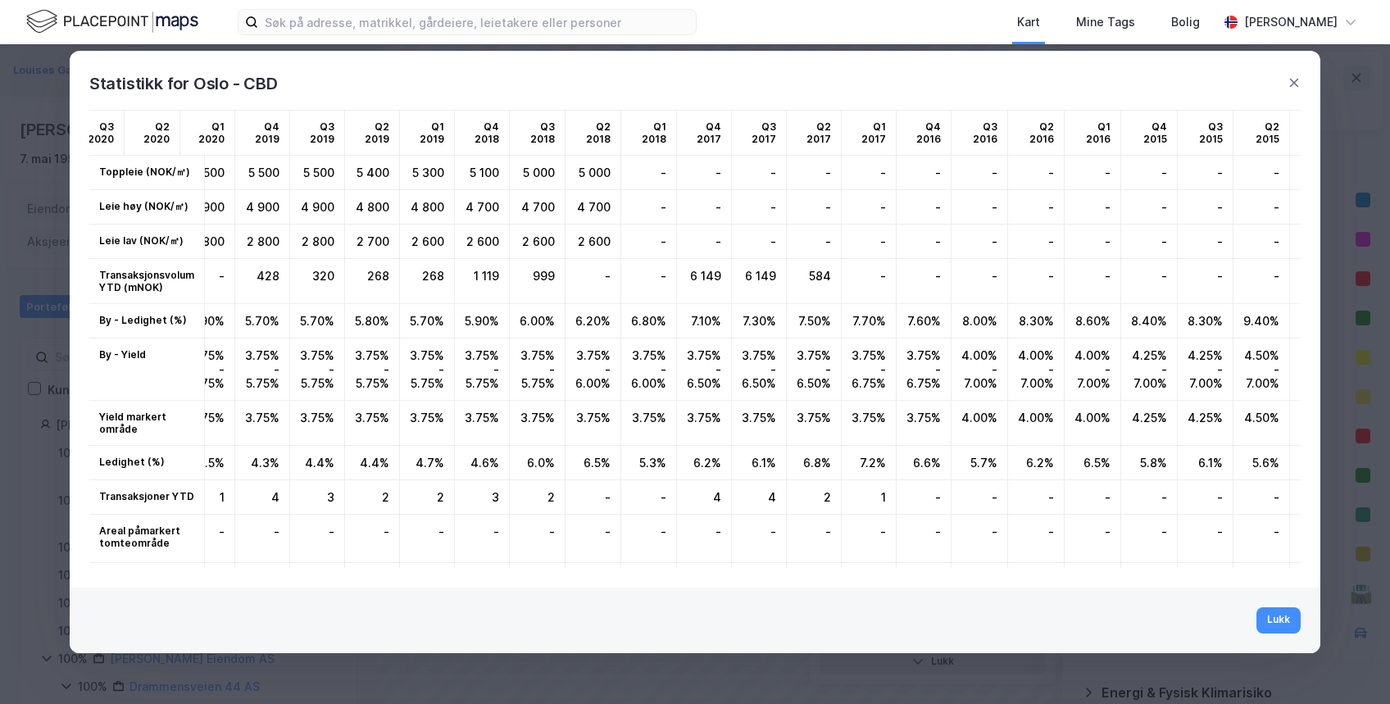
scroll to position [102, 1391]
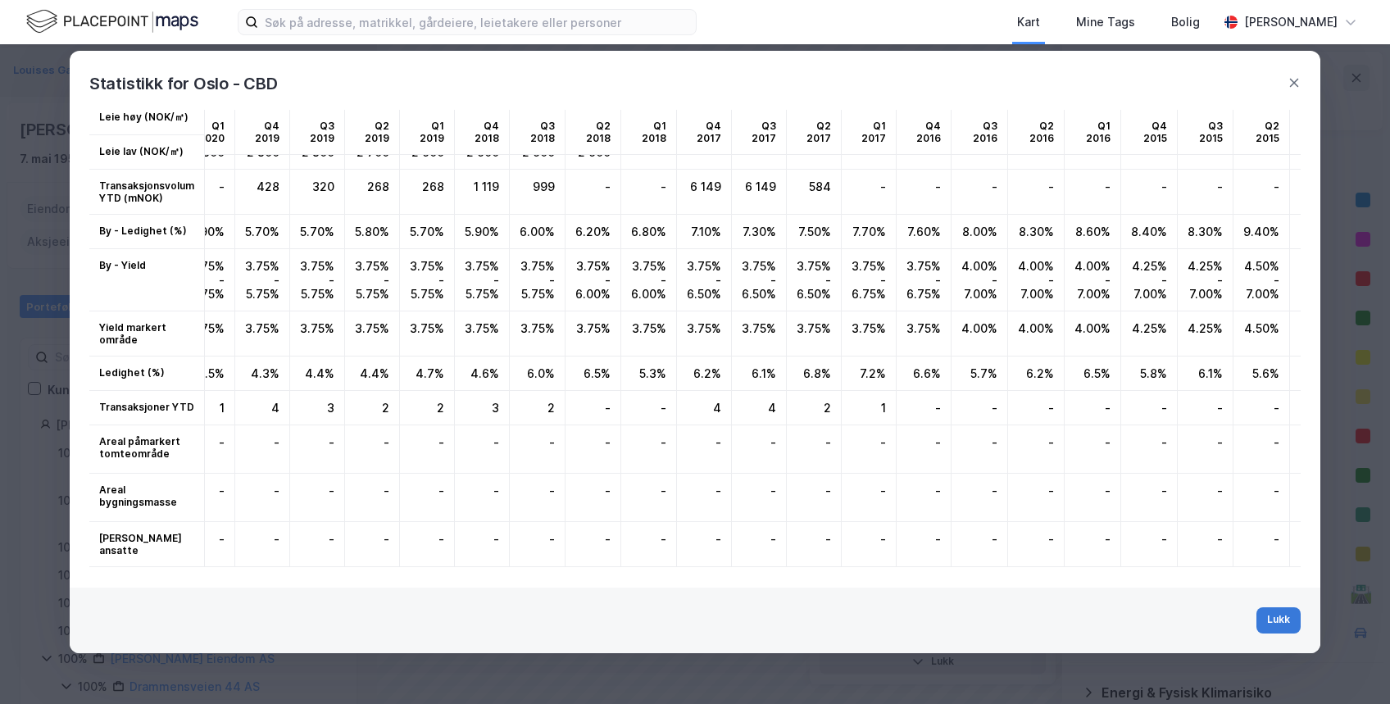
click at [1284, 618] on button "Lukk" at bounding box center [1278, 620] width 44 height 26
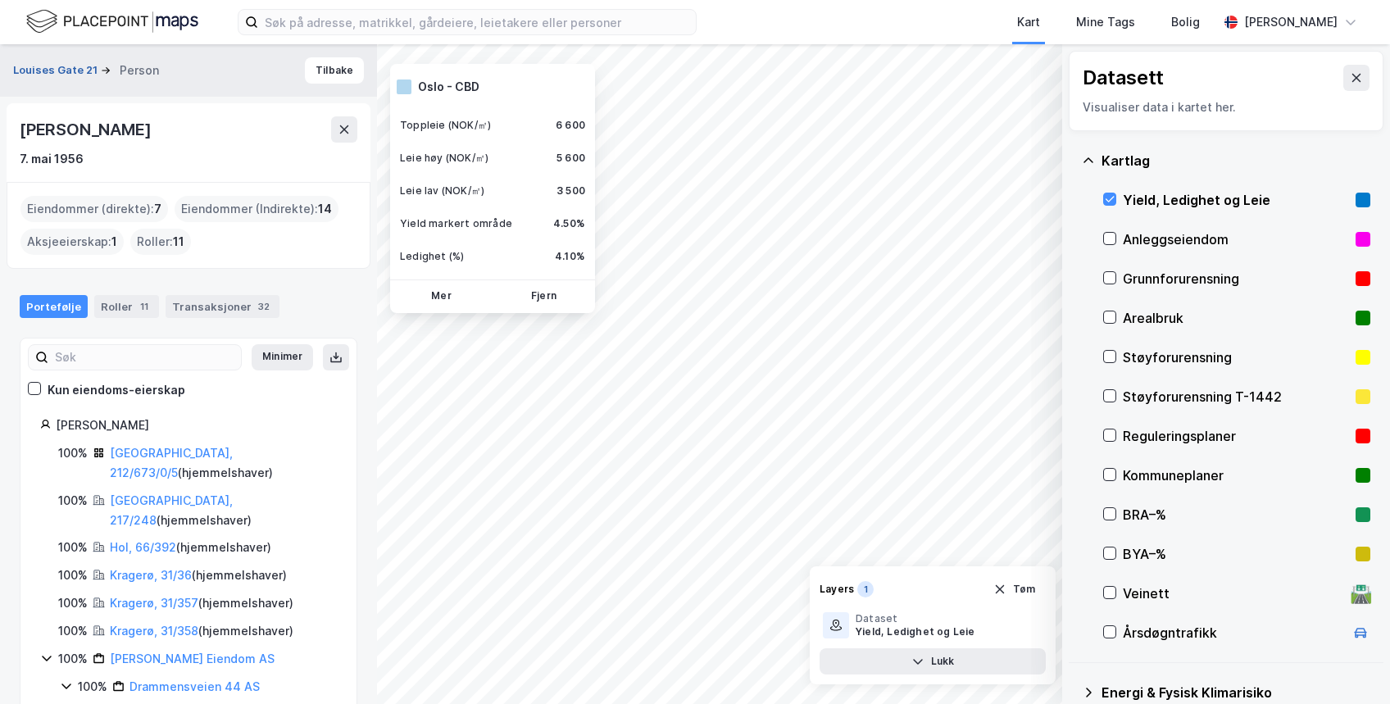
click at [61, 70] on button "Louises Gate 21" at bounding box center [57, 70] width 88 height 16
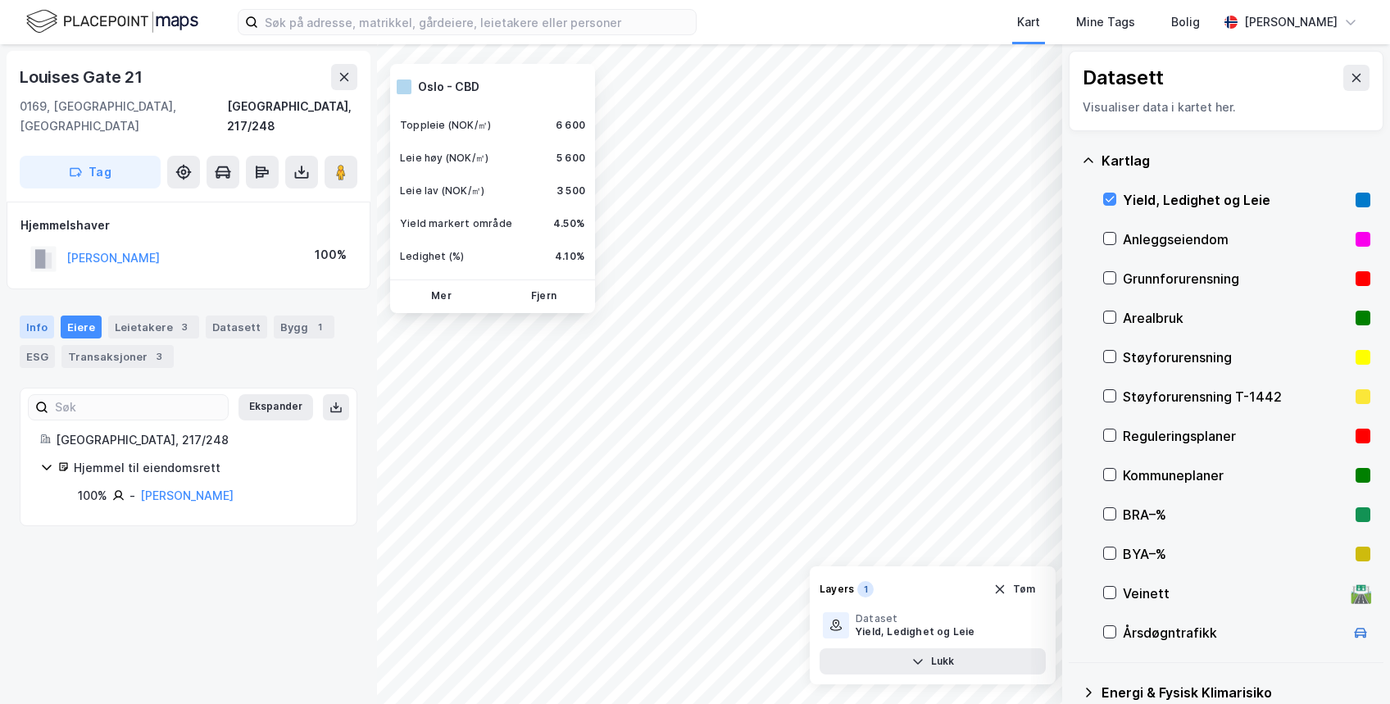
click at [32, 315] on div "Info" at bounding box center [37, 326] width 34 height 23
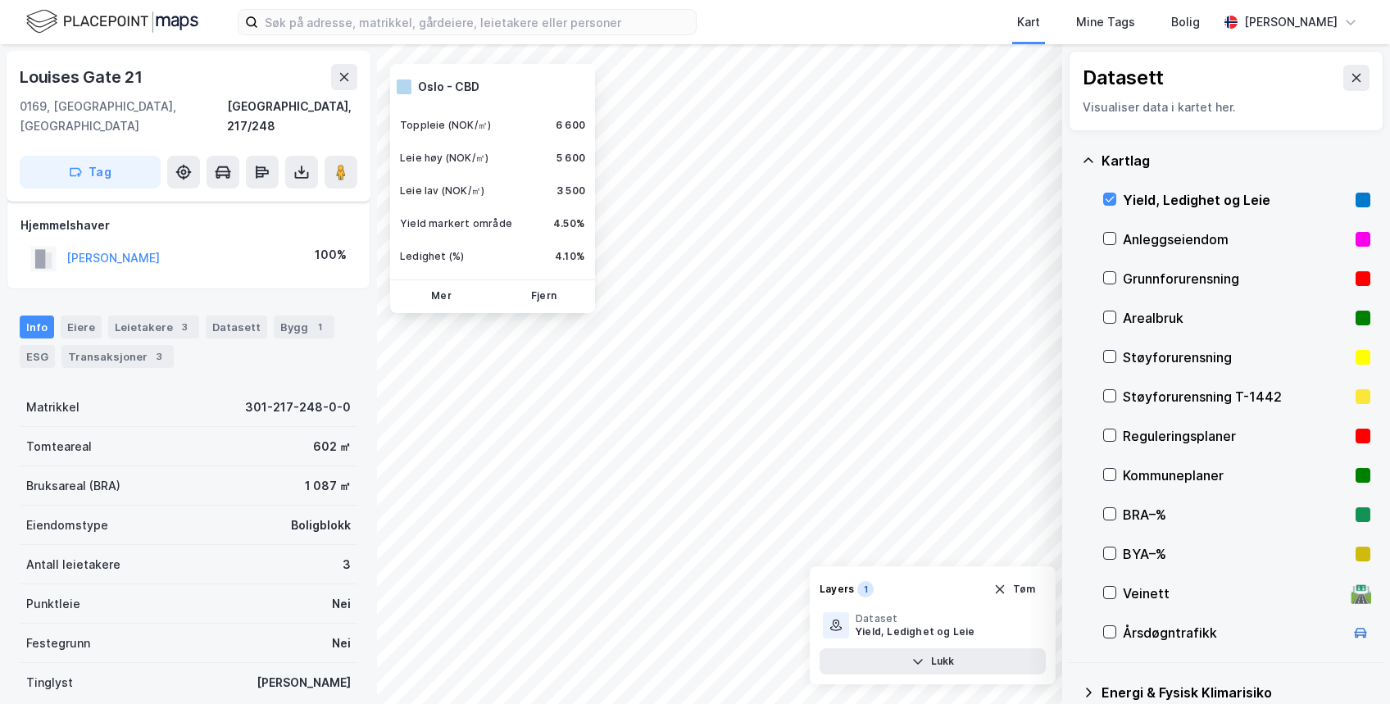
scroll to position [104, 0]
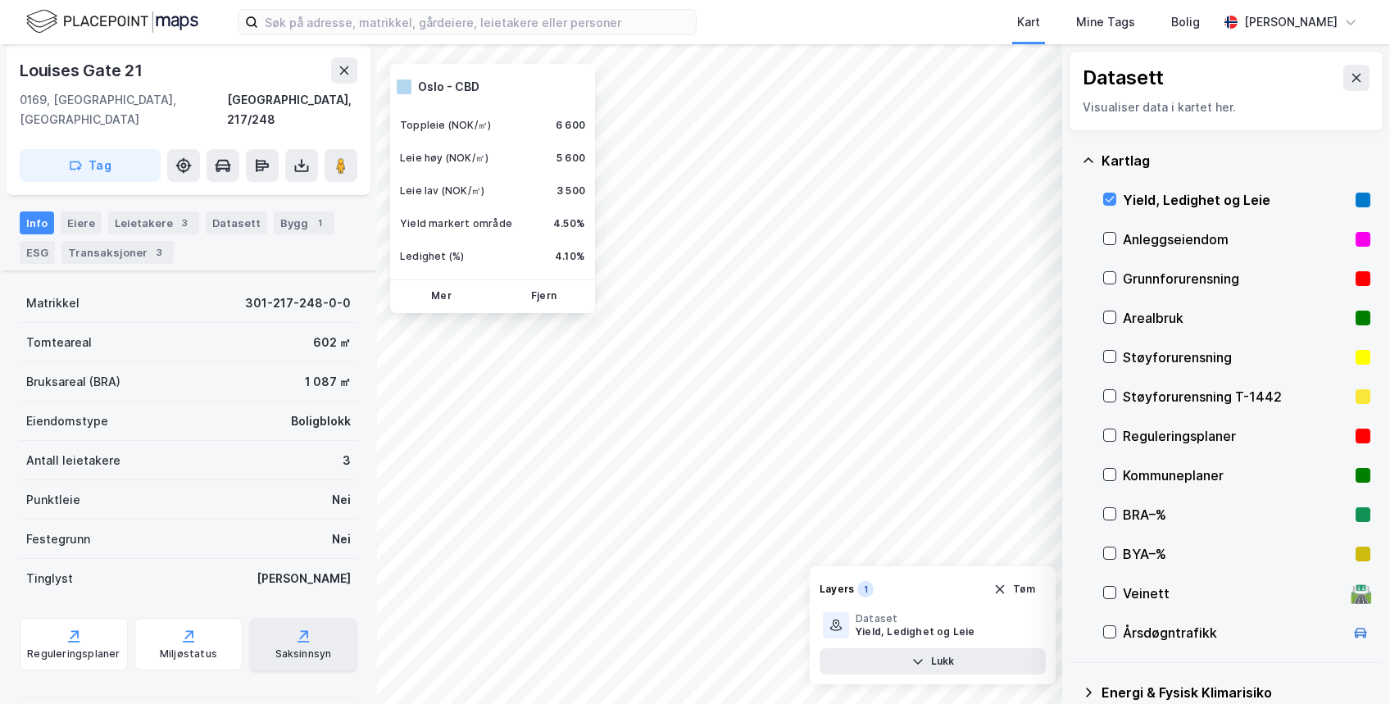
click at [302, 626] on div "Saksinnsyn" at bounding box center [303, 644] width 108 height 52
click at [524, 296] on button "Fjern" at bounding box center [544, 297] width 96 height 26
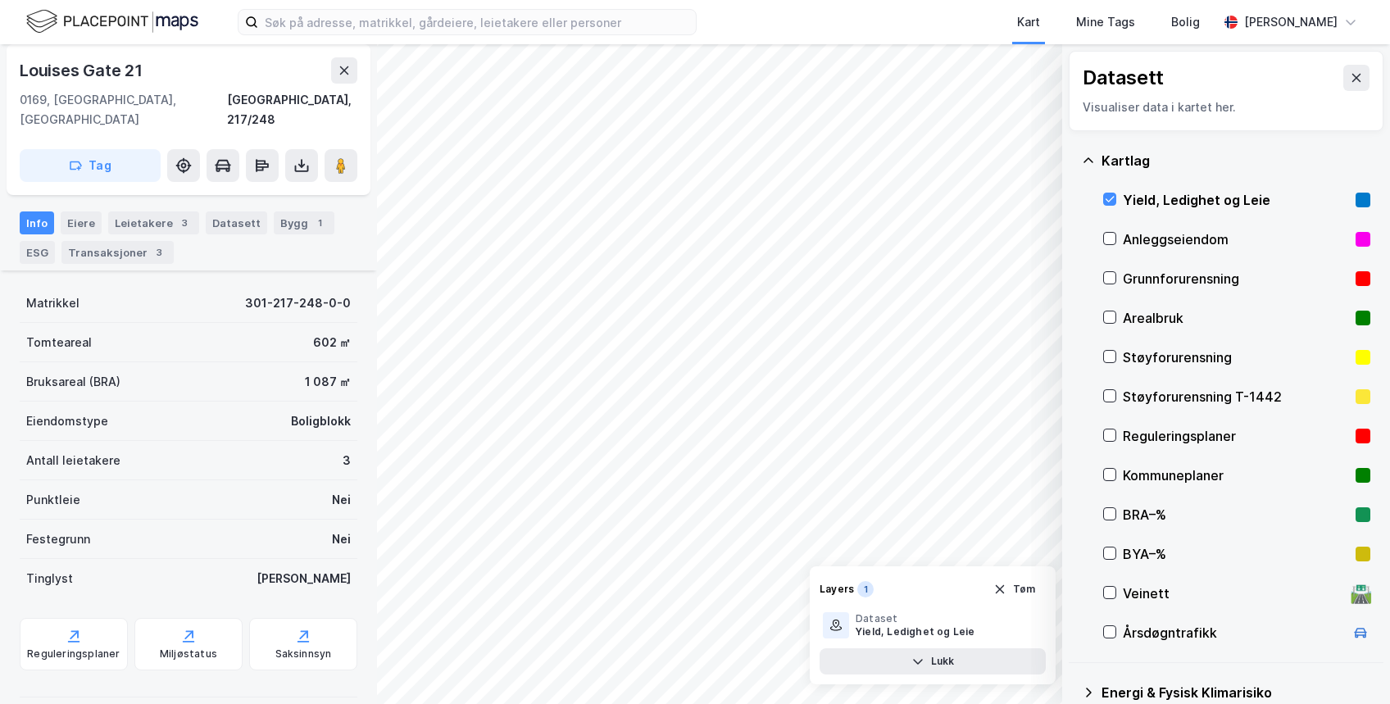
click at [1187, 197] on div "Yield, Ledighet og Leie" at bounding box center [1236, 200] width 226 height 20
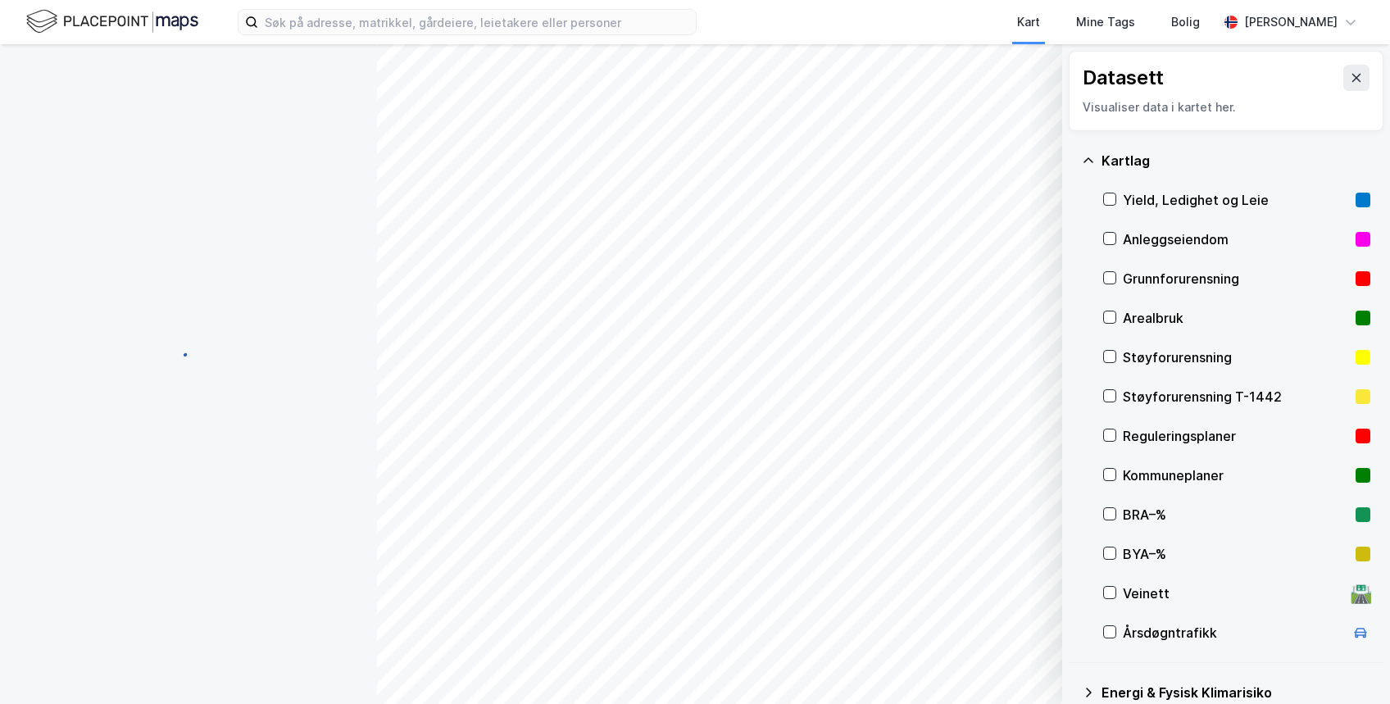
scroll to position [104, 0]
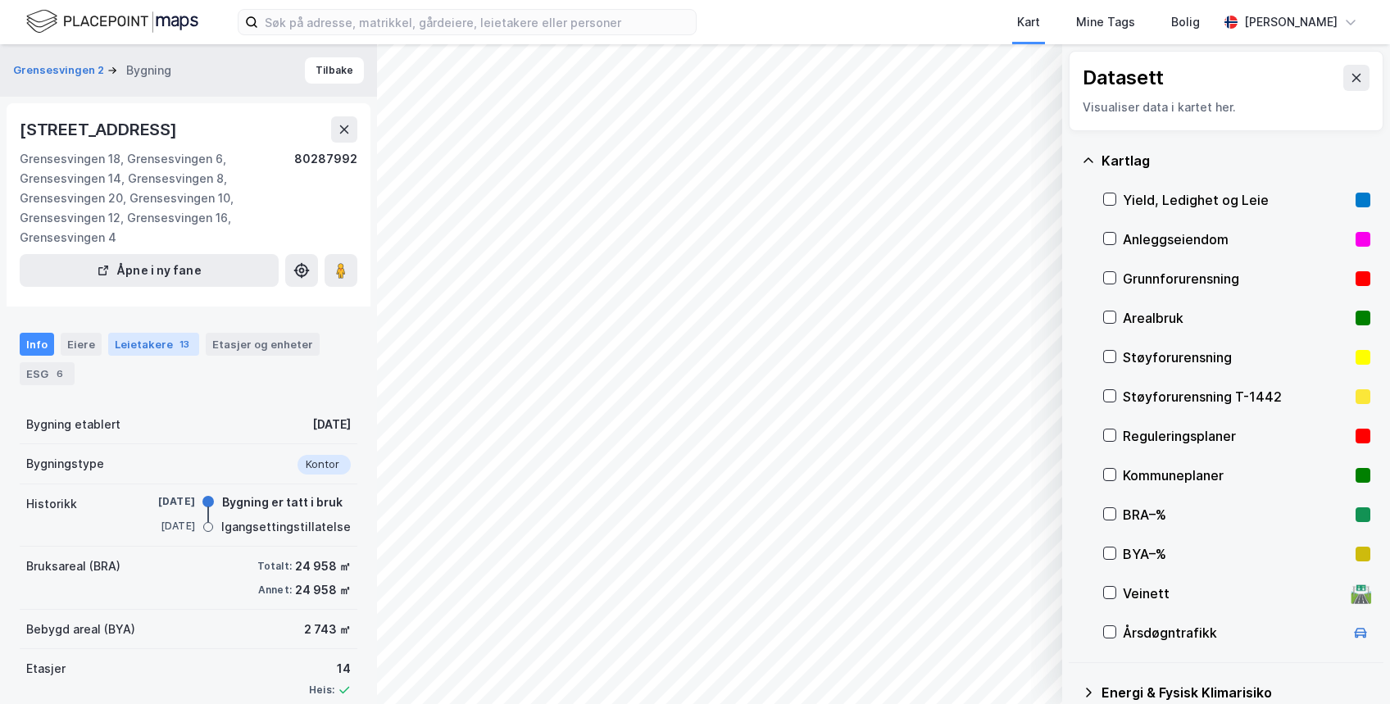
click at [142, 339] on div "Leietakere 13" at bounding box center [153, 344] width 91 height 23
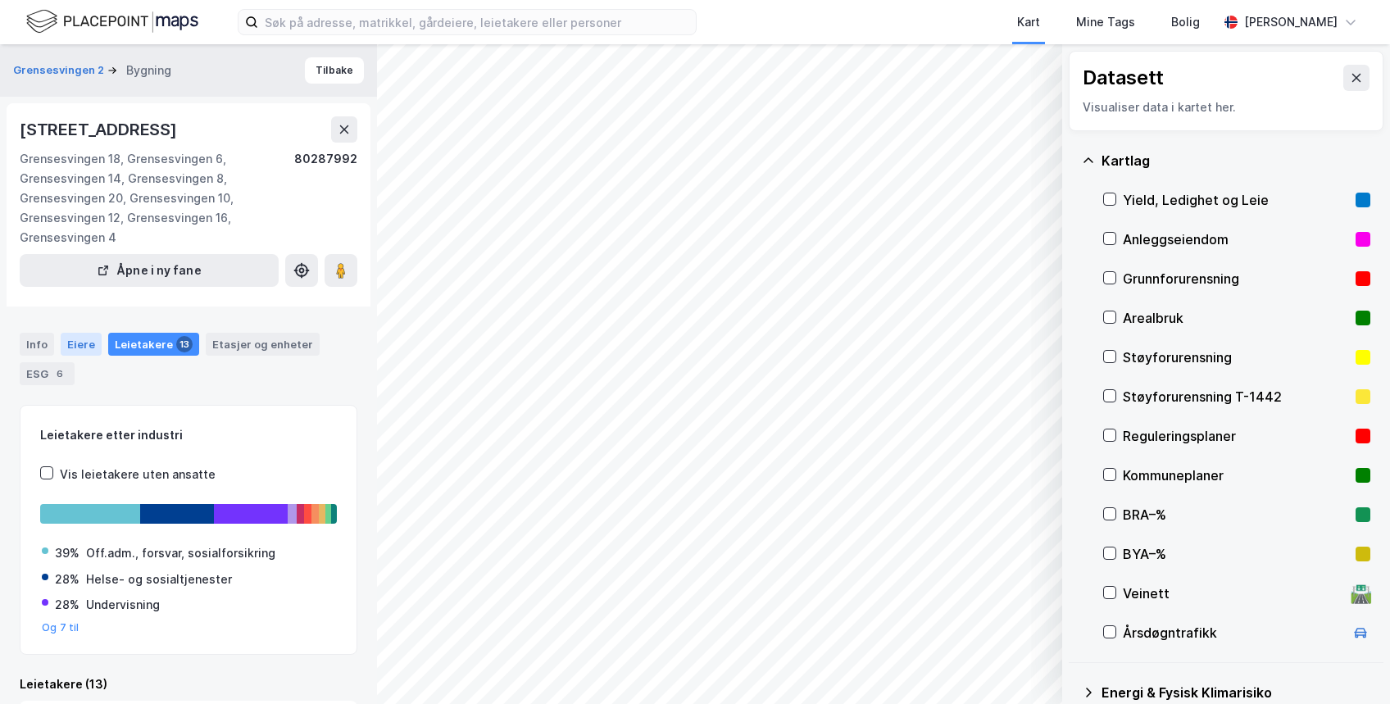
click at [84, 339] on div "Eiere" at bounding box center [81, 344] width 41 height 23
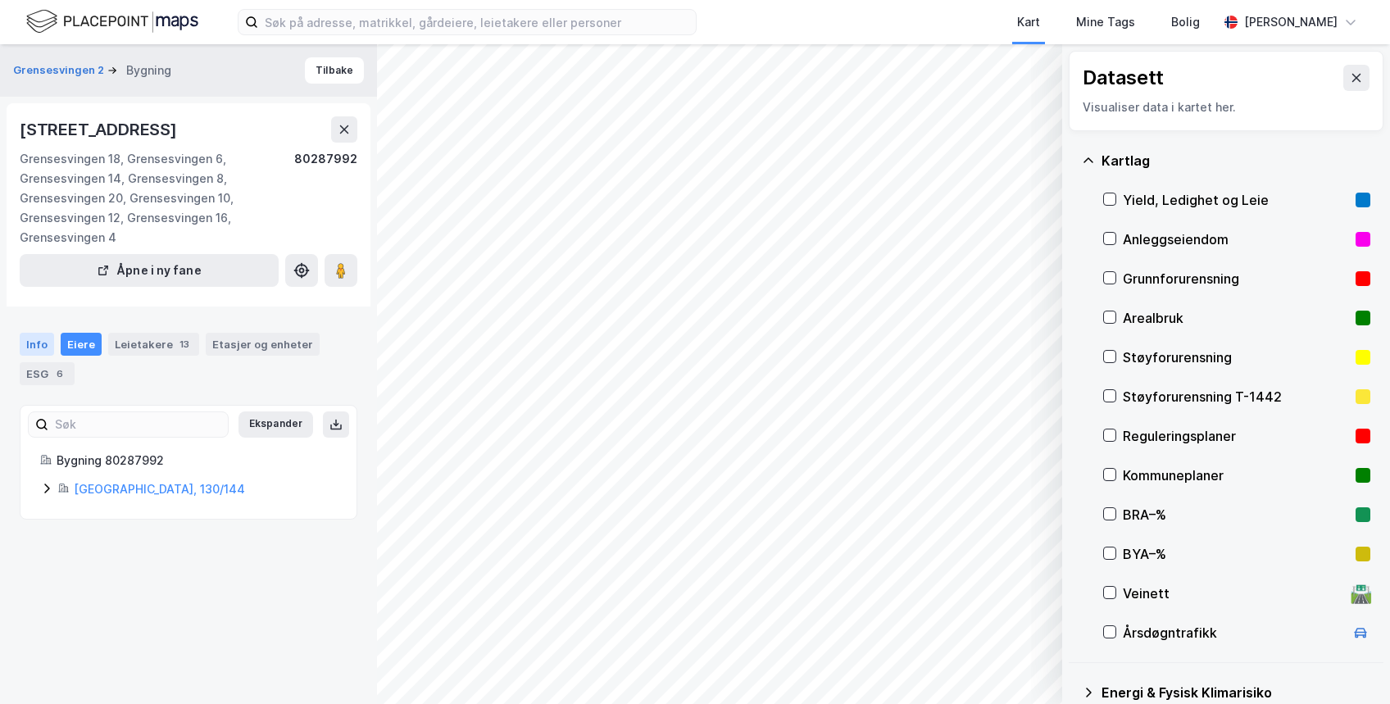
click at [40, 340] on div "Info" at bounding box center [37, 344] width 34 height 23
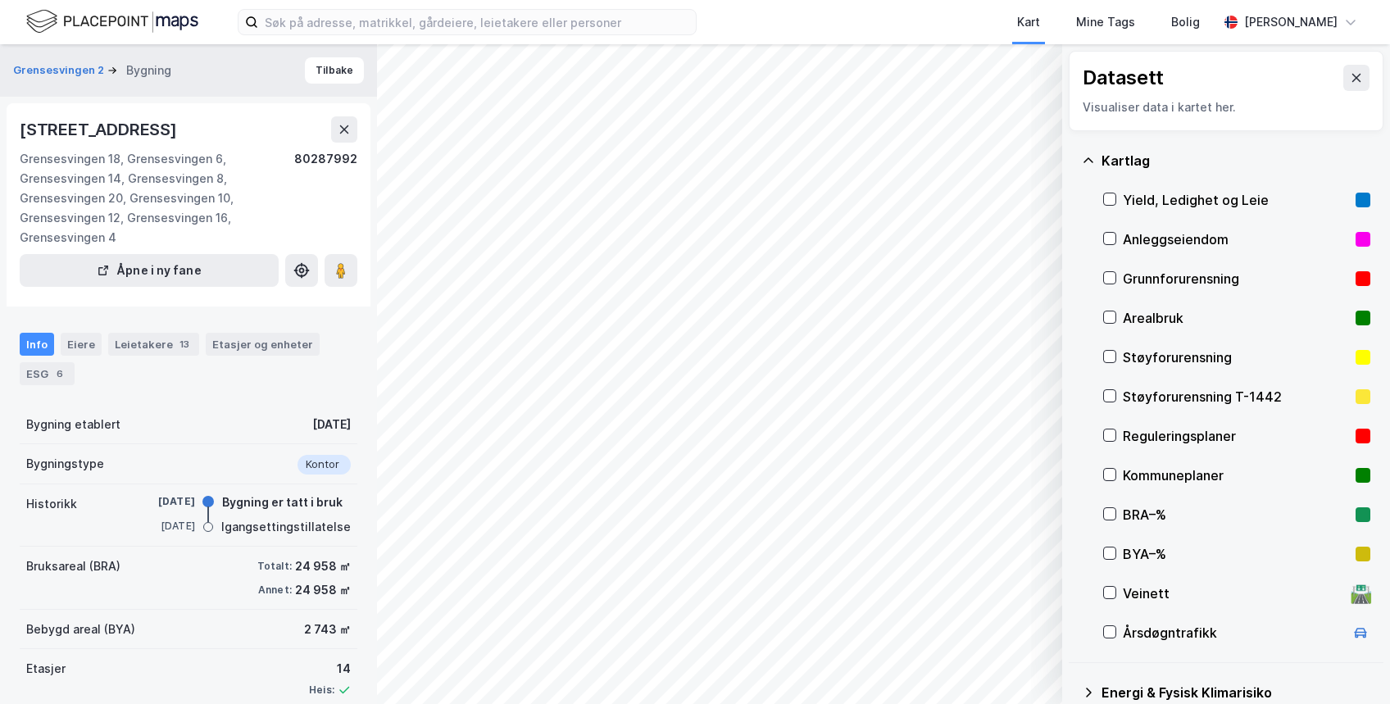
scroll to position [85, 0]
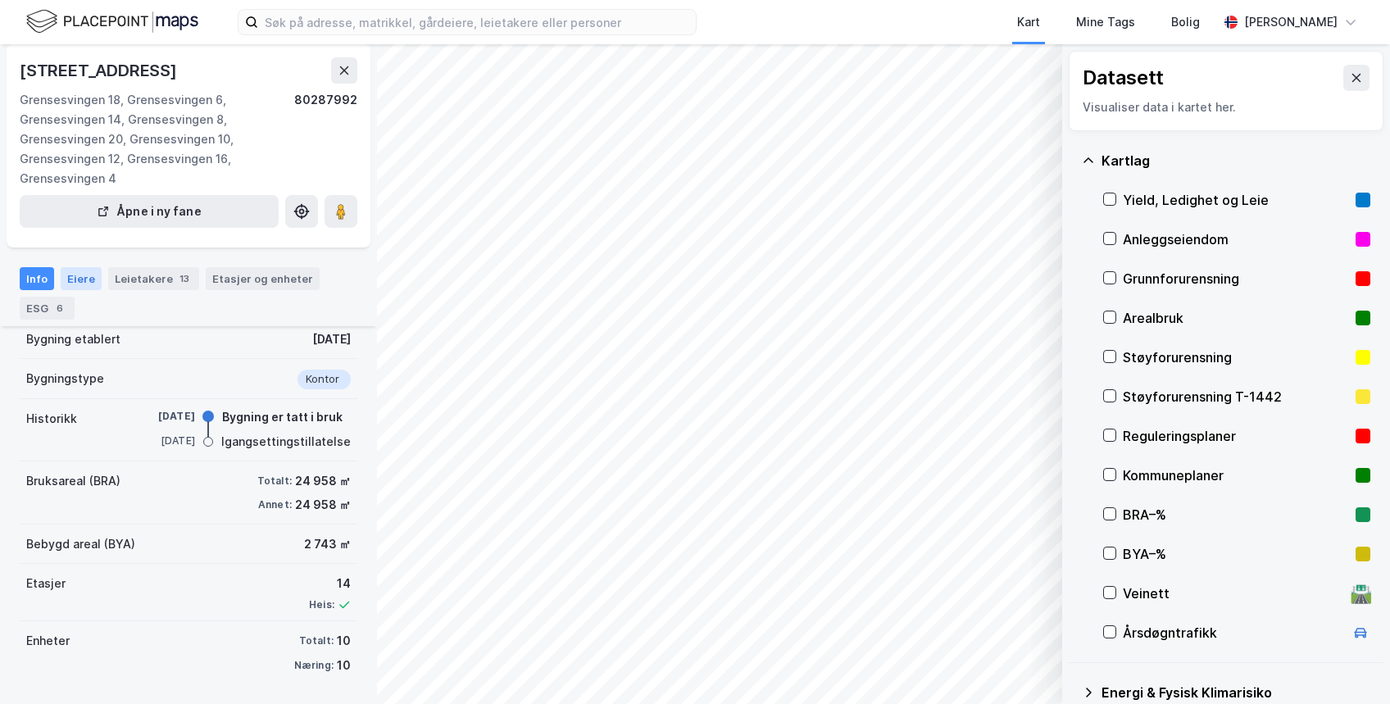
click at [74, 281] on div "Eiere" at bounding box center [81, 278] width 41 height 23
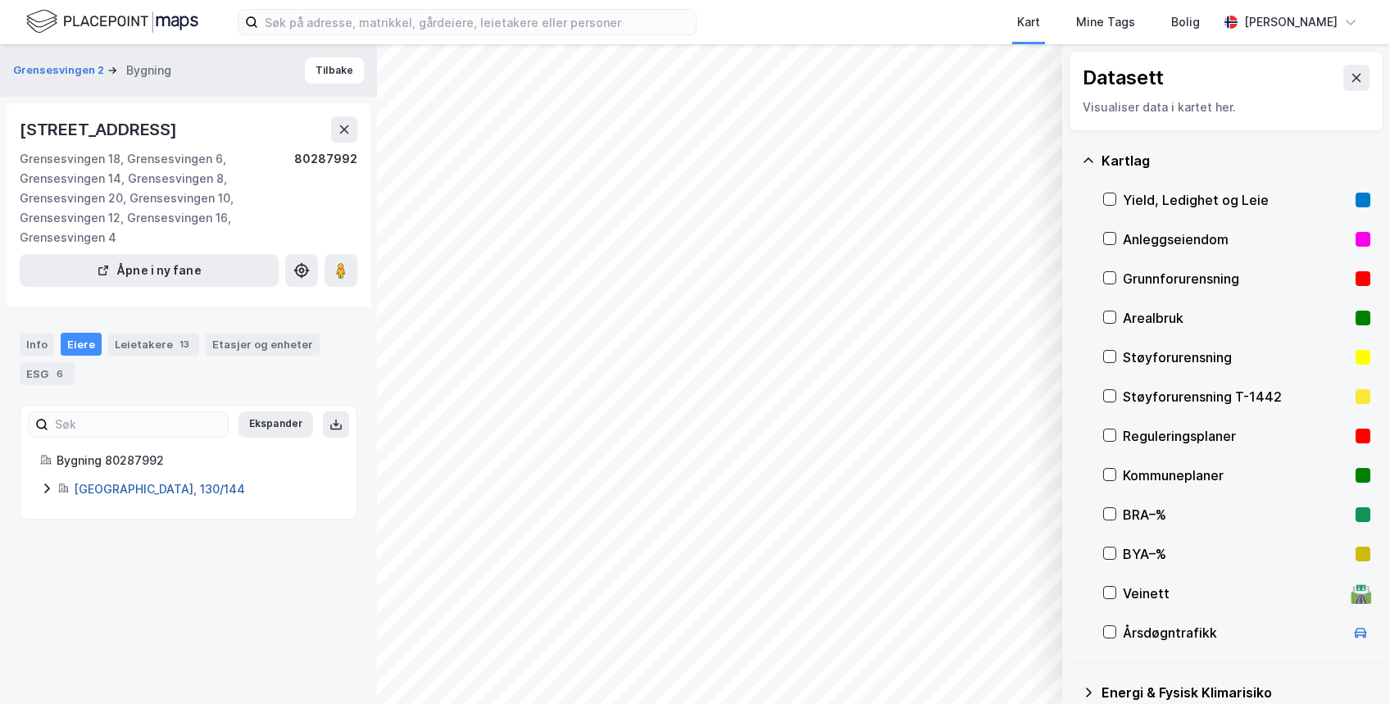
click at [98, 488] on link "Oslo, 130/144" at bounding box center [159, 489] width 171 height 14
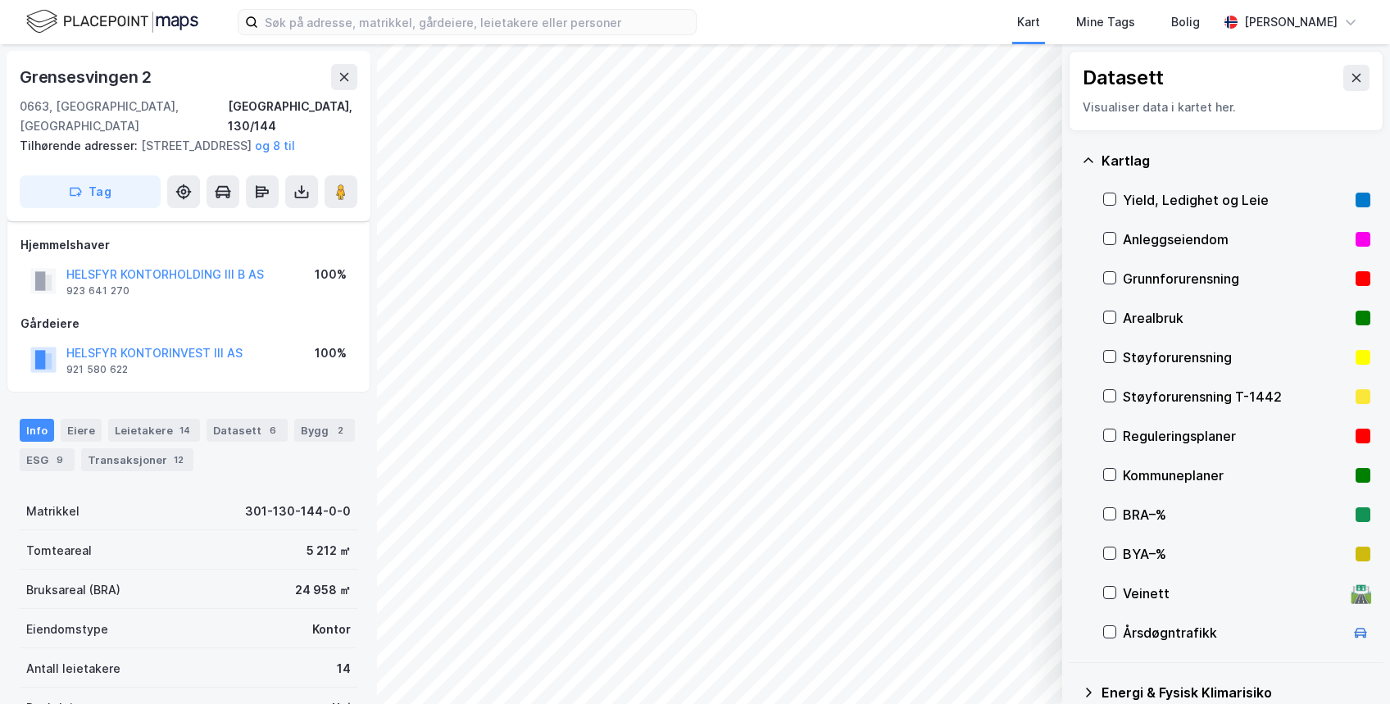
scroll to position [85, 0]
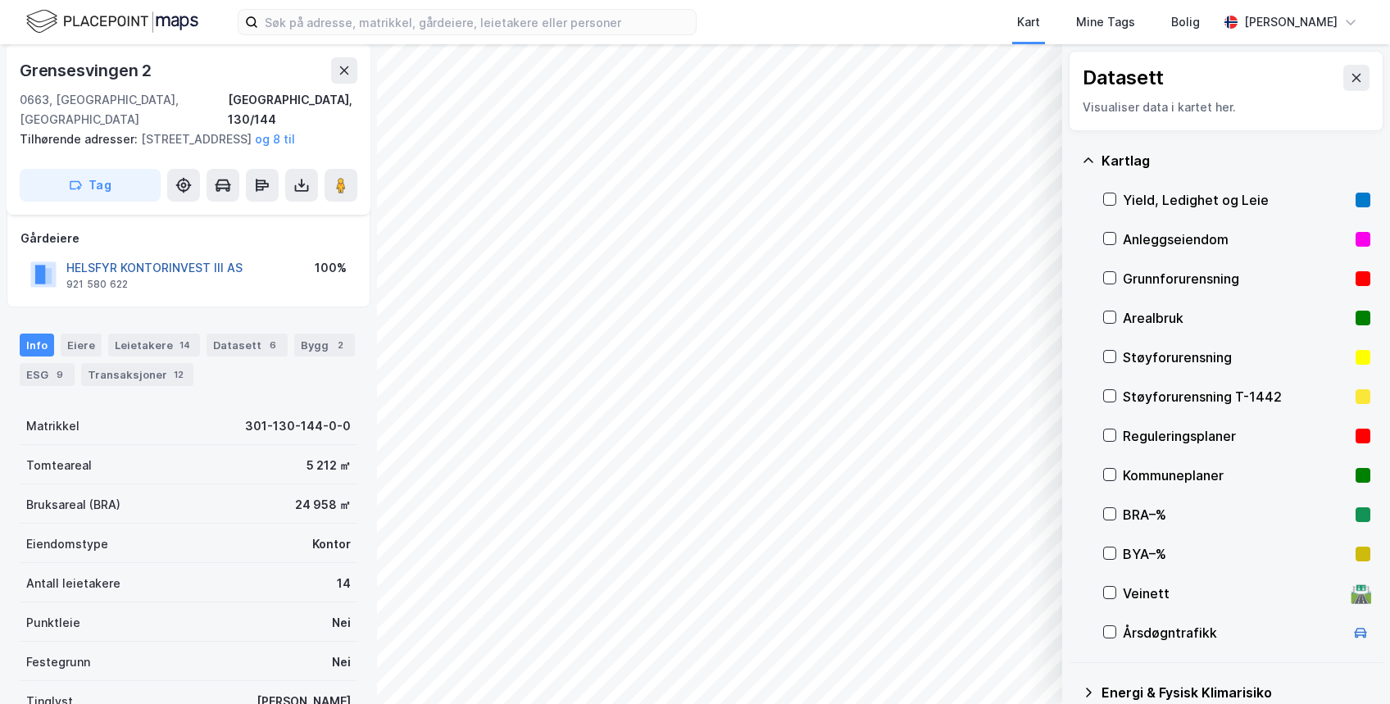
click at [0, 0] on button "HELSFYR KONTORINVEST III AS" at bounding box center [0, 0] width 0 height 0
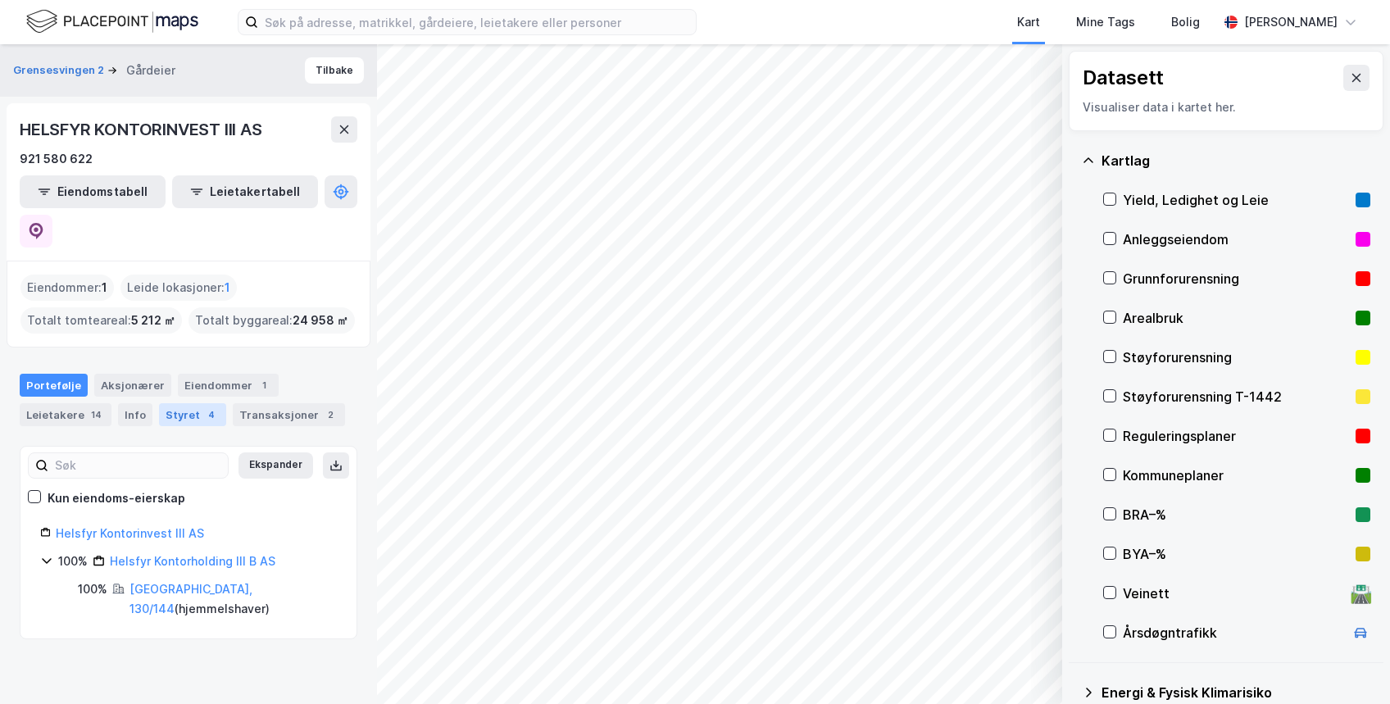
click at [203, 403] on div "Styret 4" at bounding box center [192, 414] width 67 height 23
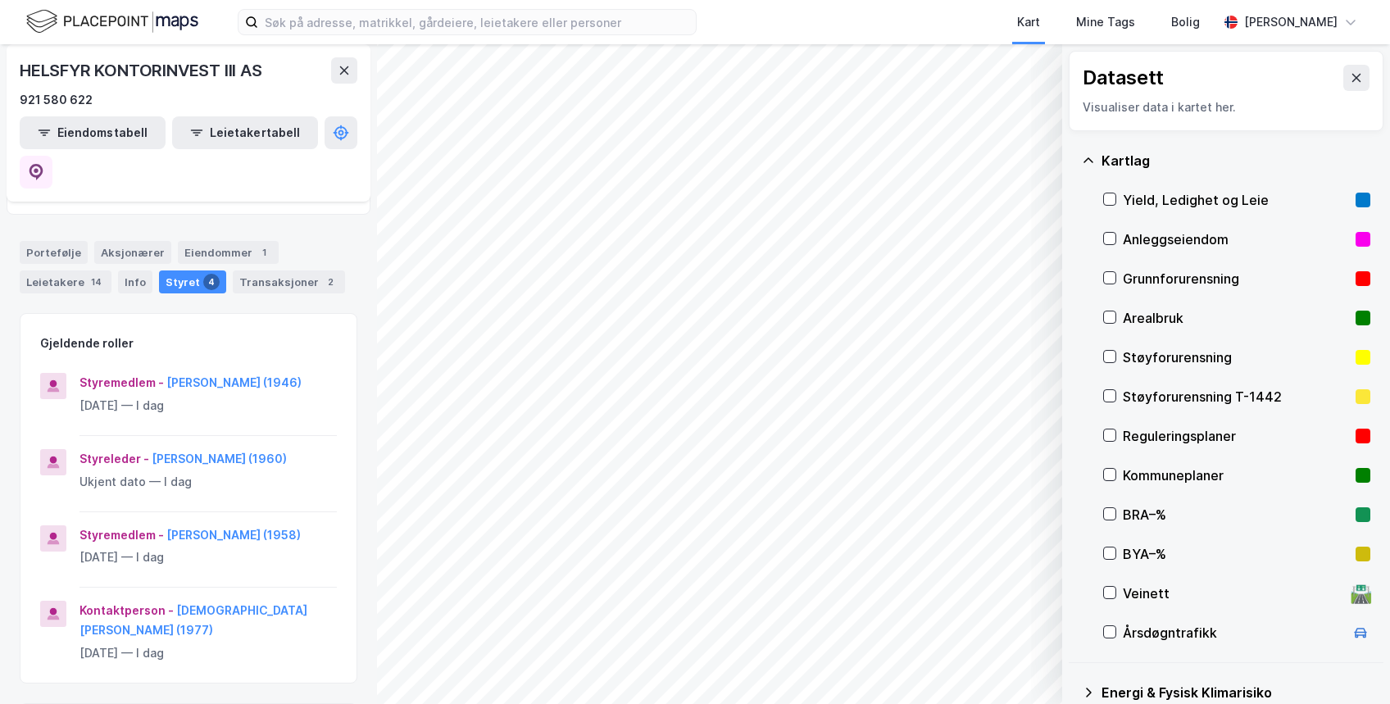
scroll to position [79, 0]
